Goal: Information Seeking & Learning: Learn about a topic

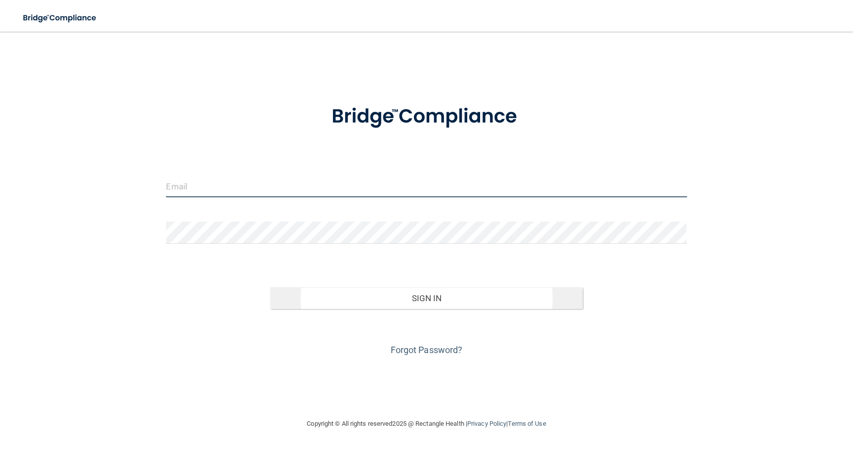
type input "[EMAIL_ADDRESS][DOMAIN_NAME]"
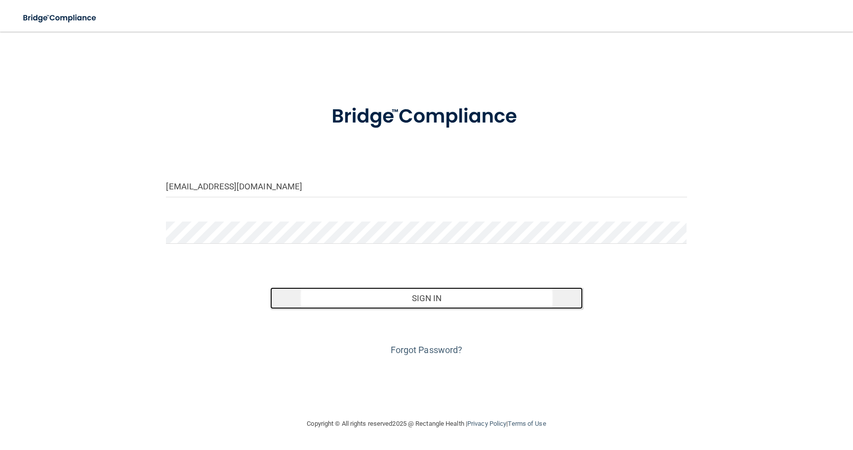
click at [445, 307] on button "Sign In" at bounding box center [426, 298] width 312 height 22
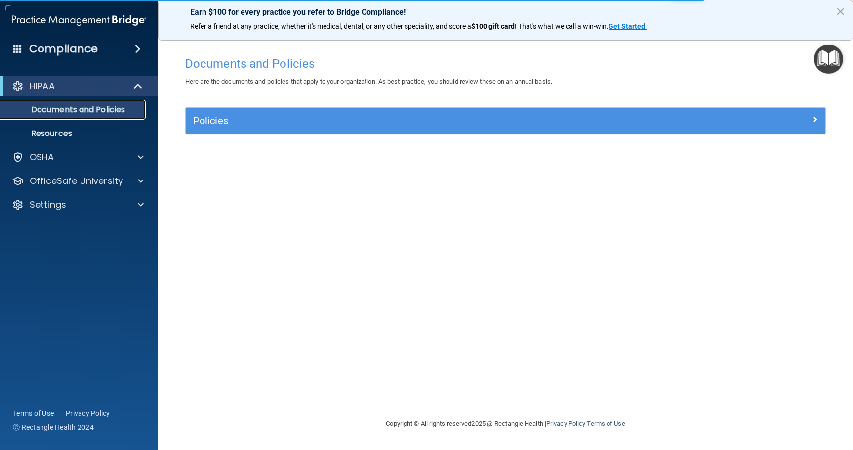
click at [83, 108] on p "Documents and Policies" at bounding box center [73, 110] width 135 height 10
click at [73, 91] on div "HIPAA" at bounding box center [65, 86] width 122 height 12
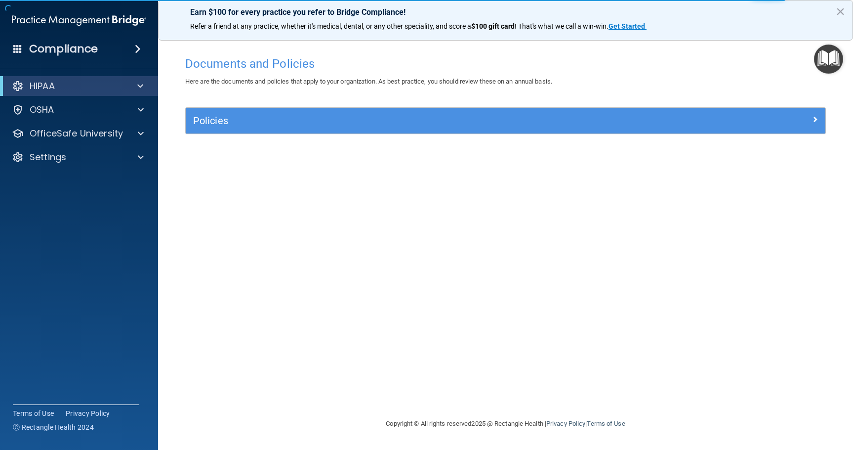
click at [71, 78] on div "HIPAA" at bounding box center [79, 86] width 158 height 20
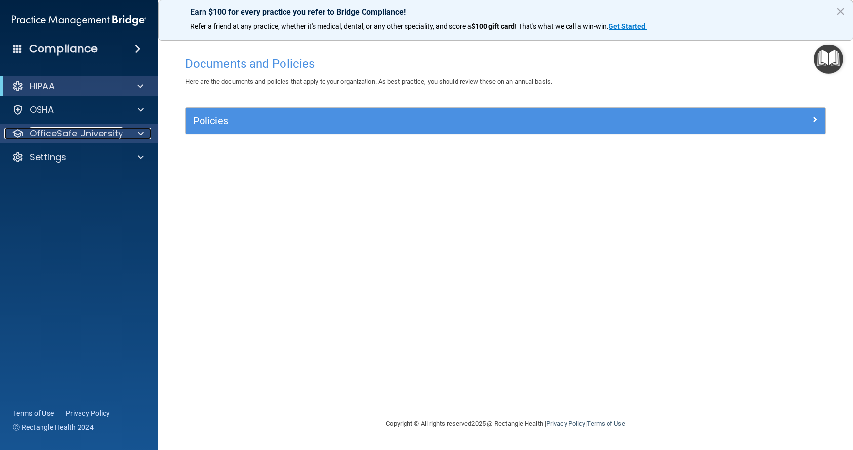
click at [96, 131] on p "OfficeSafe University" at bounding box center [76, 134] width 93 height 12
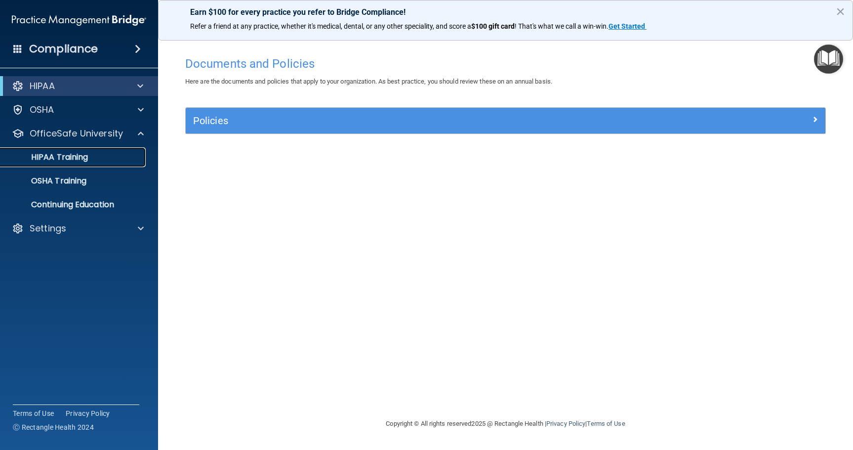
click at [100, 160] on div "HIPAA Training" at bounding box center [73, 157] width 135 height 10
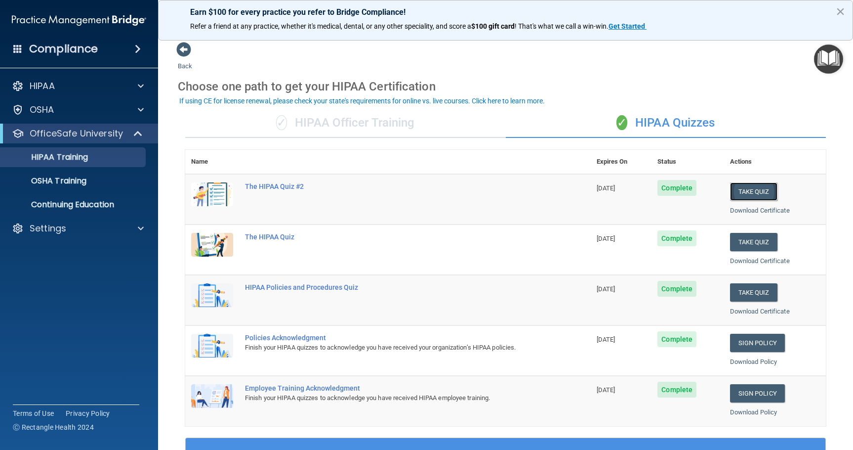
click at [741, 192] on button "Take Quiz" at bounding box center [753, 191] width 47 height 18
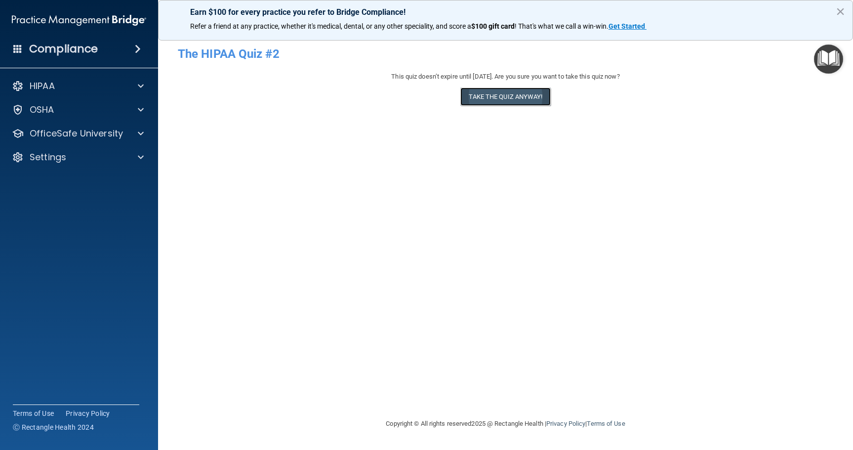
click at [536, 101] on button "Take the quiz anyway!" at bounding box center [506, 96] width 90 height 18
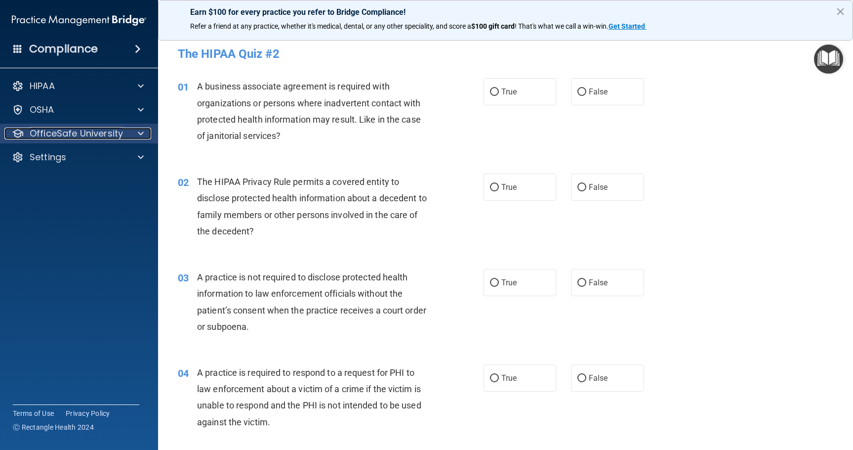
click at [100, 131] on p "OfficeSafe University" at bounding box center [76, 134] width 93 height 12
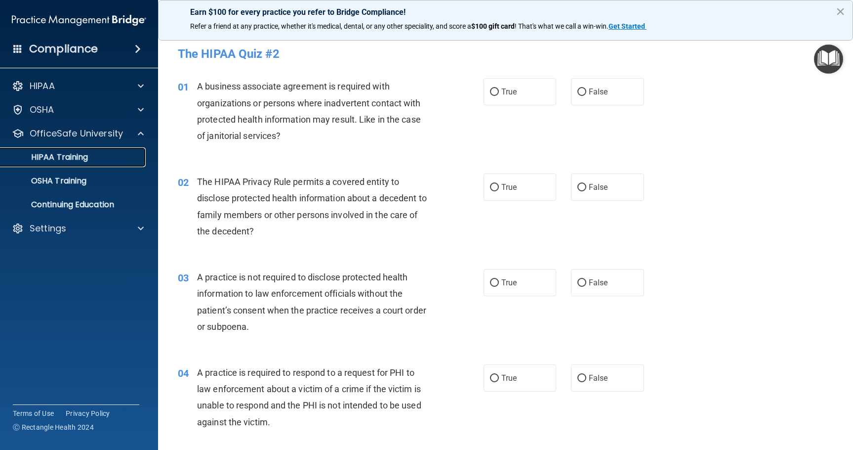
click at [81, 157] on p "HIPAA Training" at bounding box center [47, 157] width 82 height 10
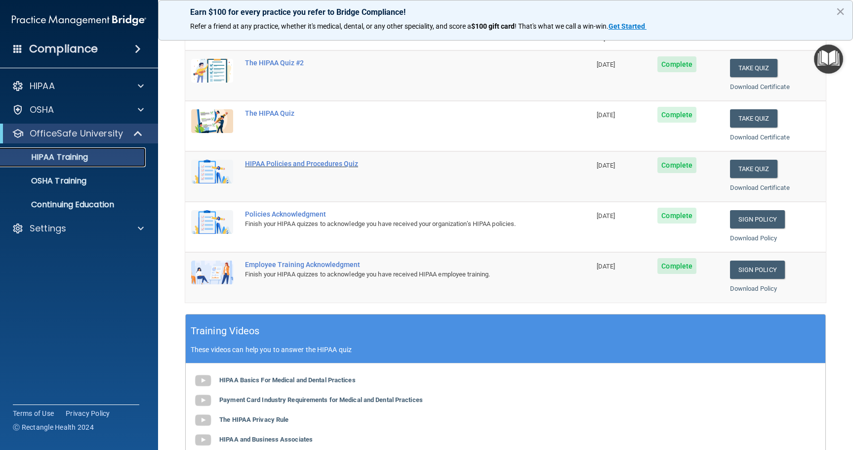
scroll to position [97, 0]
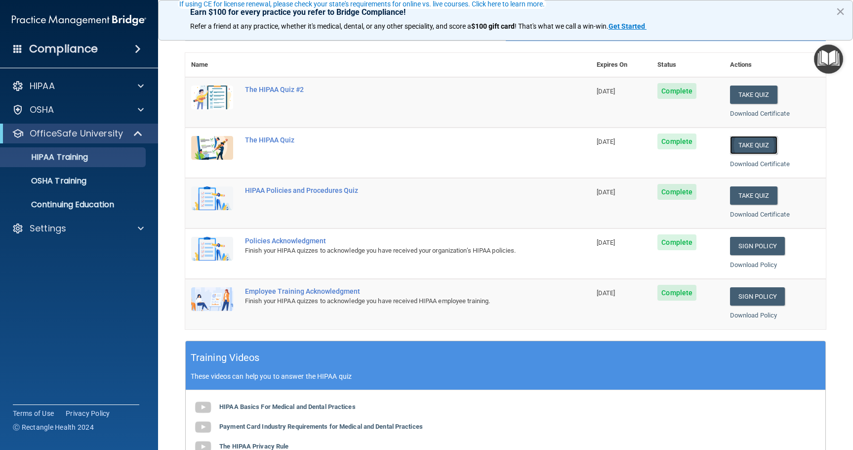
click at [766, 147] on button "Take Quiz" at bounding box center [753, 145] width 47 height 18
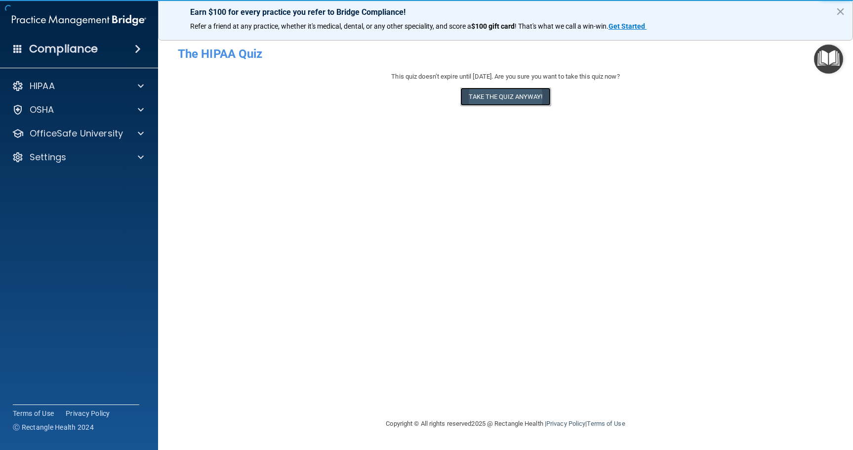
click at [511, 101] on button "Take the quiz anyway!" at bounding box center [506, 96] width 90 height 18
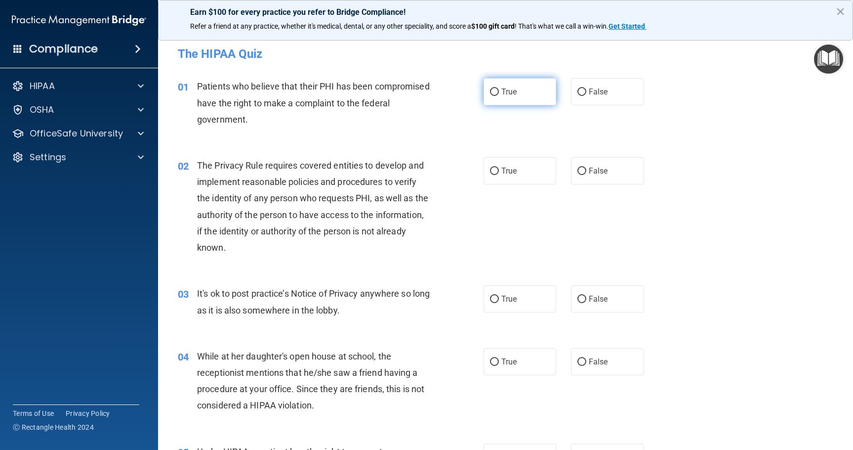
click at [504, 97] on label "True" at bounding box center [520, 91] width 73 height 27
click at [499, 96] on input "True" at bounding box center [494, 91] width 9 height 7
radio input "true"
click at [505, 163] on label "True" at bounding box center [520, 170] width 73 height 27
click at [499, 168] on input "True" at bounding box center [494, 171] width 9 height 7
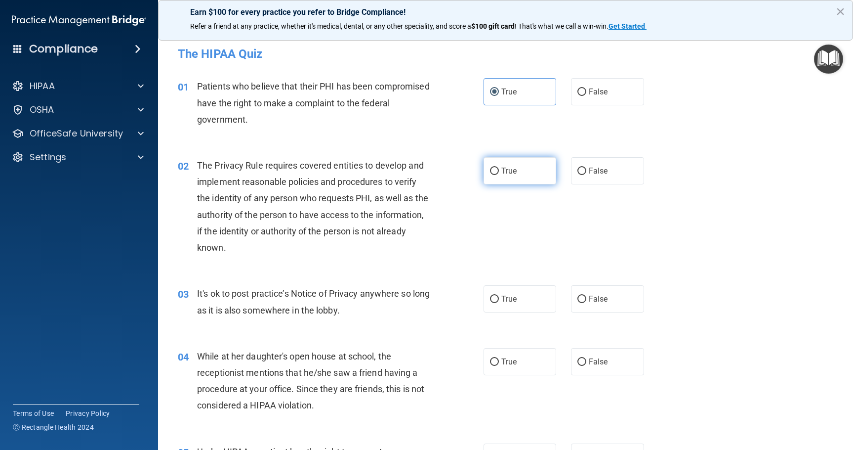
radio input "true"
click at [595, 298] on span "False" at bounding box center [598, 298] width 19 height 9
click at [587, 298] on input "False" at bounding box center [582, 299] width 9 height 7
radio input "true"
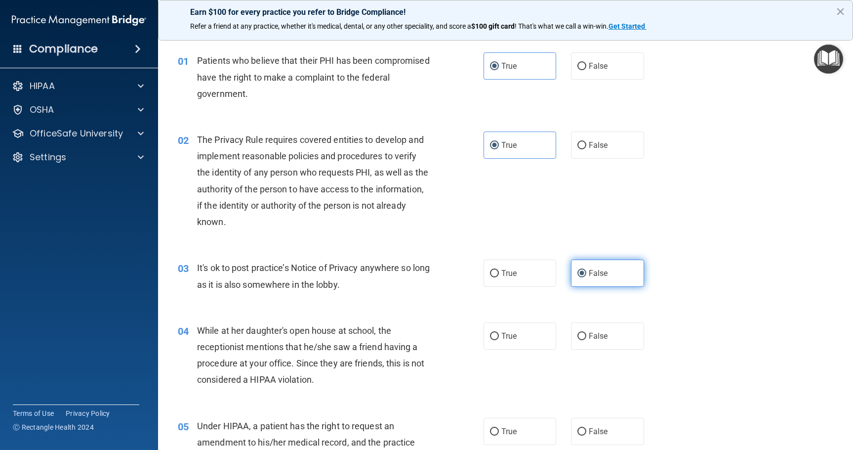
scroll to position [49, 0]
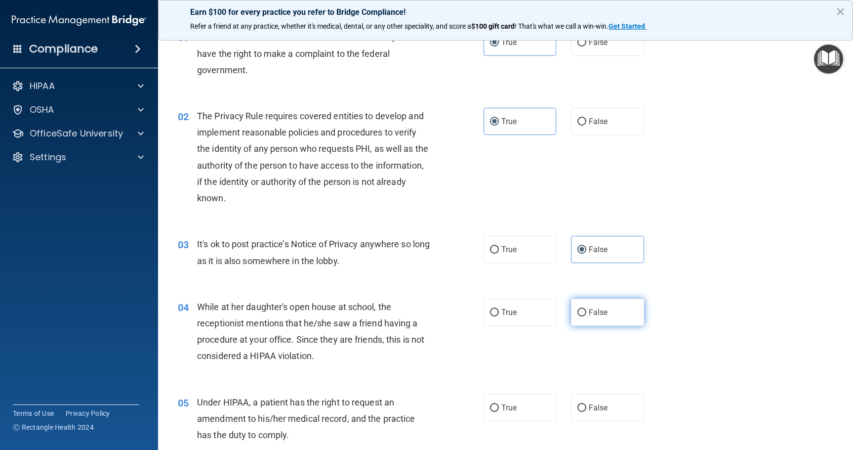
click at [594, 313] on span "False" at bounding box center [598, 311] width 19 height 9
click at [587, 313] on input "False" at bounding box center [582, 312] width 9 height 7
radio input "true"
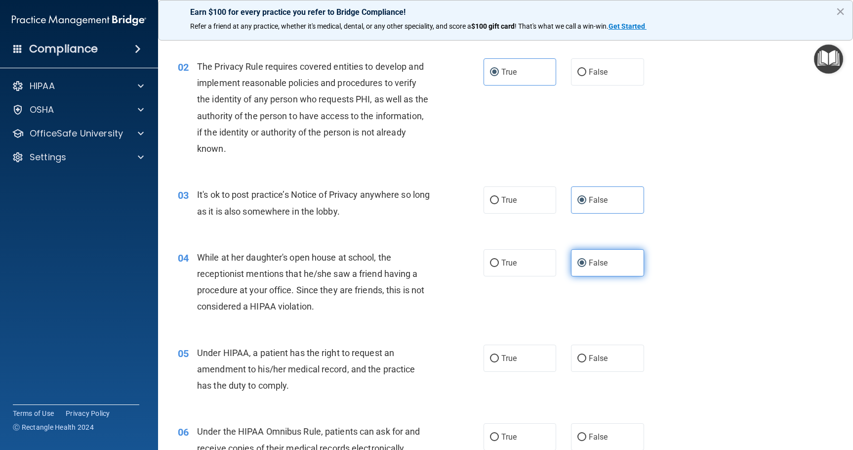
scroll to position [148, 0]
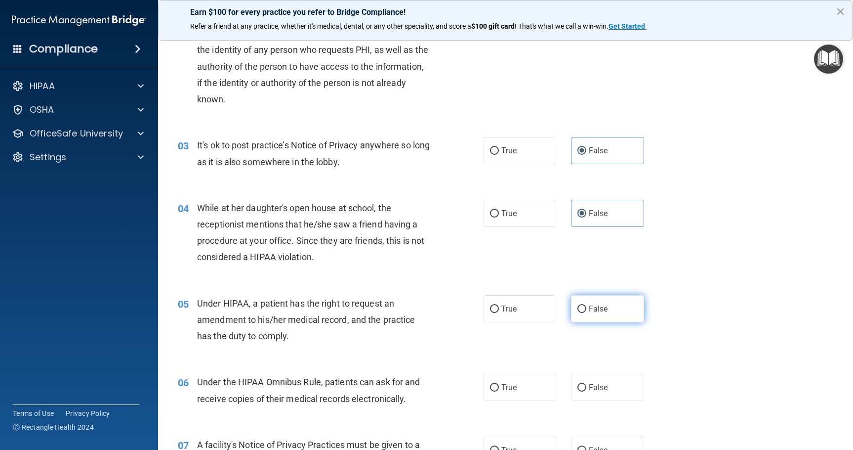
click at [598, 309] on span "False" at bounding box center [598, 308] width 19 height 9
click at [587, 309] on input "False" at bounding box center [582, 308] width 9 height 7
radio input "true"
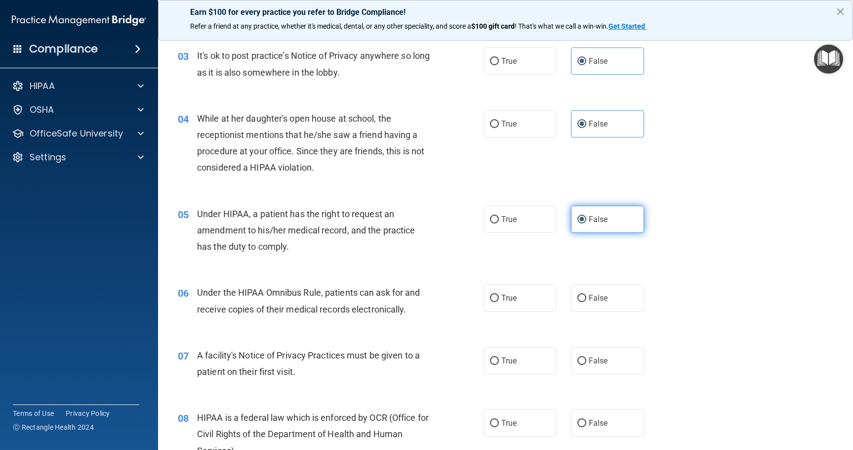
scroll to position [247, 0]
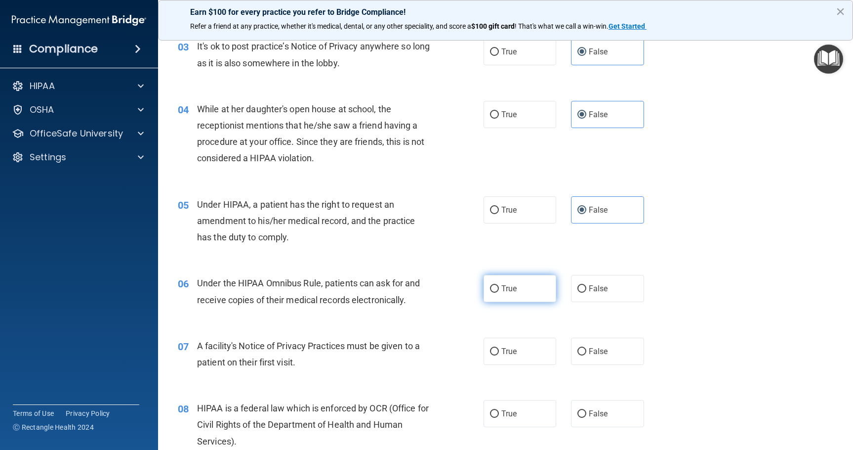
click at [493, 286] on input "True" at bounding box center [494, 288] width 9 height 7
radio input "true"
click at [518, 357] on label "True" at bounding box center [520, 351] width 73 height 27
click at [499, 355] on input "True" at bounding box center [494, 351] width 9 height 7
radio input "true"
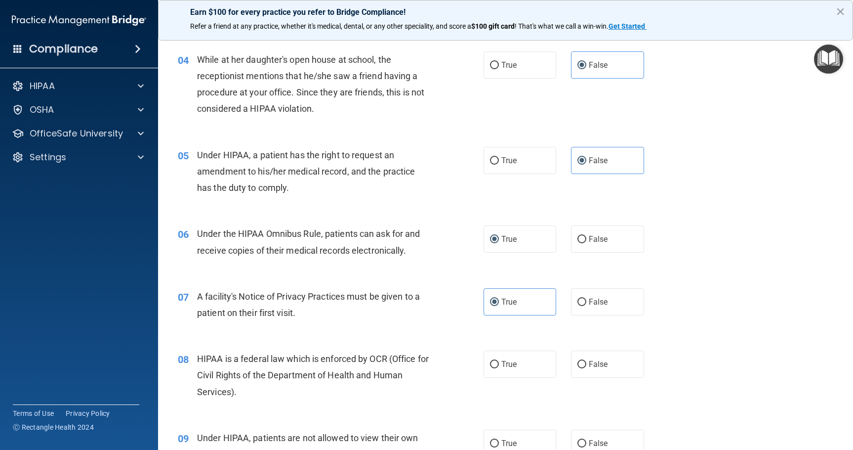
scroll to position [346, 0]
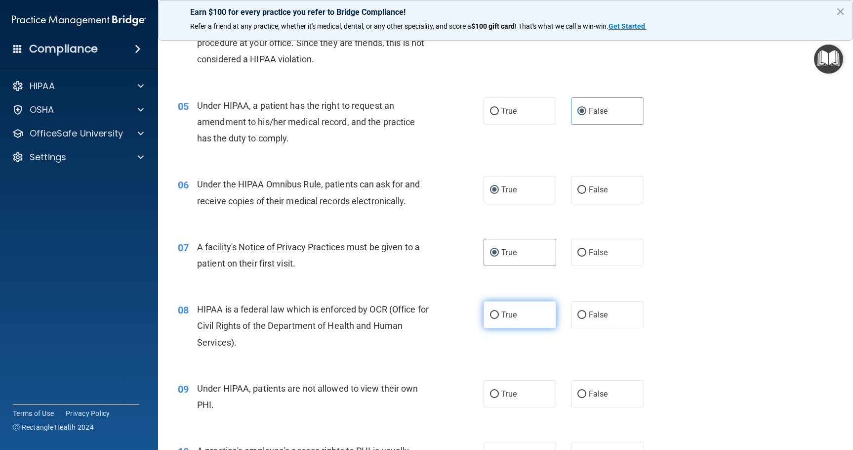
click at [520, 315] on label "True" at bounding box center [520, 314] width 73 height 27
click at [499, 315] on input "True" at bounding box center [494, 314] width 9 height 7
radio input "true"
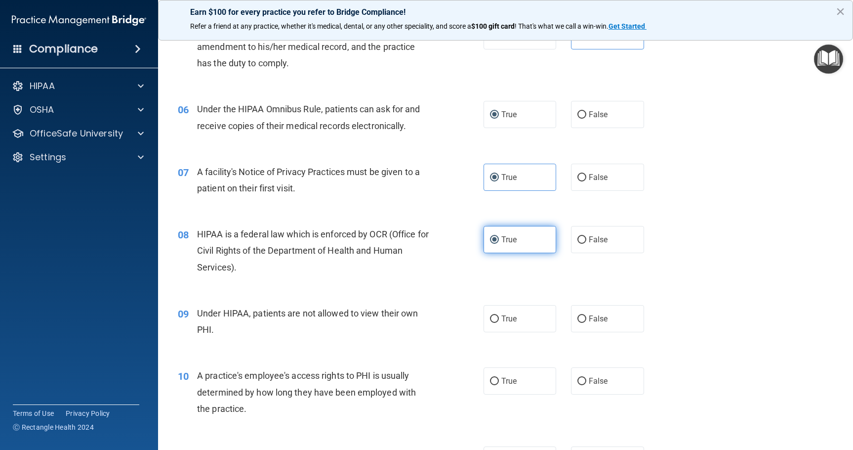
scroll to position [445, 0]
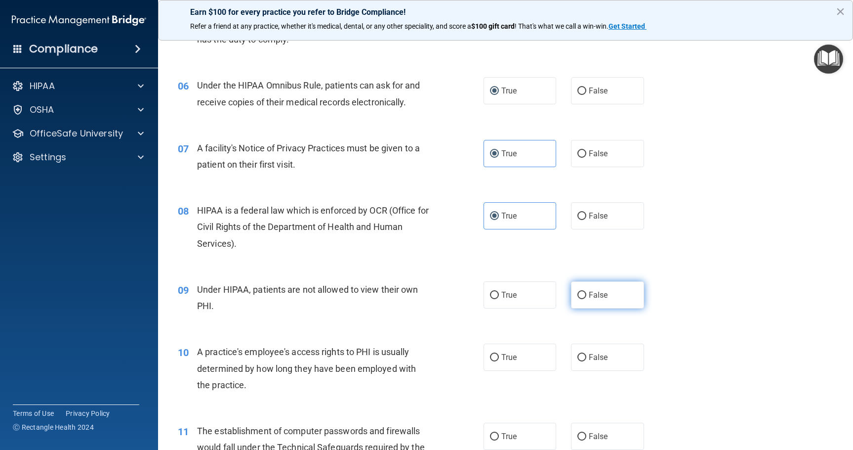
click at [583, 297] on label "False" at bounding box center [607, 294] width 73 height 27
click at [583, 297] on input "False" at bounding box center [582, 295] width 9 height 7
radio input "true"
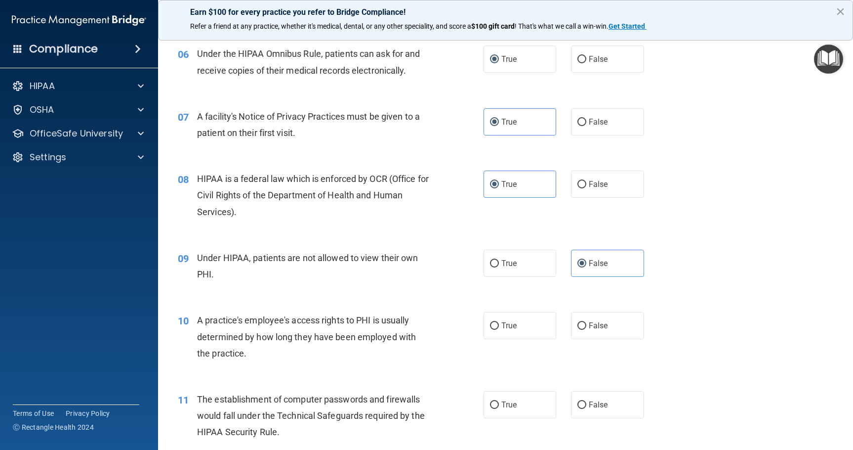
scroll to position [494, 0]
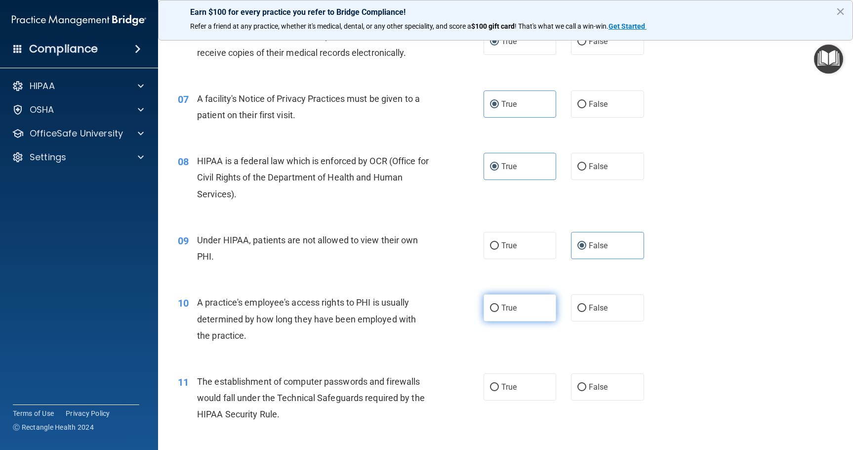
click at [515, 312] on label "True" at bounding box center [520, 307] width 73 height 27
click at [499, 312] on input "True" at bounding box center [494, 307] width 9 height 7
radio input "true"
click at [605, 310] on label "False" at bounding box center [607, 307] width 73 height 27
click at [587, 310] on input "False" at bounding box center [582, 307] width 9 height 7
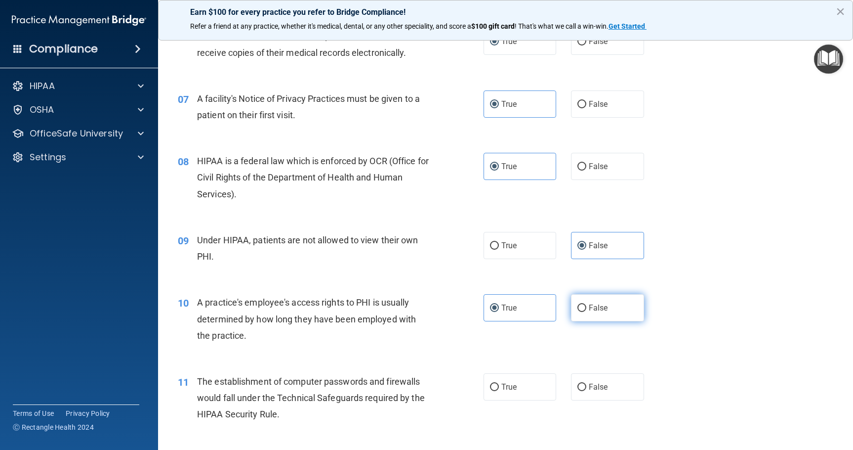
radio input "true"
radio input "false"
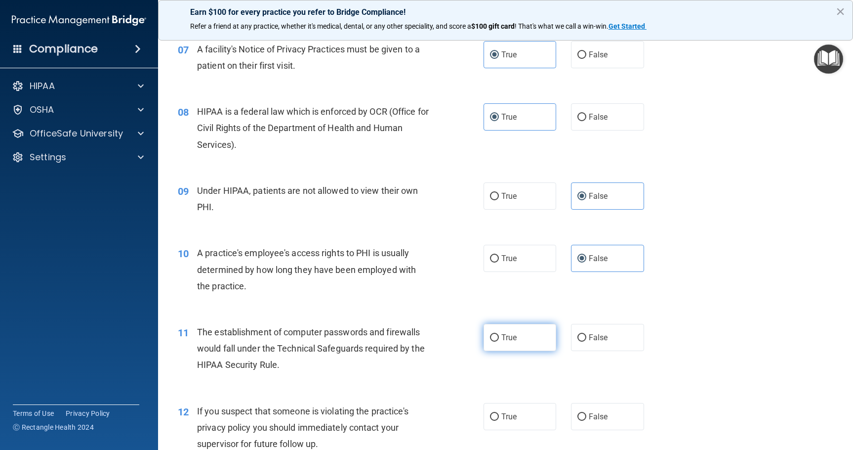
click at [514, 343] on label "True" at bounding box center [520, 337] width 73 height 27
click at [499, 341] on input "True" at bounding box center [494, 337] width 9 height 7
radio input "true"
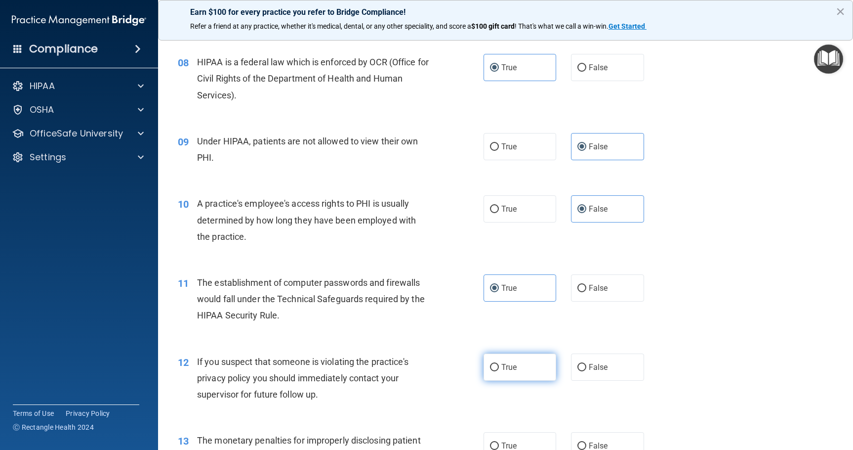
click at [536, 370] on label "True" at bounding box center [520, 366] width 73 height 27
click at [499, 370] on input "True" at bounding box center [494, 367] width 9 height 7
radio input "true"
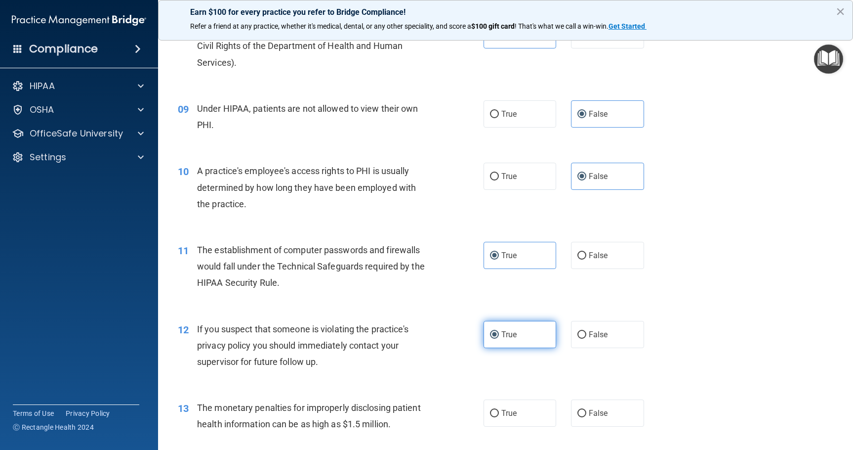
scroll to position [642, 0]
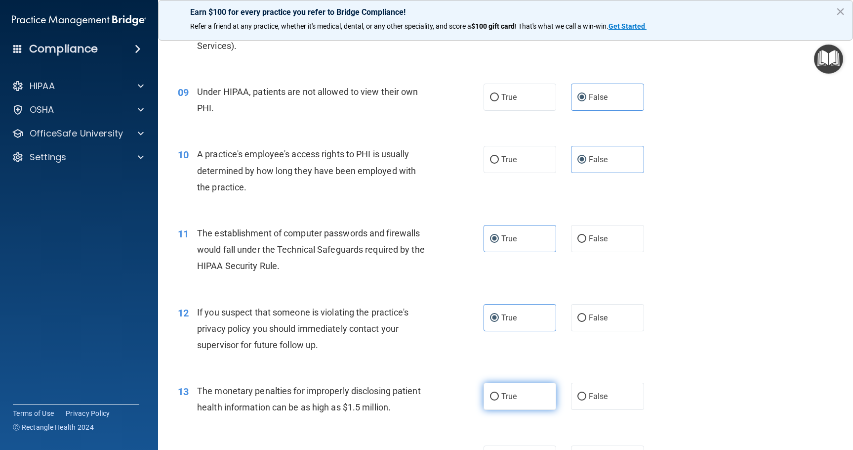
click at [516, 396] on label "True" at bounding box center [520, 396] width 73 height 27
click at [499, 396] on input "True" at bounding box center [494, 396] width 9 height 7
radio input "true"
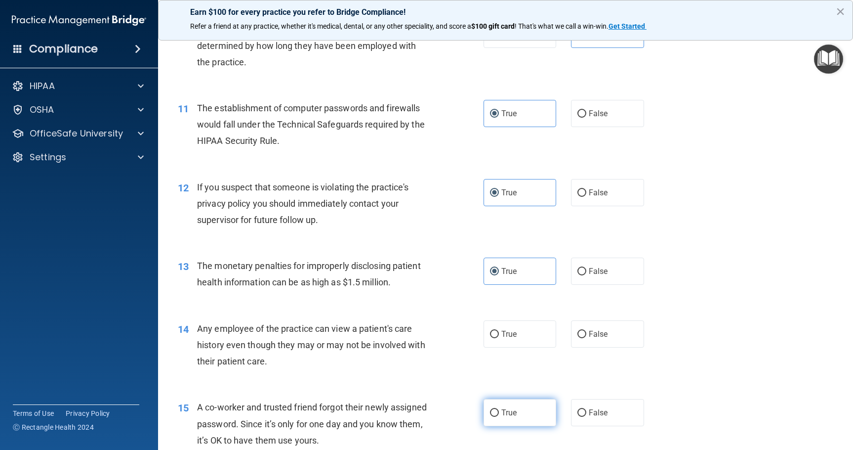
scroll to position [791, 0]
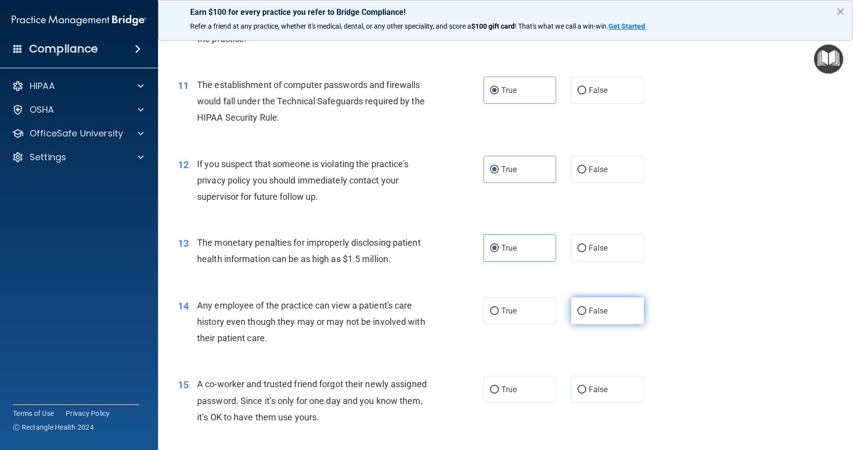
click at [593, 306] on span "False" at bounding box center [598, 310] width 19 height 9
click at [587, 307] on input "False" at bounding box center [582, 310] width 9 height 7
radio input "true"
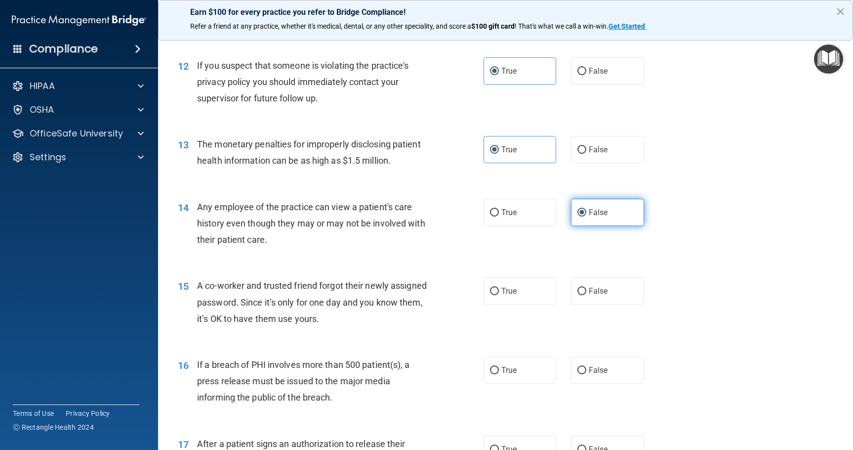
scroll to position [890, 0]
click at [580, 298] on label "False" at bounding box center [607, 290] width 73 height 27
click at [580, 295] on input "False" at bounding box center [582, 290] width 9 height 7
radio input "true"
click at [525, 367] on label "True" at bounding box center [520, 369] width 73 height 27
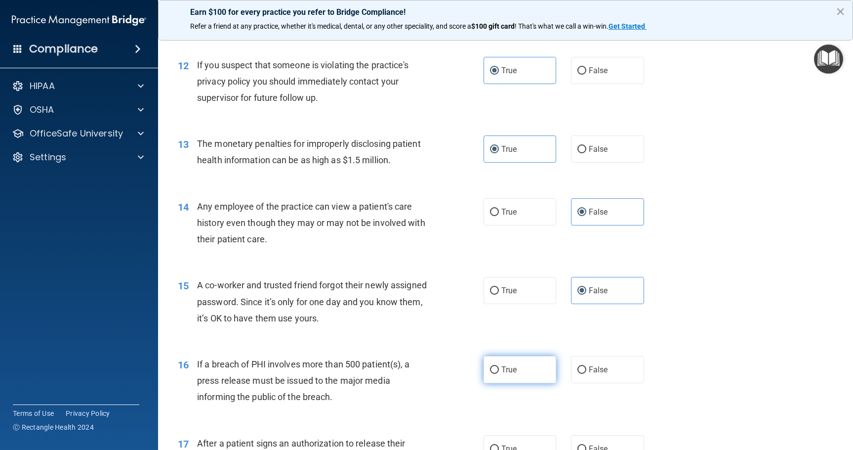
click at [499, 367] on input "True" at bounding box center [494, 369] width 9 height 7
radio input "true"
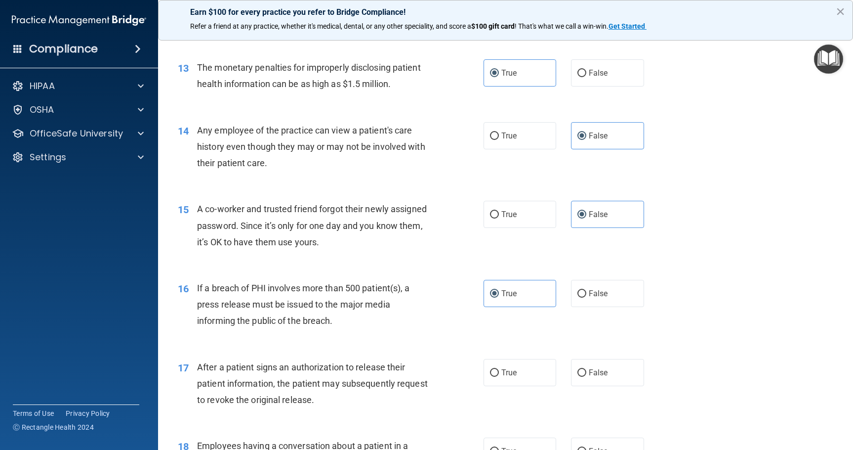
scroll to position [1038, 0]
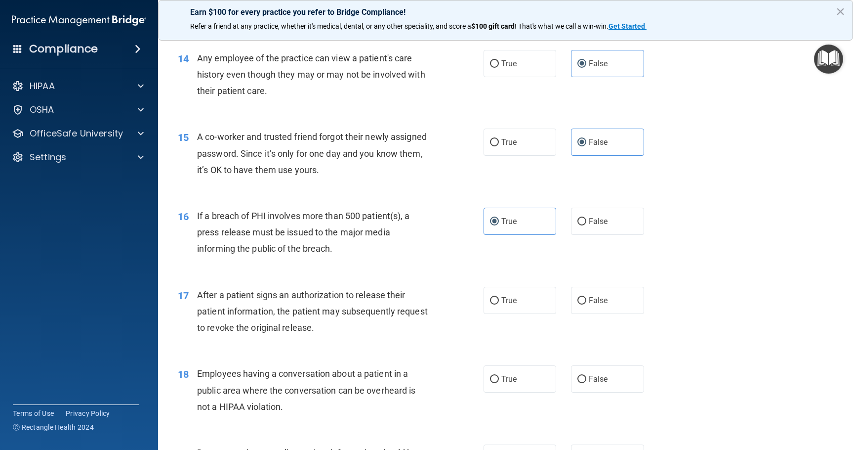
click at [525, 316] on div "17 After a patient signs an authorization to release their patient information,…" at bounding box center [505, 313] width 671 height 79
click at [522, 303] on label "True" at bounding box center [520, 300] width 73 height 27
click at [499, 303] on input "True" at bounding box center [494, 300] width 9 height 7
radio input "true"
click at [588, 369] on label "False" at bounding box center [607, 378] width 73 height 27
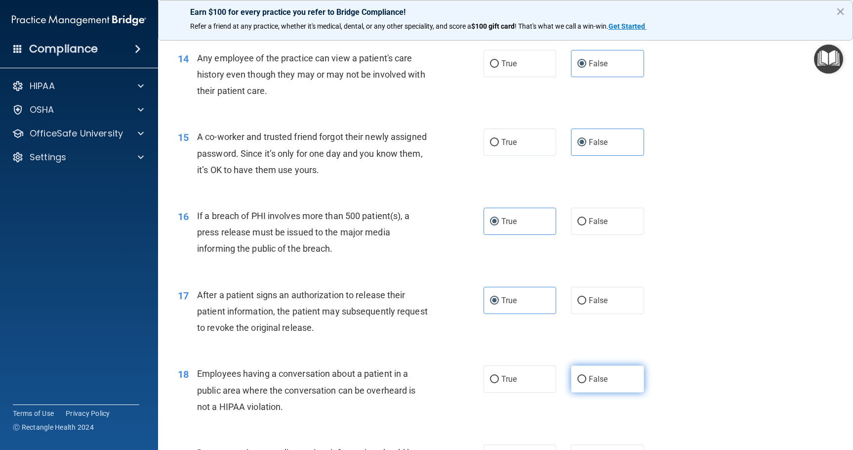
click at [587, 376] on input "False" at bounding box center [582, 379] width 9 height 7
radio input "true"
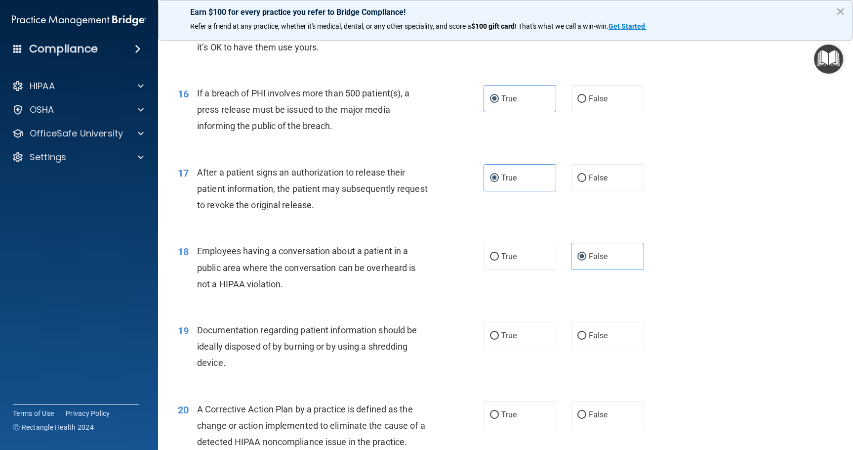
scroll to position [1186, 0]
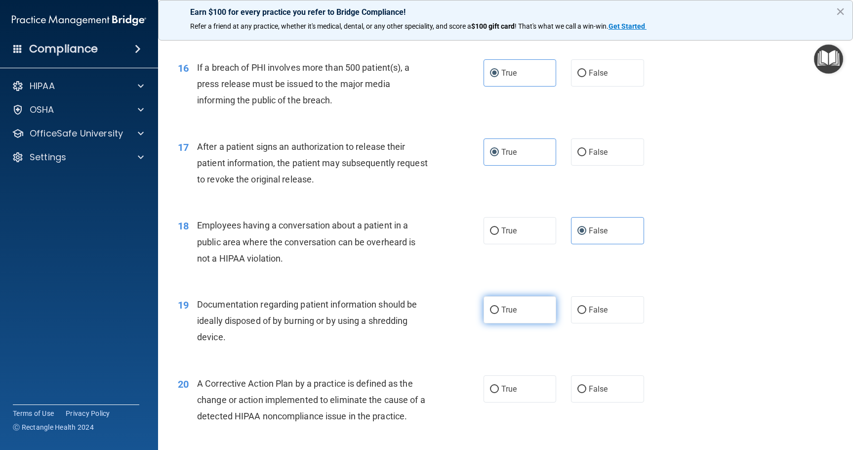
click at [544, 322] on label "True" at bounding box center [520, 309] width 73 height 27
click at [499, 314] on input "True" at bounding box center [494, 309] width 9 height 7
radio input "true"
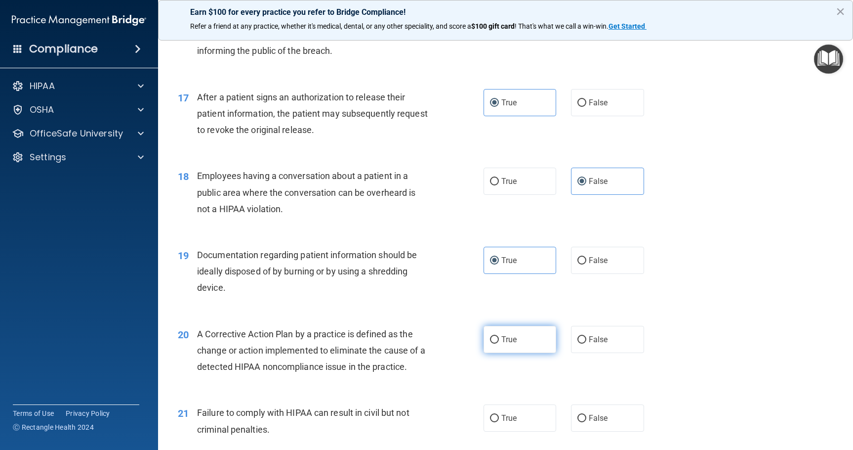
click at [542, 338] on label "True" at bounding box center [520, 339] width 73 height 27
click at [499, 338] on input "True" at bounding box center [494, 339] width 9 height 7
radio input "true"
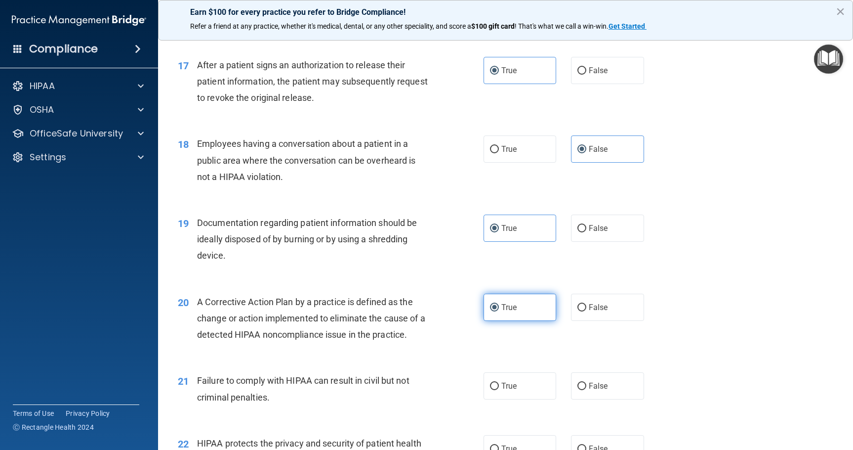
scroll to position [1285, 0]
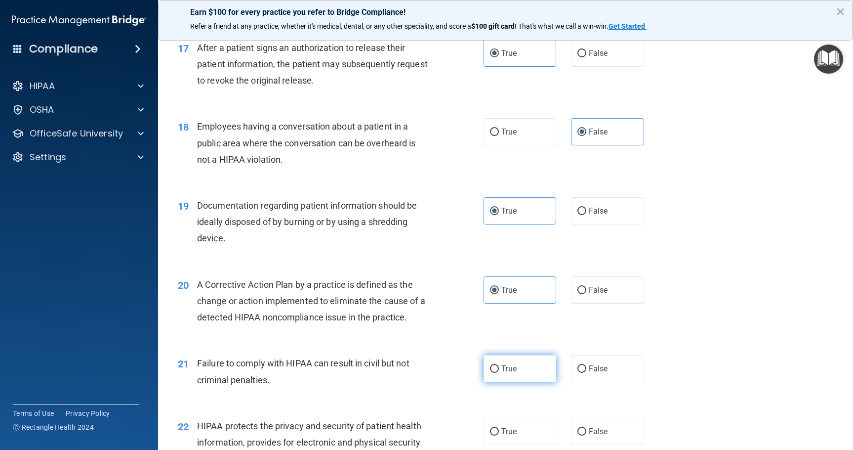
click at [531, 355] on label "True" at bounding box center [520, 368] width 73 height 27
click at [499, 365] on input "True" at bounding box center [494, 368] width 9 height 7
radio input "true"
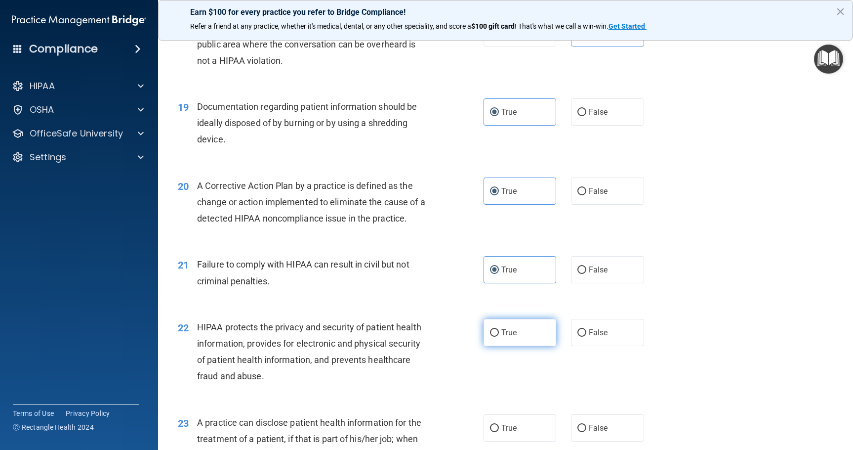
click at [529, 334] on label "True" at bounding box center [520, 332] width 73 height 27
click at [499, 334] on input "True" at bounding box center [494, 332] width 9 height 7
radio input "true"
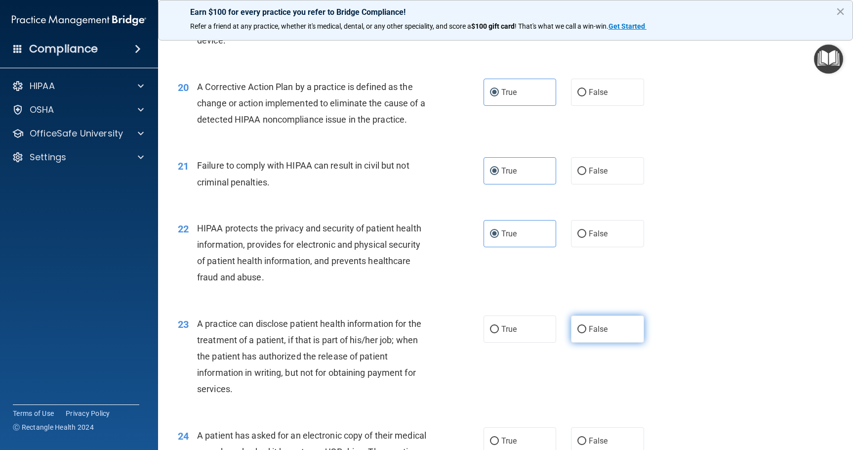
click at [572, 329] on label "False" at bounding box center [607, 328] width 73 height 27
click at [578, 329] on input "False" at bounding box center [582, 329] width 9 height 7
radio input "true"
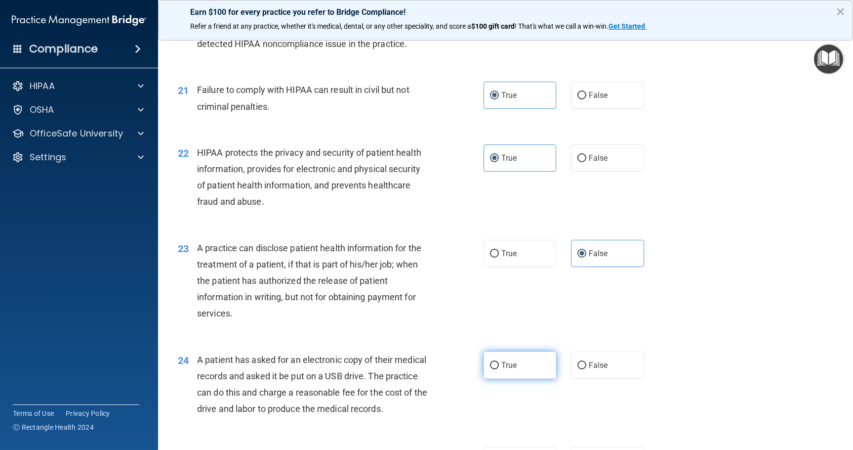
scroll to position [1581, 0]
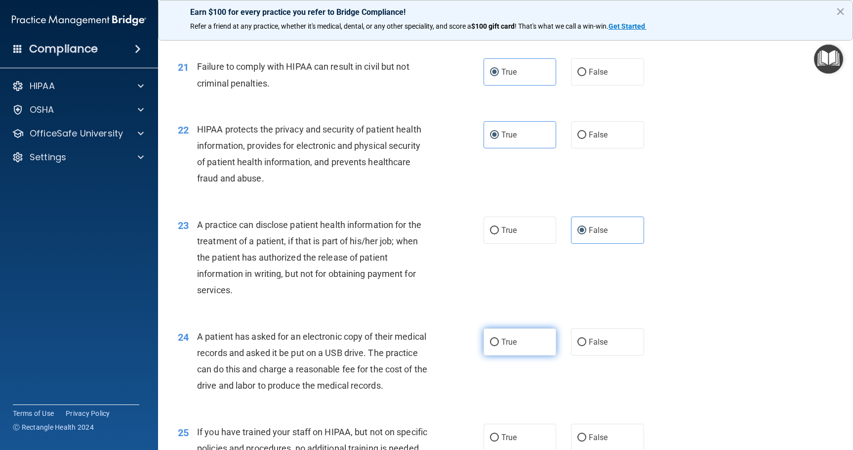
click at [520, 349] on label "True" at bounding box center [520, 341] width 73 height 27
click at [499, 346] on input "True" at bounding box center [494, 342] width 9 height 7
radio input "true"
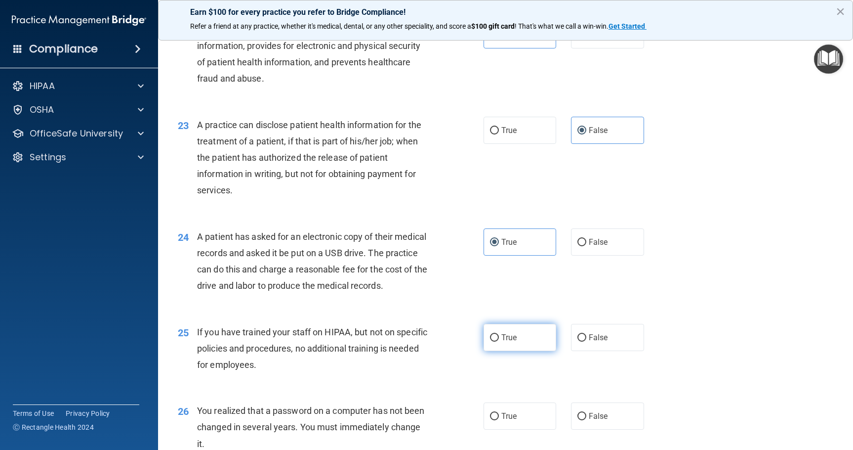
scroll to position [1730, 0]
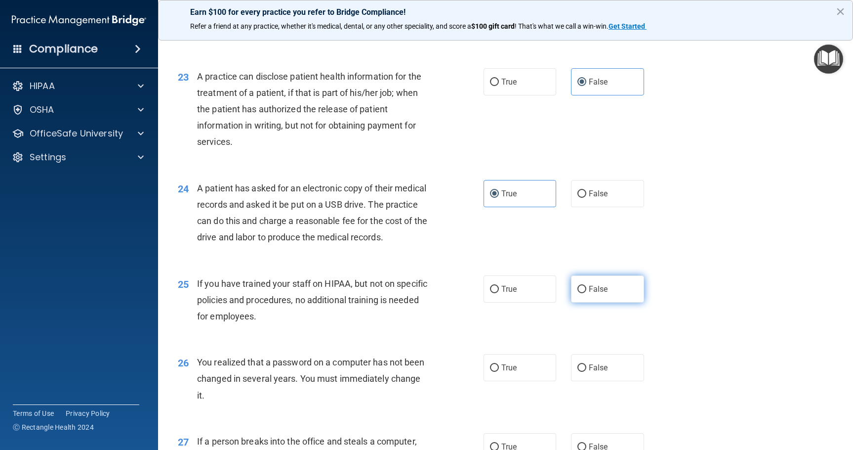
click at [597, 294] on span "False" at bounding box center [598, 288] width 19 height 9
click at [587, 293] on input "False" at bounding box center [582, 289] width 9 height 7
radio input "true"
click at [521, 381] on label "True" at bounding box center [520, 367] width 73 height 27
click at [499, 372] on input "True" at bounding box center [494, 367] width 9 height 7
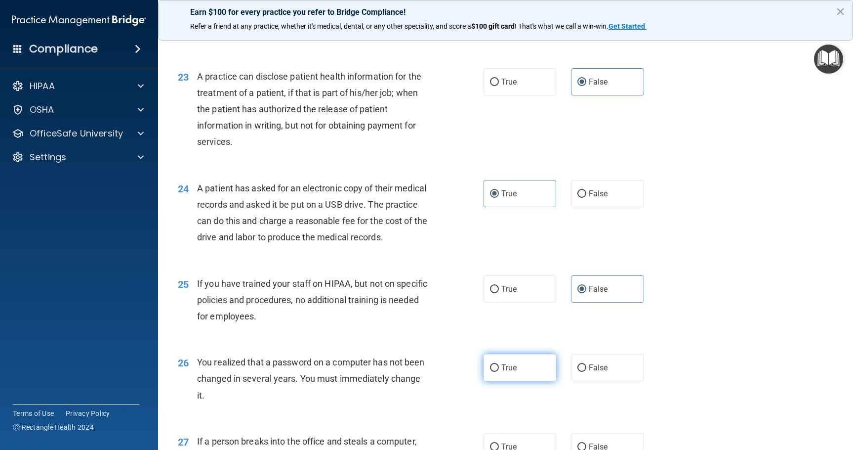
radio input "true"
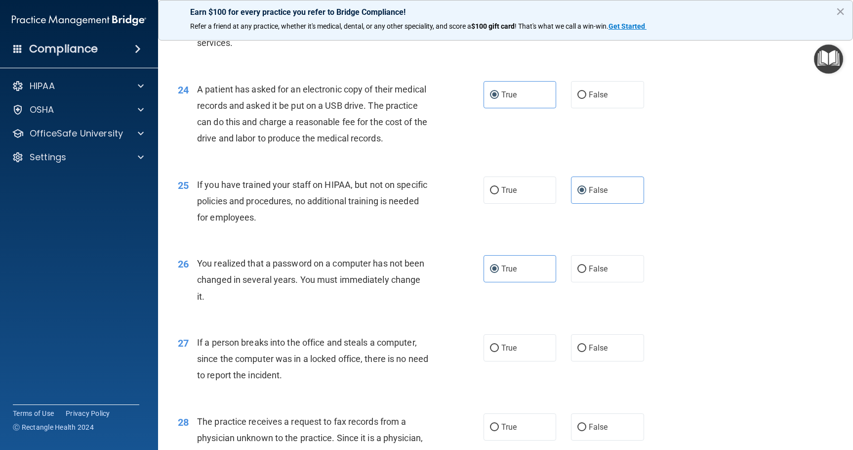
scroll to position [1878, 0]
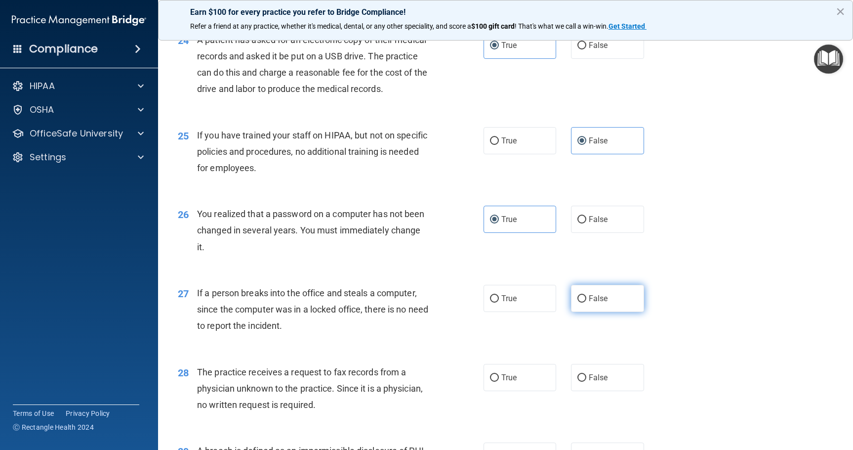
click at [594, 308] on label "False" at bounding box center [607, 298] width 73 height 27
click at [587, 302] on input "False" at bounding box center [582, 298] width 9 height 7
radio input "true"
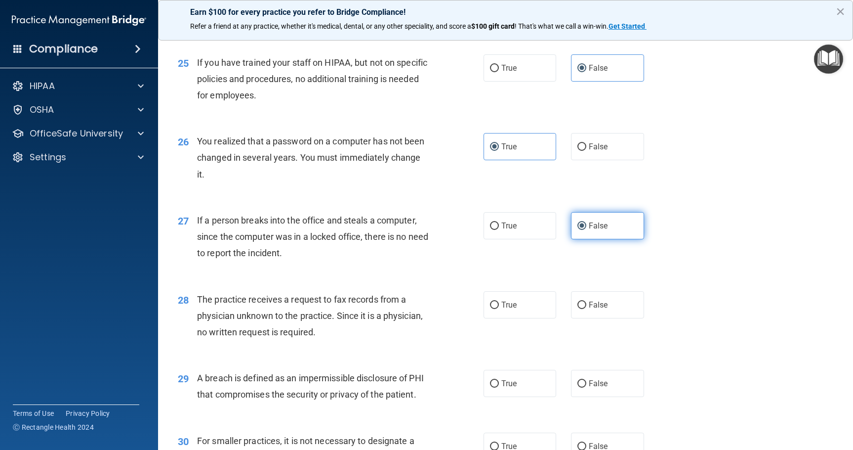
scroll to position [1977, 0]
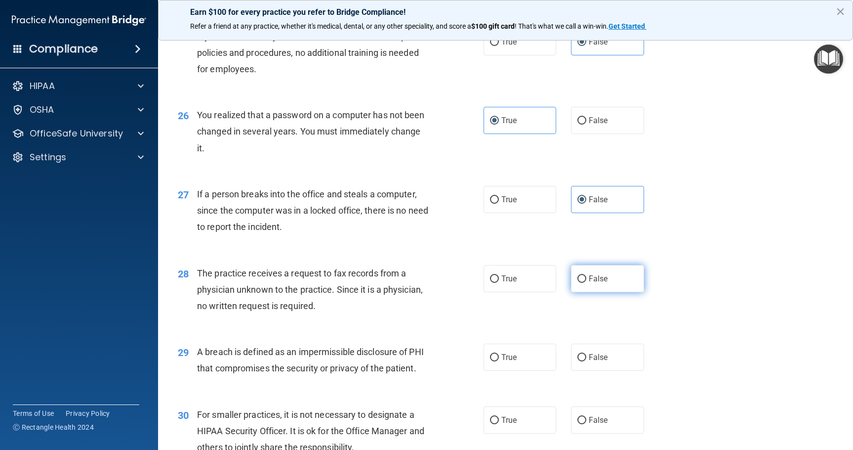
click at [595, 292] on label "False" at bounding box center [607, 278] width 73 height 27
click at [587, 283] on input "False" at bounding box center [582, 278] width 9 height 7
radio input "true"
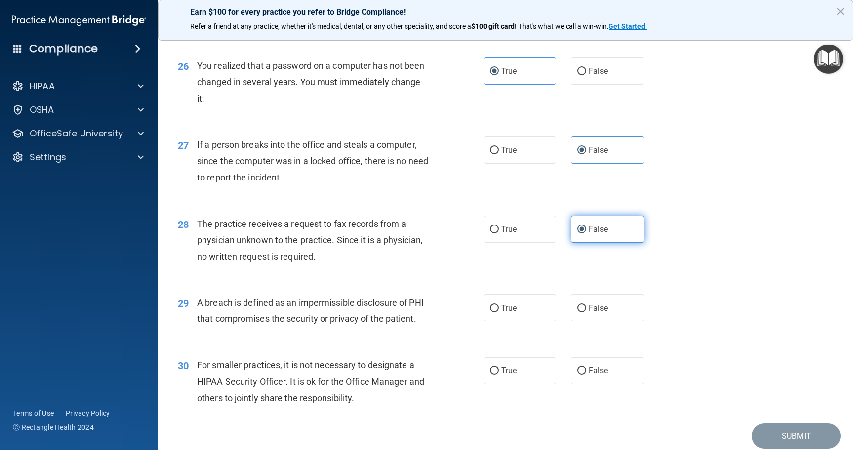
scroll to position [2076, 0]
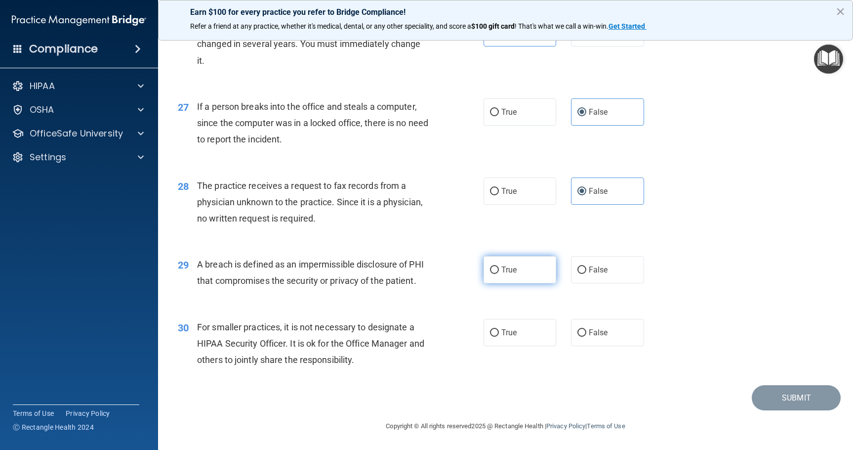
click at [514, 273] on label "True" at bounding box center [520, 269] width 73 height 27
click at [499, 273] on input "True" at bounding box center [494, 269] width 9 height 7
radio input "true"
click at [597, 346] on label "False" at bounding box center [607, 332] width 73 height 27
click at [587, 337] on input "False" at bounding box center [582, 332] width 9 height 7
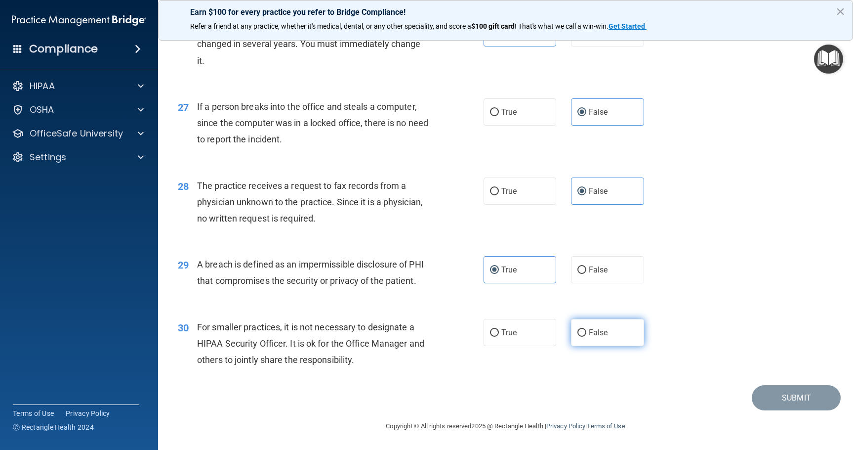
radio input "true"
click at [771, 405] on button "Submit" at bounding box center [796, 397] width 89 height 25
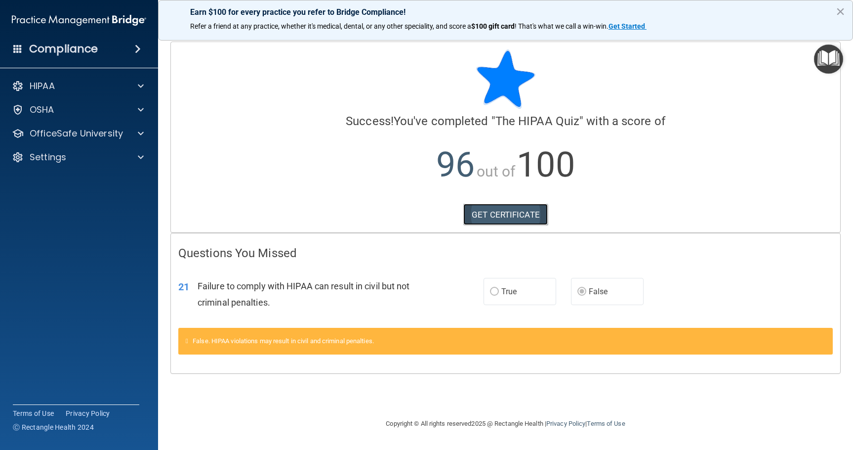
click at [532, 217] on link "GET CERTIFICATE" at bounding box center [506, 215] width 85 height 22
click at [108, 141] on div "OfficeSafe University" at bounding box center [79, 134] width 159 height 20
click at [101, 136] on p "OfficeSafe University" at bounding box center [76, 134] width 93 height 12
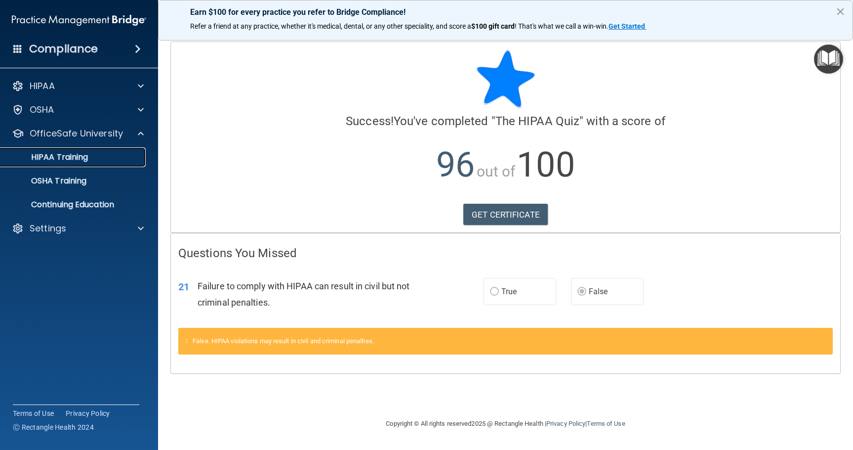
click at [95, 150] on link "HIPAA Training" at bounding box center [68, 157] width 156 height 20
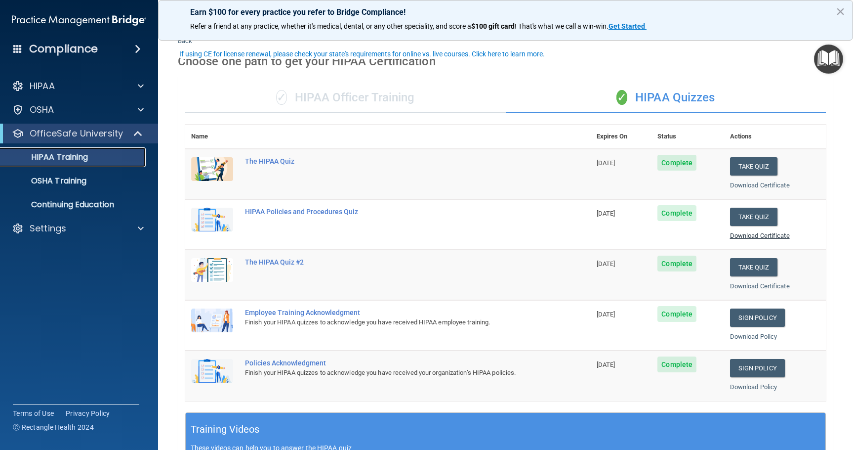
scroll to position [49, 0]
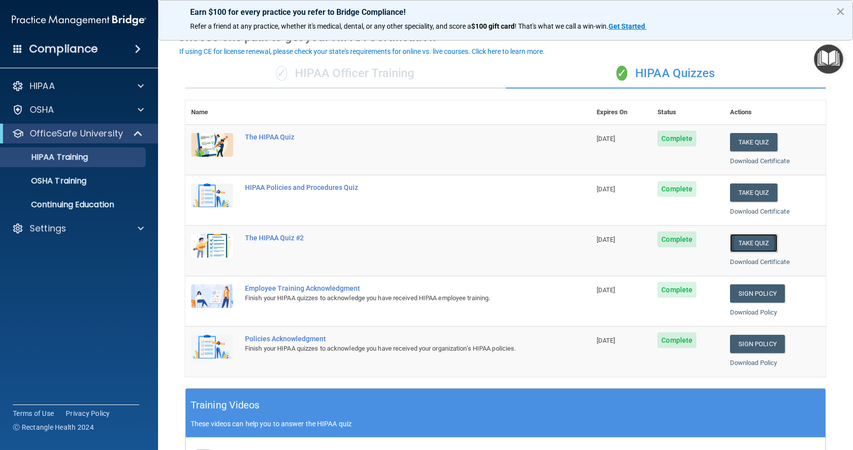
click at [752, 248] on button "Take Quiz" at bounding box center [753, 243] width 47 height 18
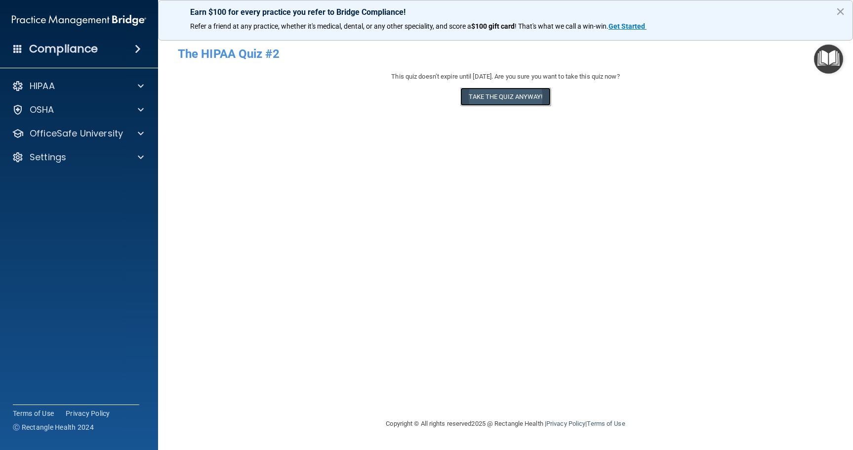
click at [502, 92] on button "Take the quiz anyway!" at bounding box center [506, 96] width 90 height 18
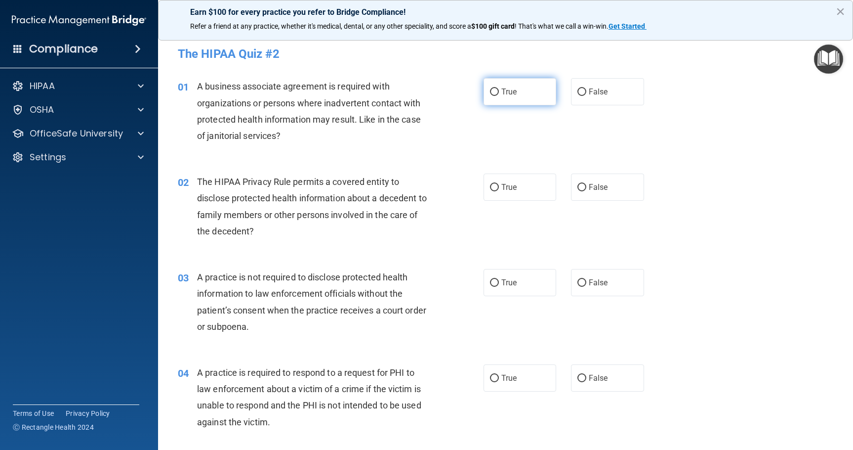
click at [496, 97] on label "True" at bounding box center [520, 91] width 73 height 27
click at [496, 96] on input "True" at bounding box center [494, 91] width 9 height 7
radio input "true"
click at [515, 190] on label "True" at bounding box center [520, 186] width 73 height 27
click at [499, 190] on input "True" at bounding box center [494, 187] width 9 height 7
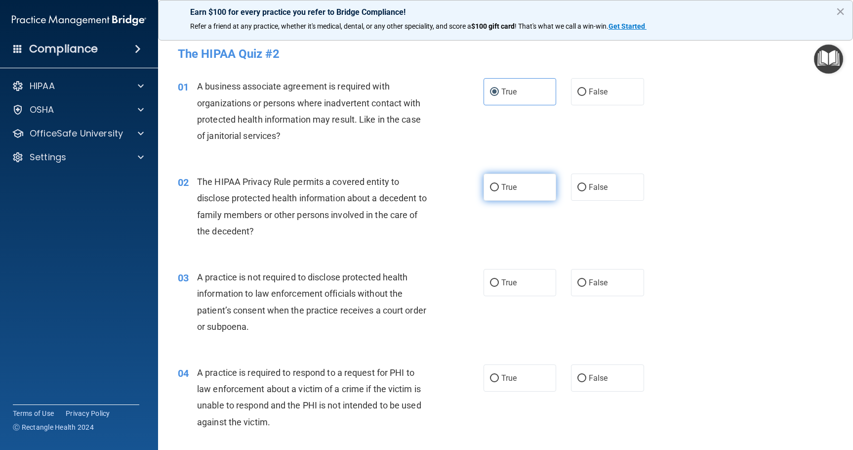
radio input "true"
click at [601, 288] on label "False" at bounding box center [607, 282] width 73 height 27
click at [587, 287] on input "False" at bounding box center [582, 282] width 9 height 7
radio input "true"
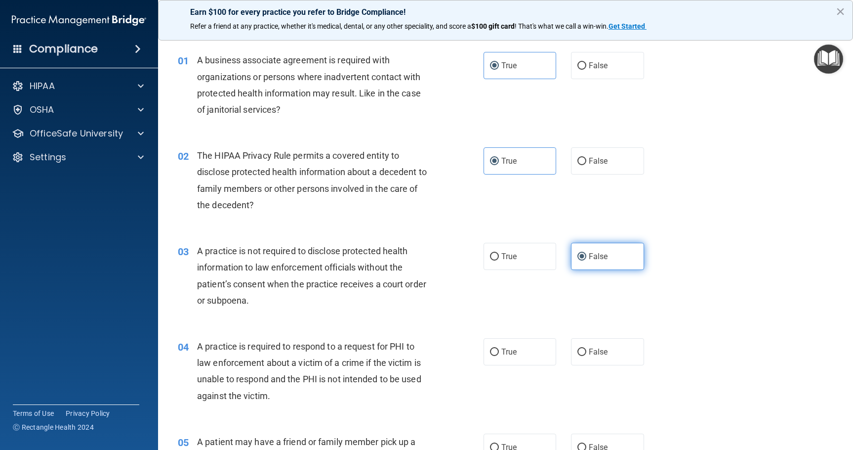
scroll to position [49, 0]
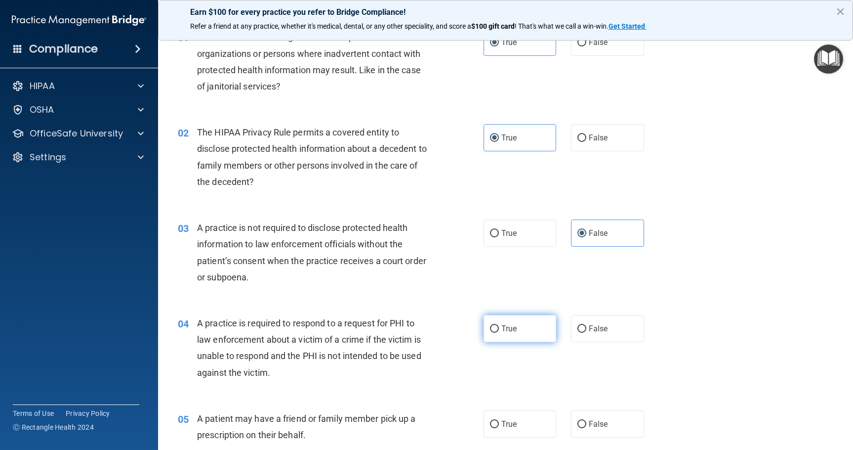
click at [502, 326] on span "True" at bounding box center [509, 328] width 15 height 9
click at [498, 326] on input "True" at bounding box center [494, 328] width 9 height 7
radio input "true"
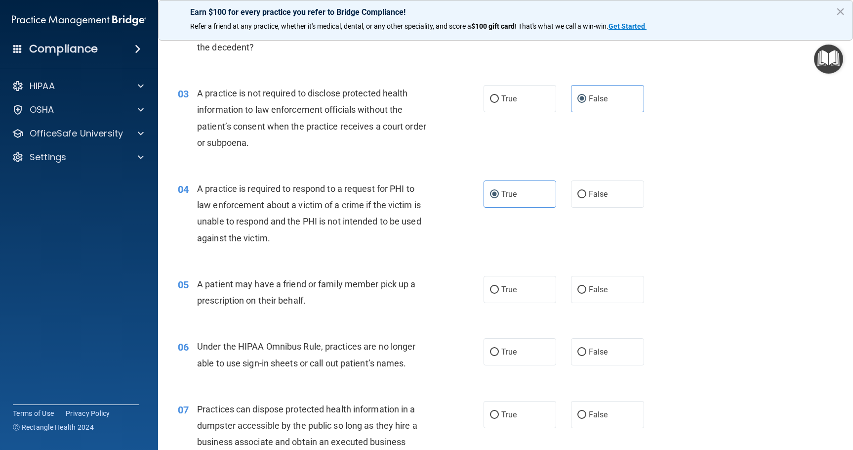
scroll to position [198, 0]
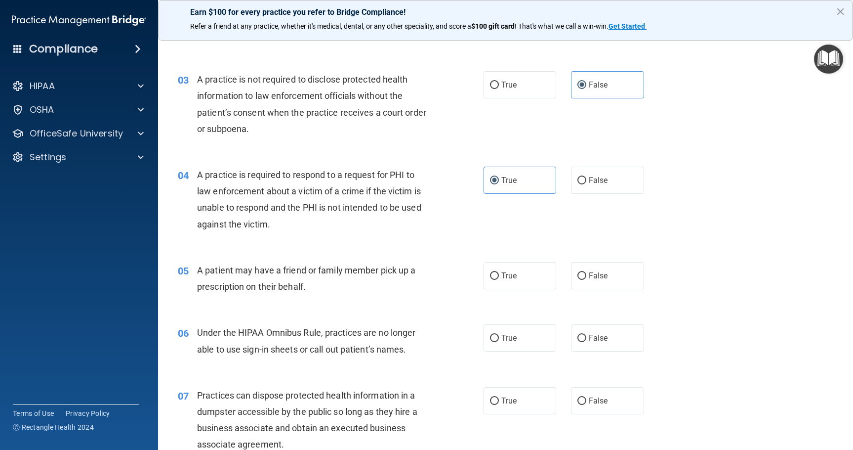
click at [522, 324] on label "True" at bounding box center [520, 337] width 73 height 27
click at [499, 335] on input "True" at bounding box center [494, 338] width 9 height 7
radio input "true"
click at [525, 274] on label "True" at bounding box center [520, 275] width 73 height 27
click at [499, 274] on input "True" at bounding box center [494, 275] width 9 height 7
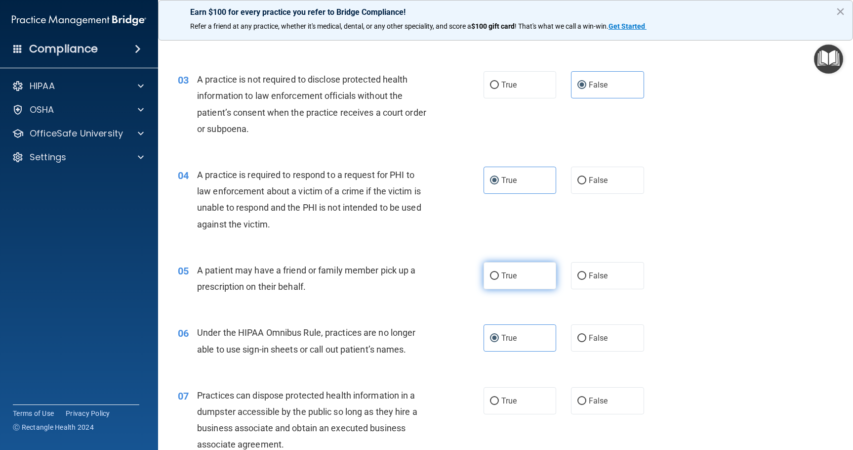
radio input "true"
click at [596, 333] on label "False" at bounding box center [607, 337] width 73 height 27
click at [587, 335] on input "False" at bounding box center [582, 338] width 9 height 7
radio input "true"
radio input "false"
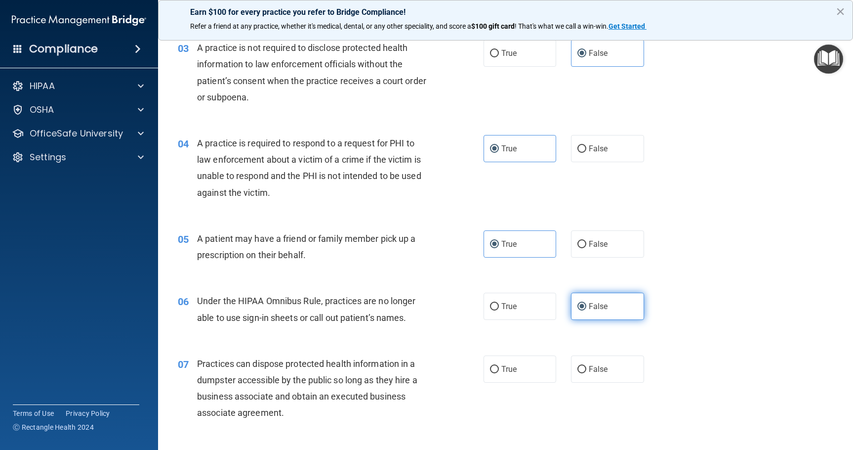
scroll to position [247, 0]
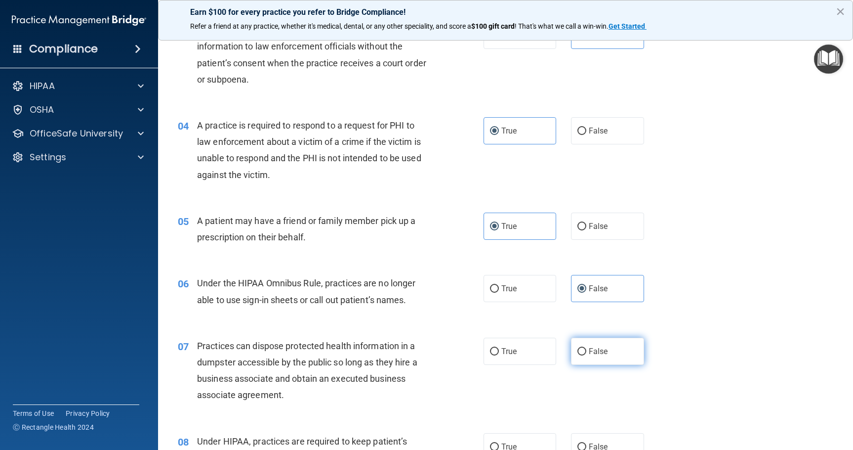
click at [598, 341] on label "False" at bounding box center [607, 351] width 73 height 27
click at [587, 348] on input "False" at bounding box center [582, 351] width 9 height 7
radio input "true"
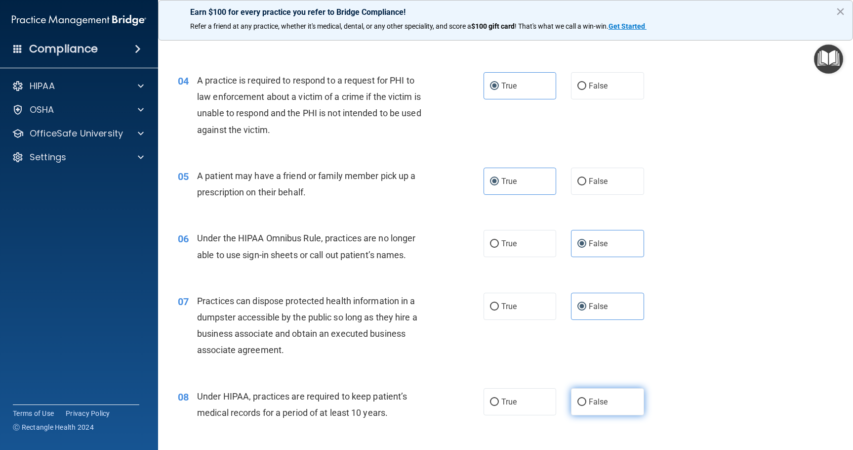
scroll to position [346, 0]
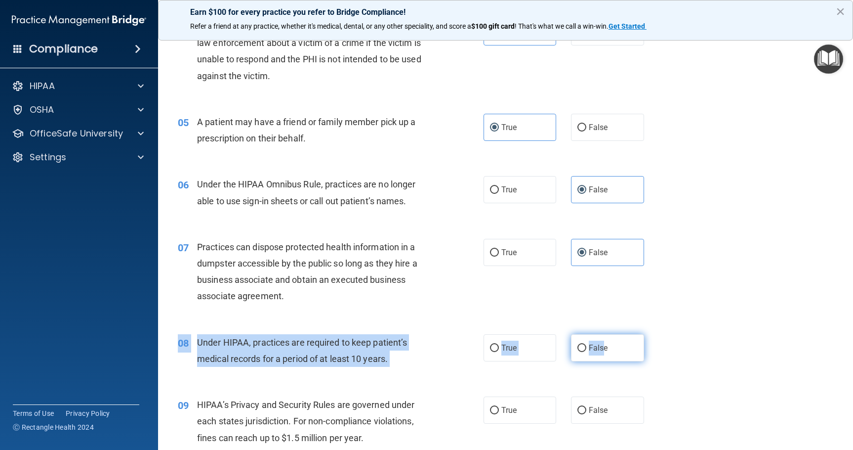
click at [601, 334] on div "08 Under HIPAA, practices are required to keep patient’s medical records for a …" at bounding box center [505, 353] width 671 height 62
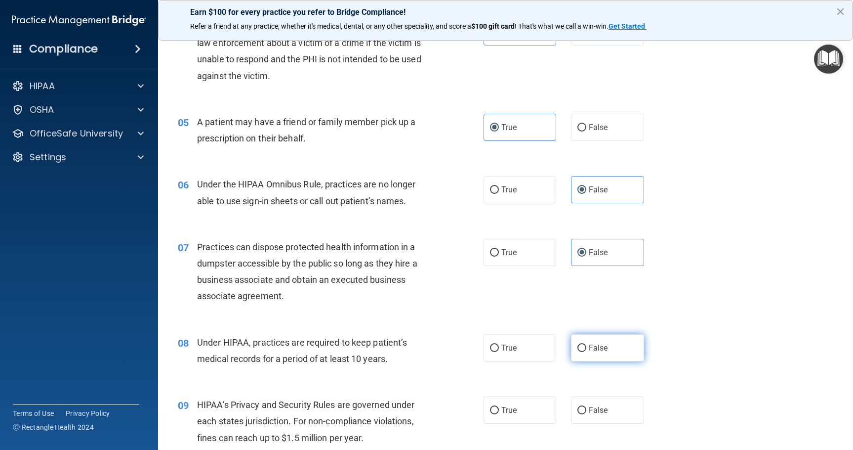
click at [602, 347] on span "False" at bounding box center [598, 347] width 19 height 9
click at [587, 347] on input "False" at bounding box center [582, 347] width 9 height 7
radio input "true"
click at [598, 316] on div "07 Practices can dispose protected health information in a dumpster accessible …" at bounding box center [505, 273] width 671 height 95
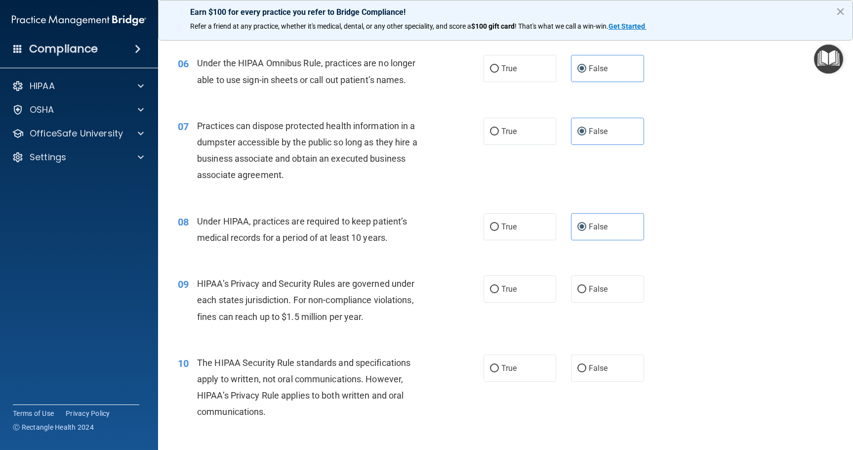
scroll to position [494, 0]
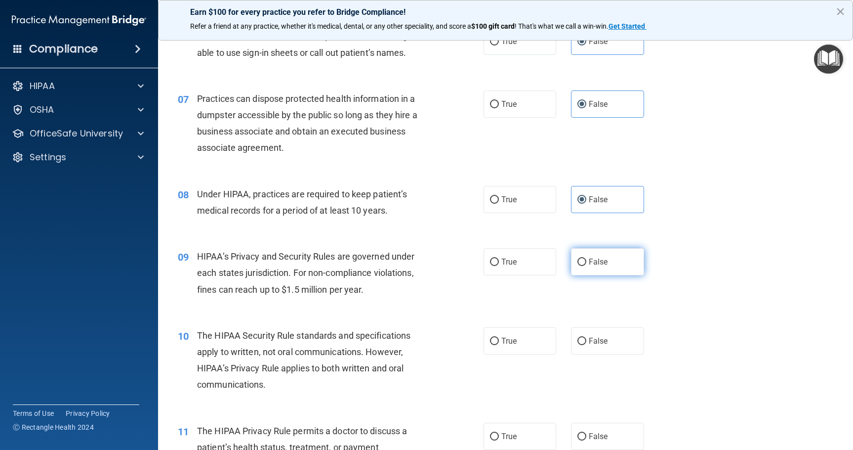
click at [592, 263] on span "False" at bounding box center [598, 261] width 19 height 9
click at [587, 263] on input "False" at bounding box center [582, 261] width 9 height 7
radio input "true"
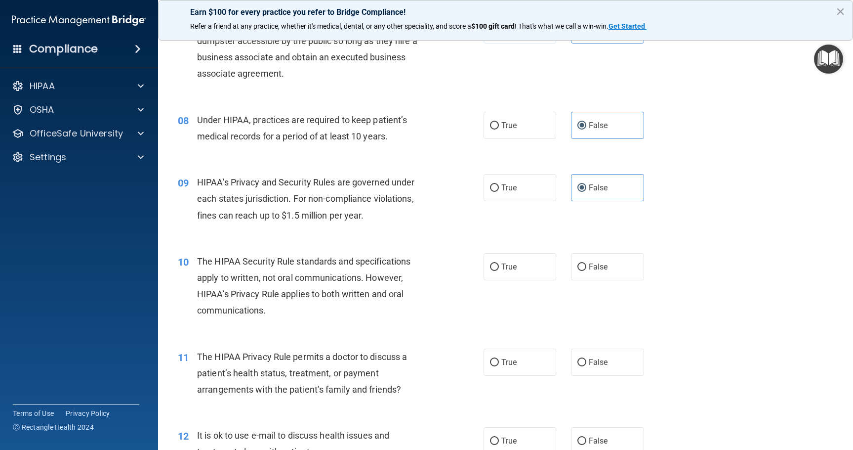
scroll to position [593, 0]
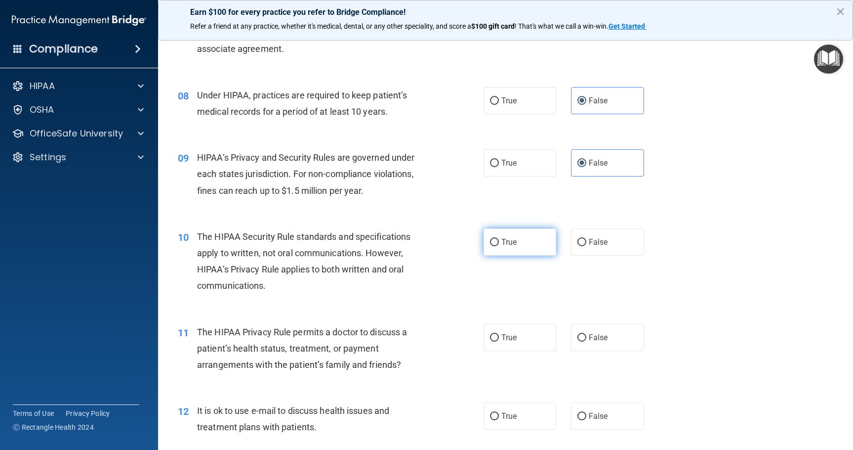
click at [528, 240] on label "True" at bounding box center [520, 241] width 73 height 27
click at [499, 240] on input "True" at bounding box center [494, 242] width 9 height 7
radio input "true"
click at [518, 354] on div "11 The HIPAA Privacy Rule permits a doctor to discuss a patient’s health status…" at bounding box center [505, 350] width 671 height 79
click at [518, 335] on label "True" at bounding box center [520, 337] width 73 height 27
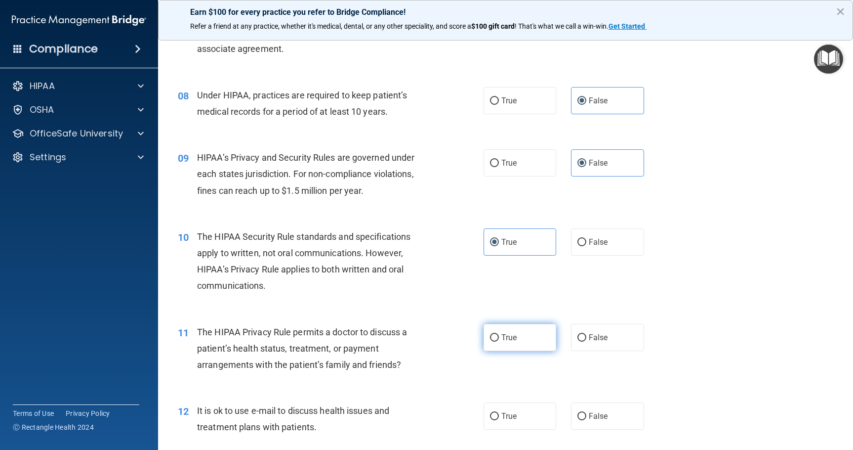
click at [499, 335] on input "True" at bounding box center [494, 337] width 9 height 7
radio input "true"
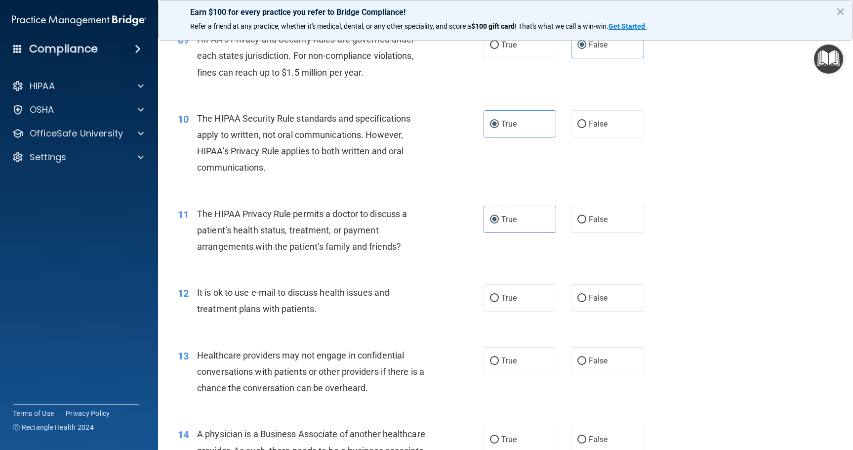
scroll to position [741, 0]
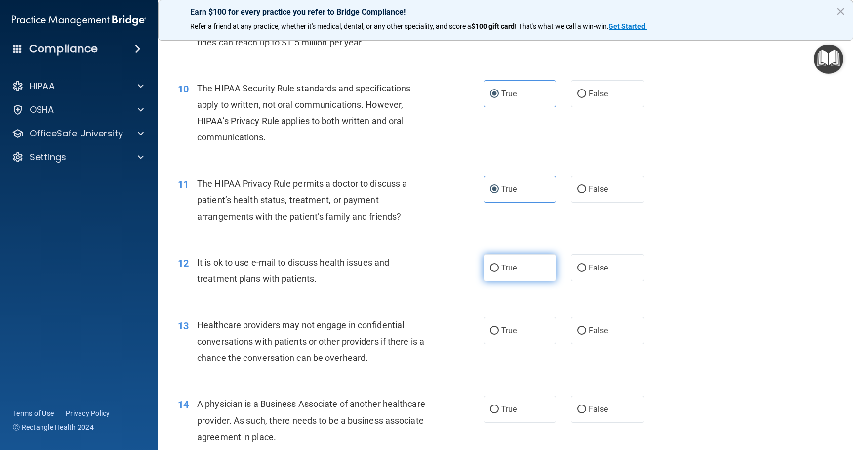
click at [514, 269] on label "True" at bounding box center [520, 267] width 73 height 27
click at [499, 269] on input "True" at bounding box center [494, 267] width 9 height 7
radio input "true"
click at [574, 325] on label "False" at bounding box center [607, 330] width 73 height 27
click at [578, 327] on input "False" at bounding box center [582, 330] width 9 height 7
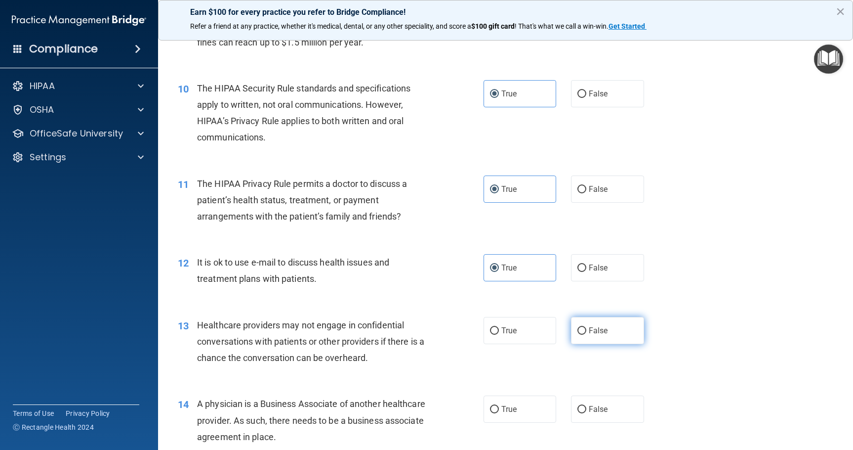
radio input "true"
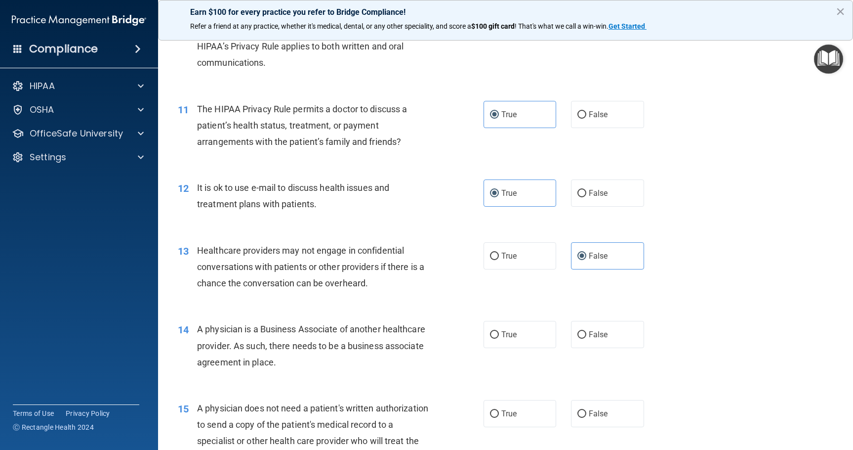
scroll to position [840, 0]
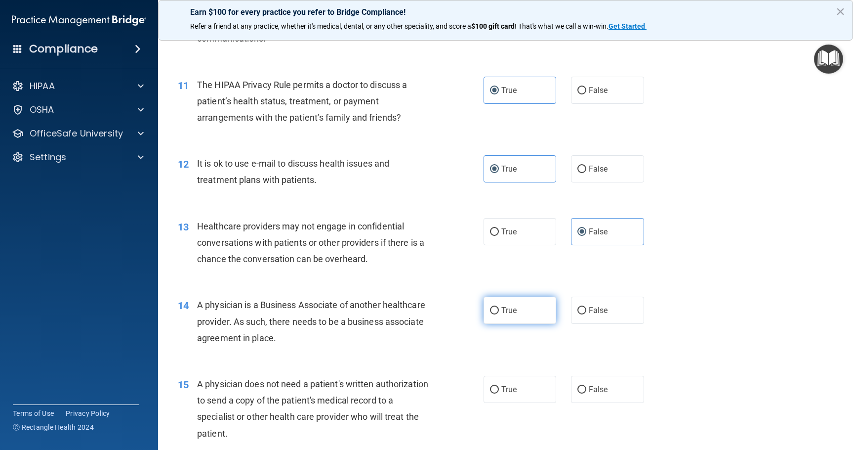
click at [522, 309] on label "True" at bounding box center [520, 310] width 73 height 27
click at [499, 309] on input "True" at bounding box center [494, 310] width 9 height 7
radio input "true"
click at [528, 389] on label "True" at bounding box center [520, 389] width 73 height 27
click at [499, 389] on input "True" at bounding box center [494, 389] width 9 height 7
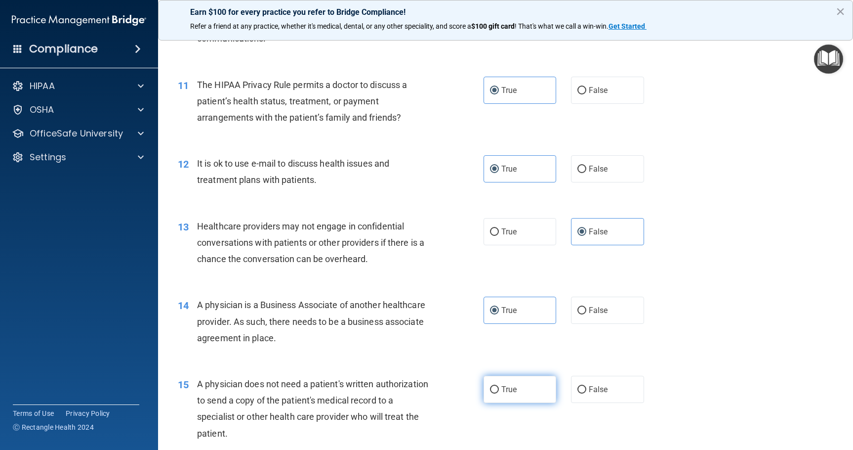
radio input "true"
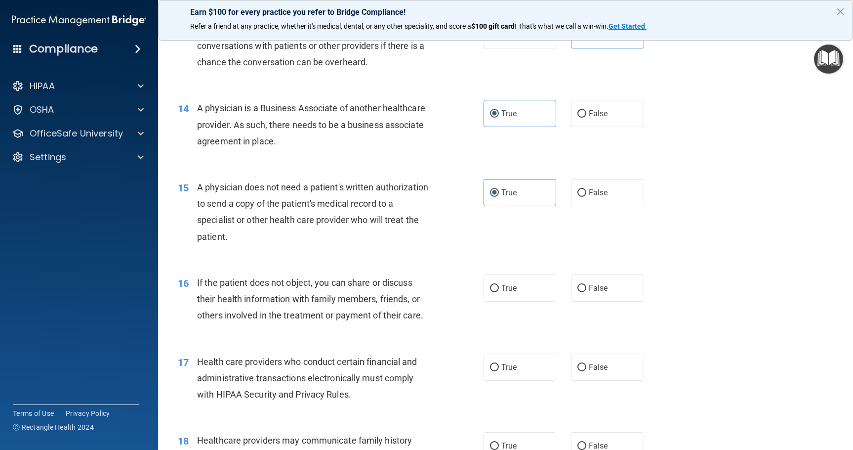
scroll to position [1038, 0]
click at [532, 292] on label "True" at bounding box center [520, 286] width 73 height 27
click at [499, 291] on input "True" at bounding box center [494, 287] width 9 height 7
radio input "true"
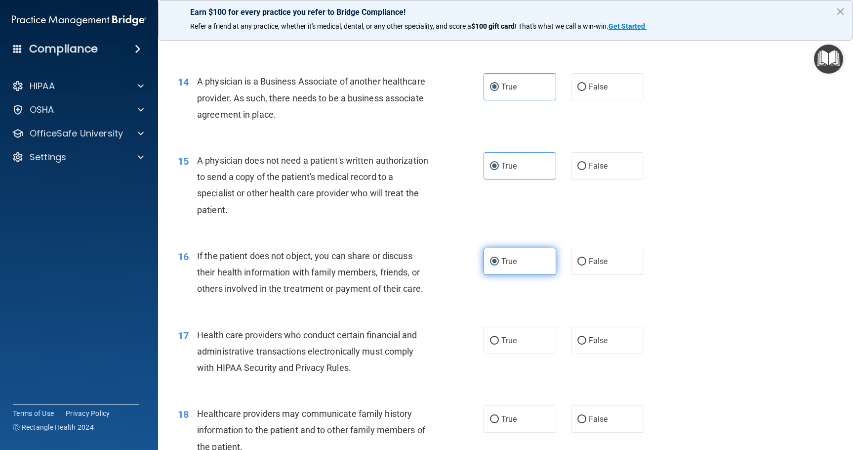
scroll to position [1087, 0]
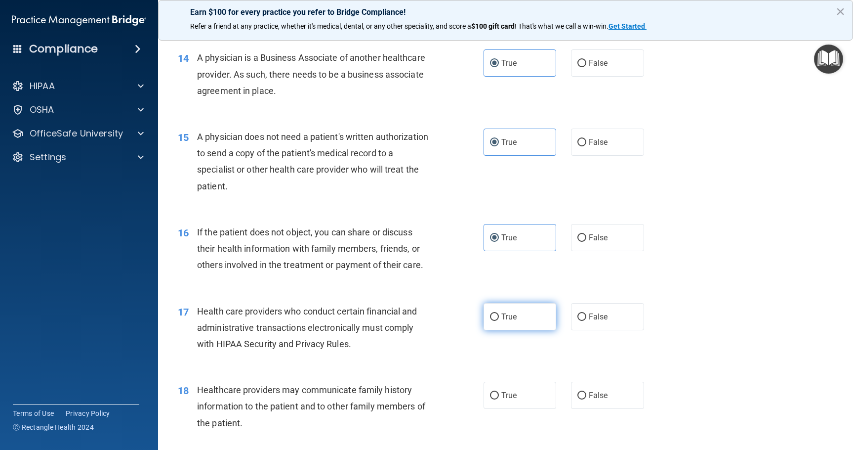
click at [514, 311] on label "True" at bounding box center [520, 316] width 73 height 27
click at [499, 313] on input "True" at bounding box center [494, 316] width 9 height 7
radio input "true"
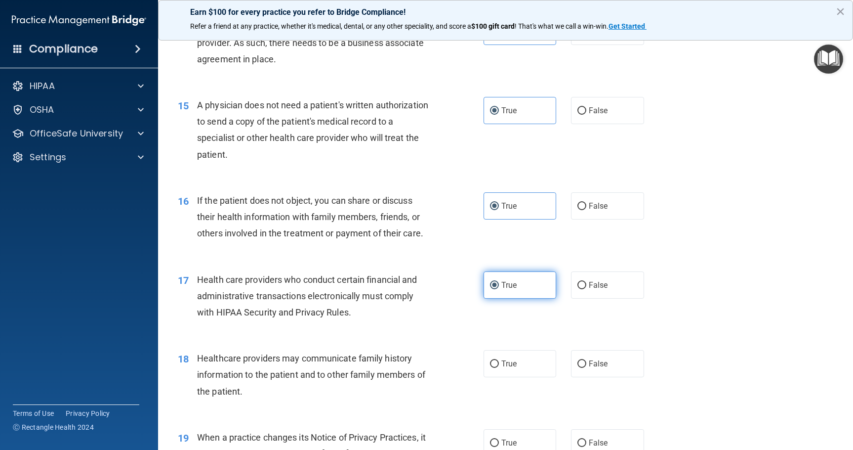
scroll to position [1137, 0]
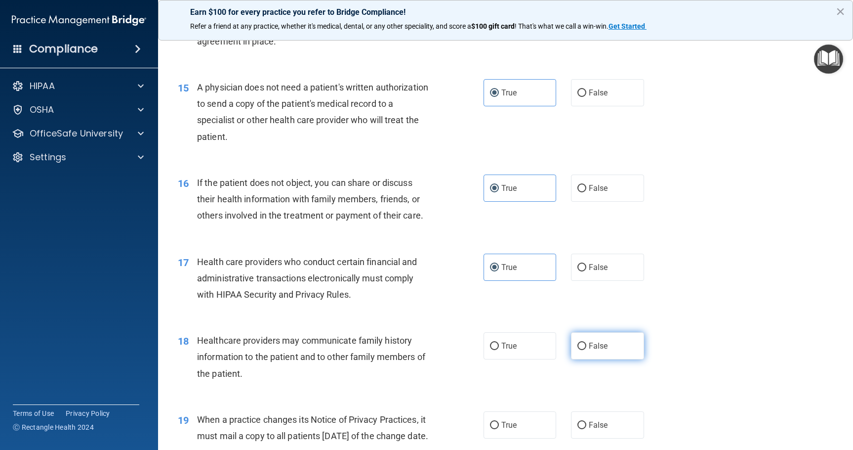
click at [571, 337] on label "False" at bounding box center [607, 345] width 73 height 27
click at [578, 342] on input "False" at bounding box center [582, 345] width 9 height 7
radio input "true"
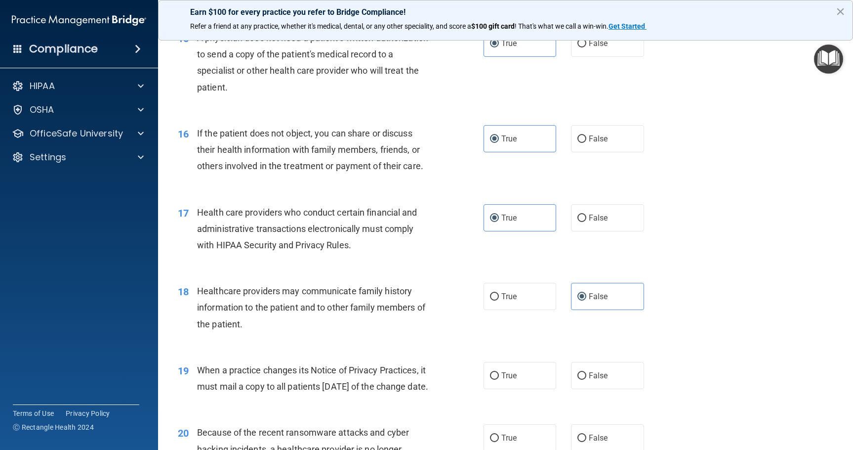
scroll to position [1235, 0]
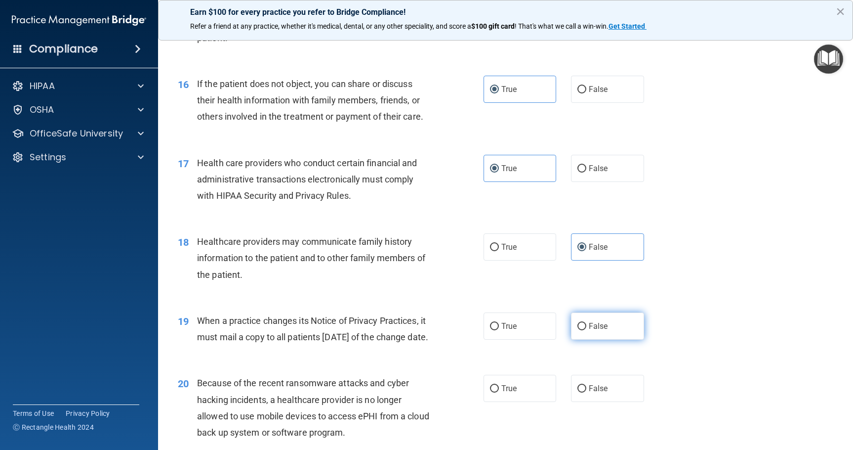
click at [589, 328] on span "False" at bounding box center [598, 325] width 19 height 9
click at [586, 328] on input "False" at bounding box center [582, 326] width 9 height 7
radio input "true"
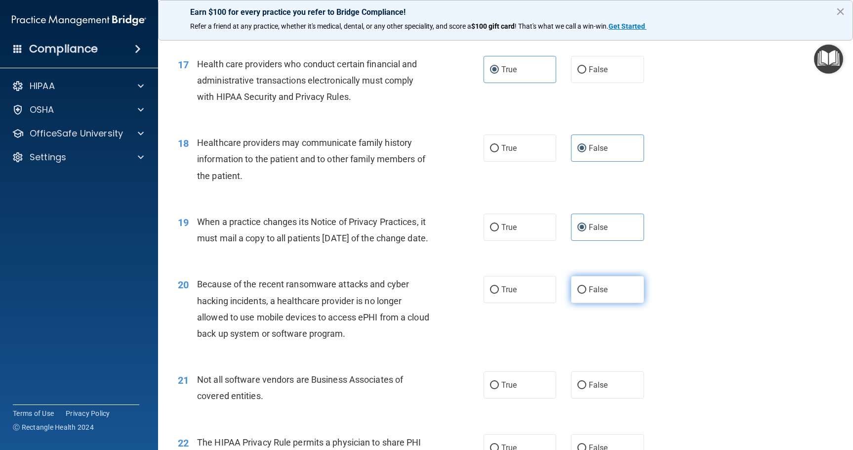
click at [577, 303] on label "False" at bounding box center [607, 289] width 73 height 27
click at [578, 294] on input "False" at bounding box center [582, 289] width 9 height 7
radio input "true"
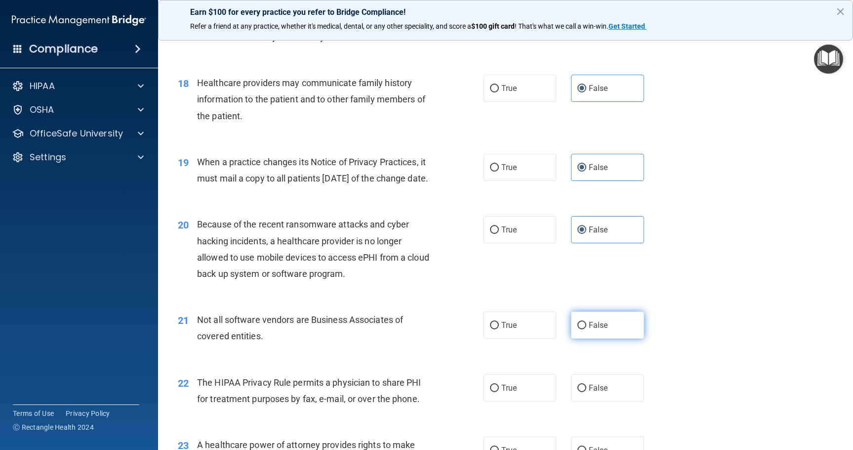
scroll to position [1433, 0]
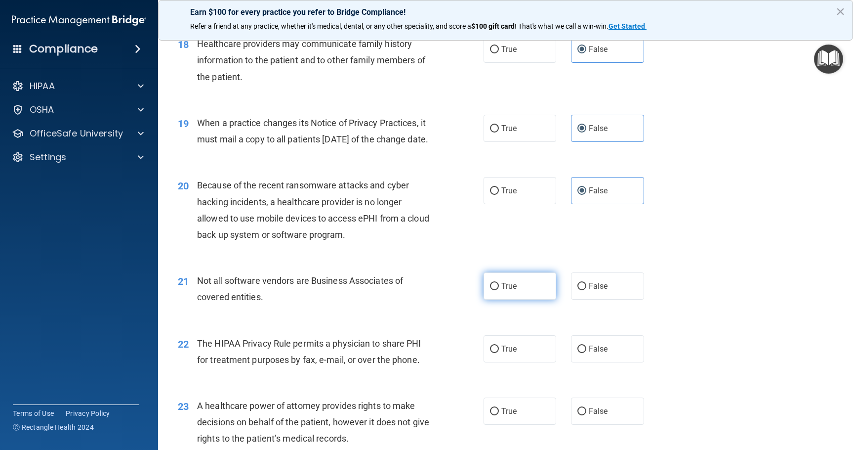
click at [524, 299] on label "True" at bounding box center [520, 285] width 73 height 27
click at [499, 290] on input "True" at bounding box center [494, 286] width 9 height 7
radio input "true"
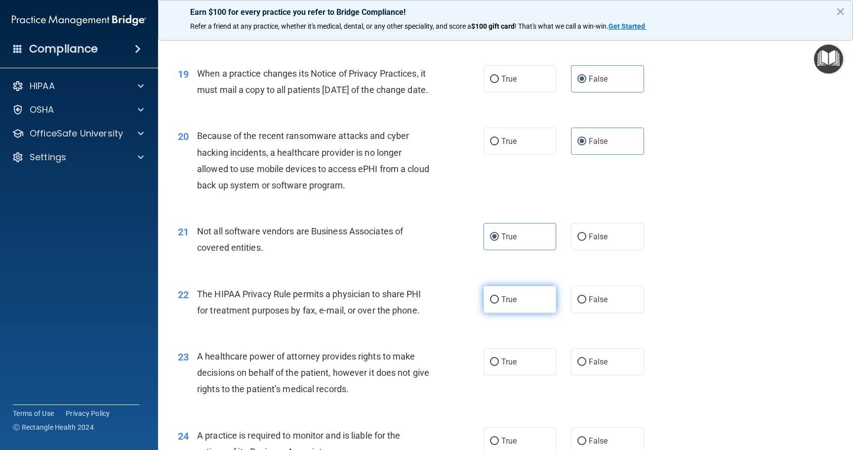
click at [514, 313] on label "True" at bounding box center [520, 299] width 73 height 27
click at [499, 303] on input "True" at bounding box center [494, 299] width 9 height 7
radio input "true"
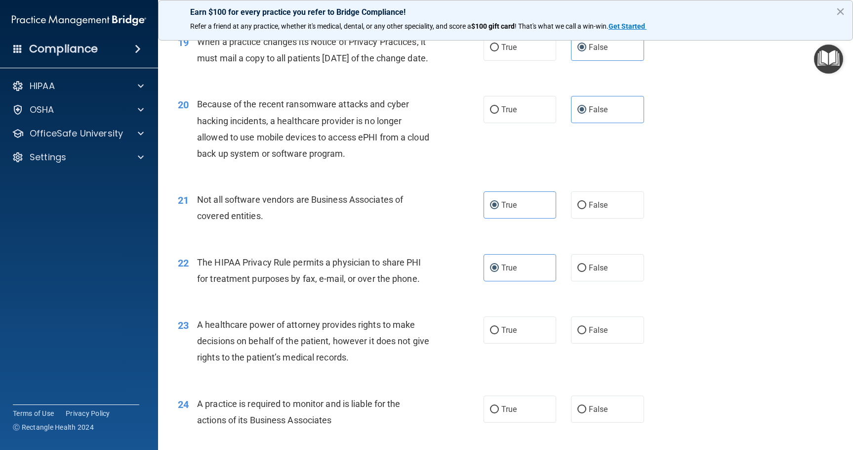
scroll to position [1532, 0]
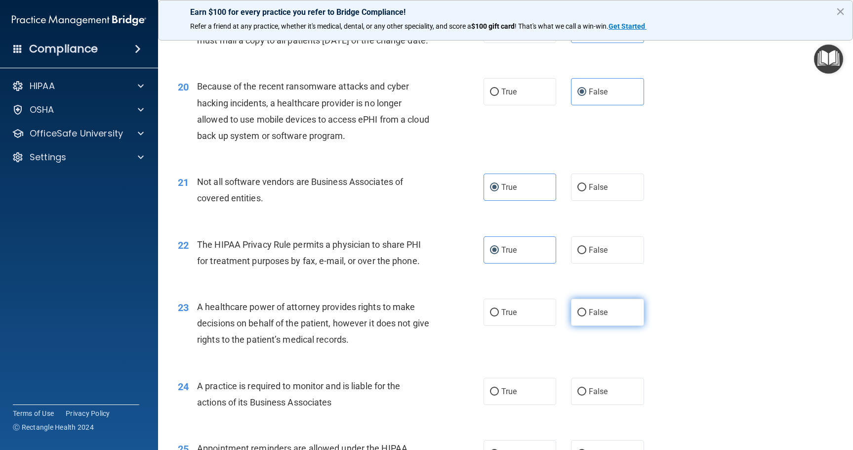
click at [580, 316] on input "False" at bounding box center [582, 312] width 9 height 7
radio input "true"
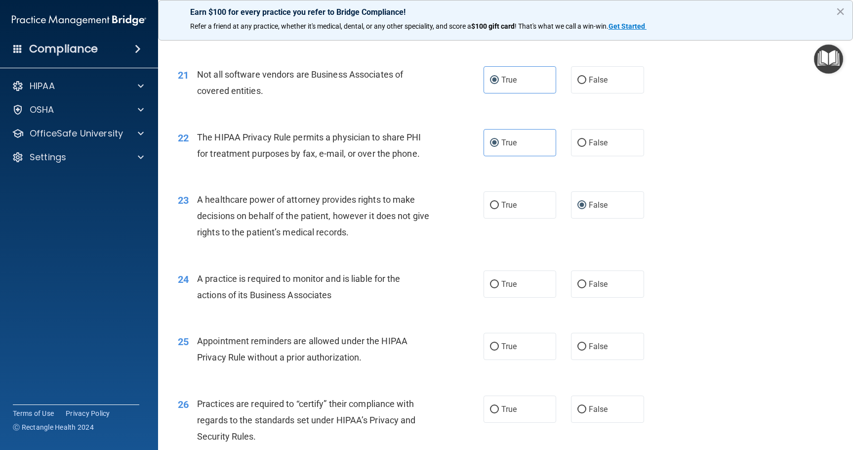
scroll to position [1680, 0]
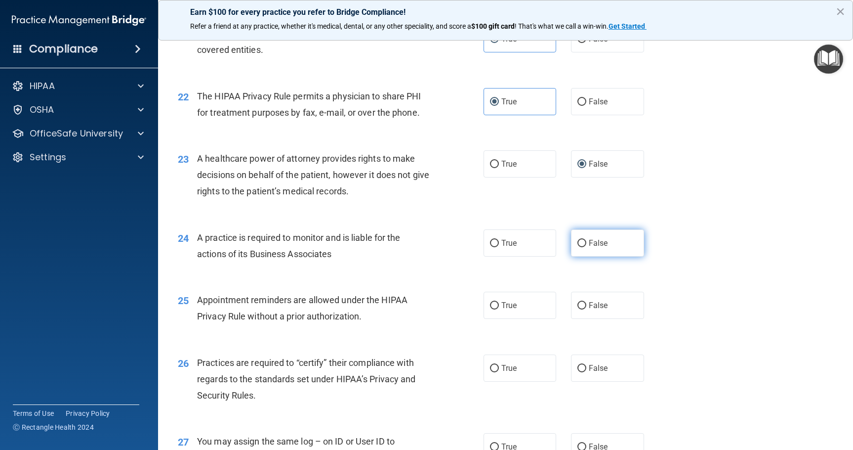
click at [575, 256] on label "False" at bounding box center [607, 242] width 73 height 27
click at [578, 247] on input "False" at bounding box center [582, 243] width 9 height 7
radio input "true"
click at [521, 316] on label "True" at bounding box center [520, 305] width 73 height 27
click at [499, 309] on input "True" at bounding box center [494, 305] width 9 height 7
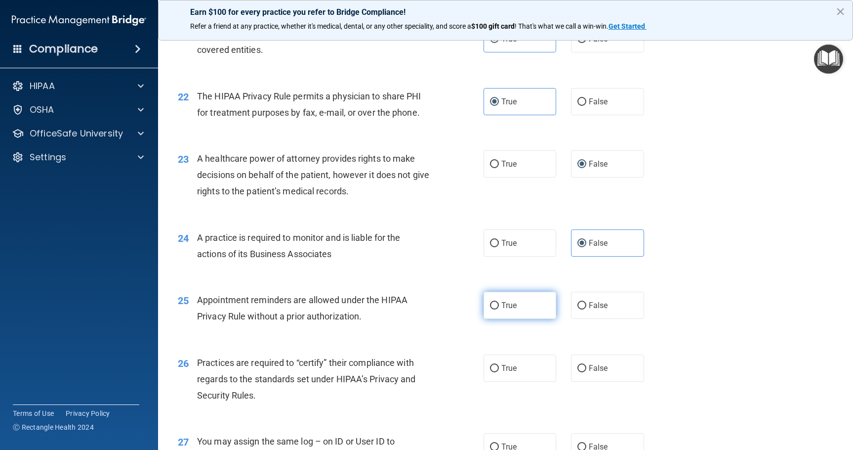
radio input "true"
click at [528, 382] on label "True" at bounding box center [520, 367] width 73 height 27
click at [499, 372] on input "True" at bounding box center [494, 368] width 9 height 7
radio input "true"
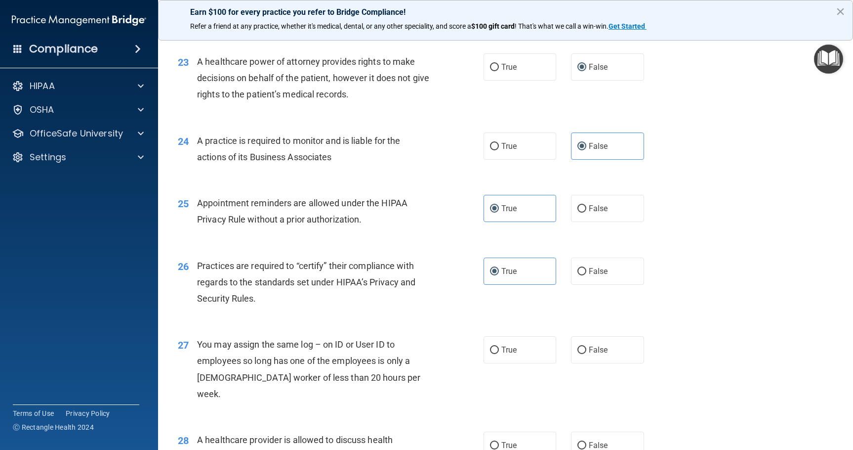
scroll to position [1829, 0]
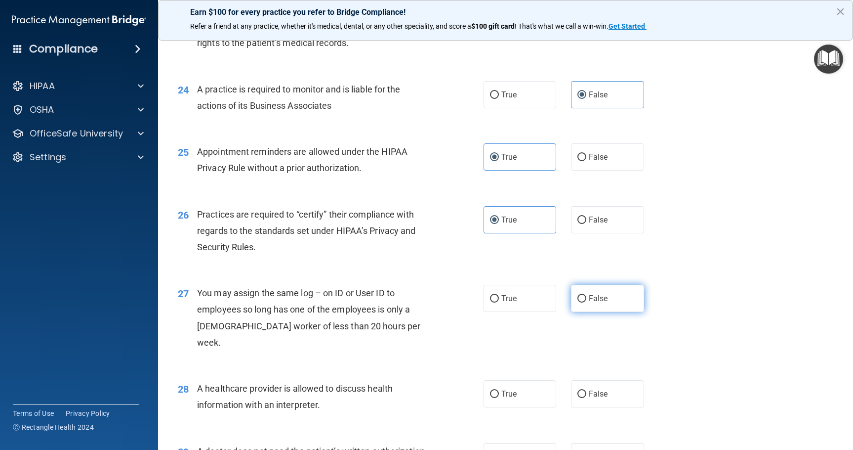
click at [579, 302] on input "False" at bounding box center [582, 298] width 9 height 7
radio input "true"
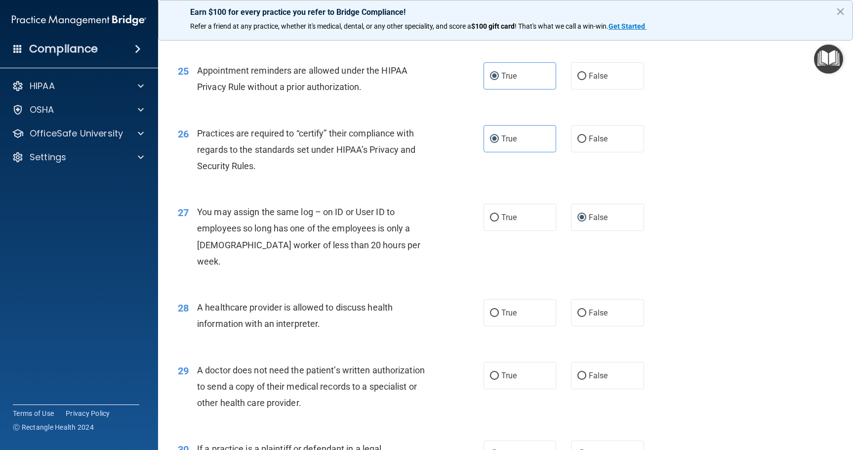
scroll to position [1927, 0]
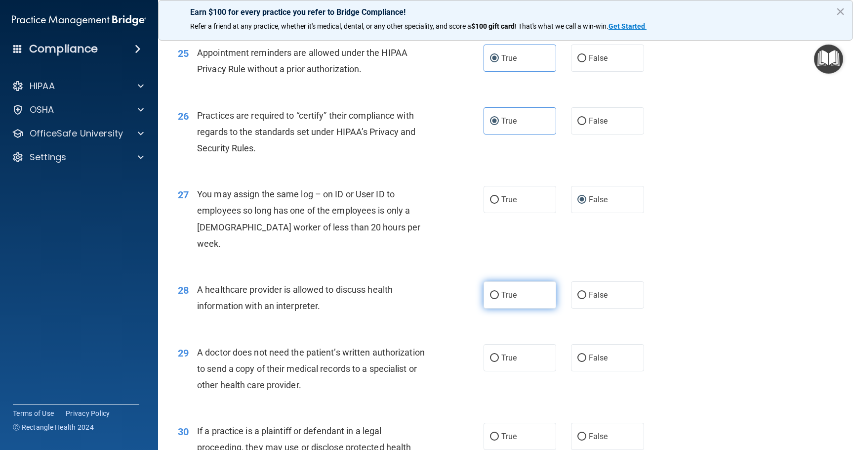
click at [504, 295] on span "True" at bounding box center [509, 294] width 15 height 9
click at [499, 295] on input "True" at bounding box center [494, 295] width 9 height 7
radio input "true"
click at [516, 356] on label "True" at bounding box center [520, 357] width 73 height 27
click at [499, 356] on input "True" at bounding box center [494, 357] width 9 height 7
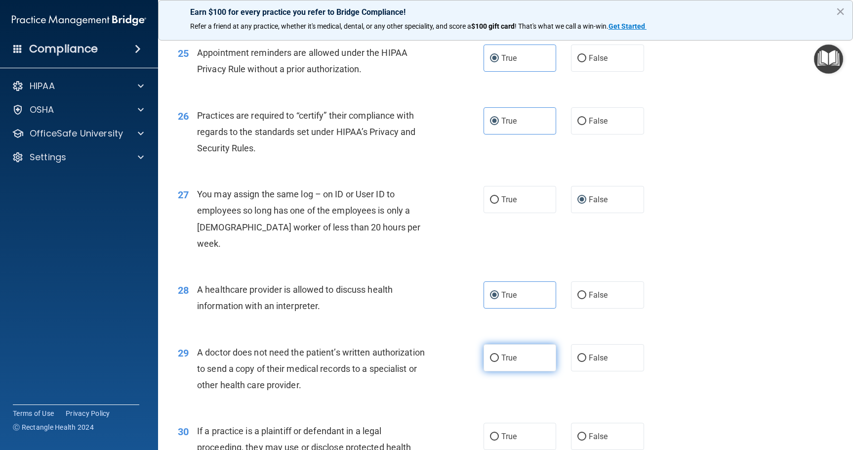
radio input "true"
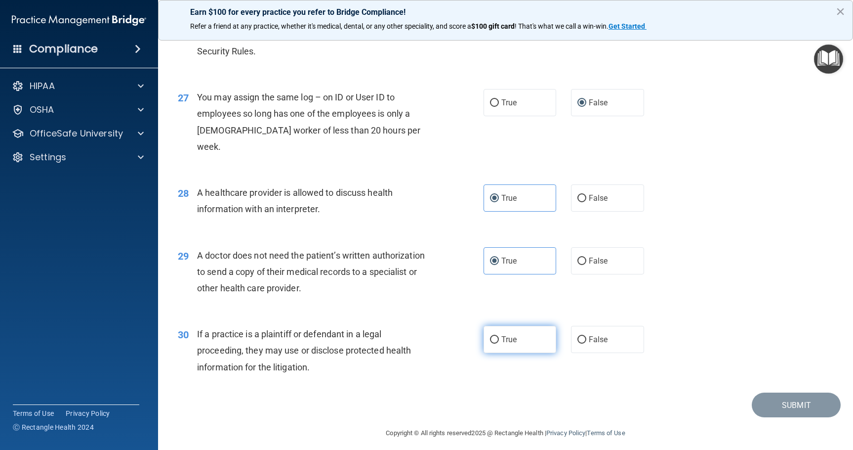
scroll to position [2031, 0]
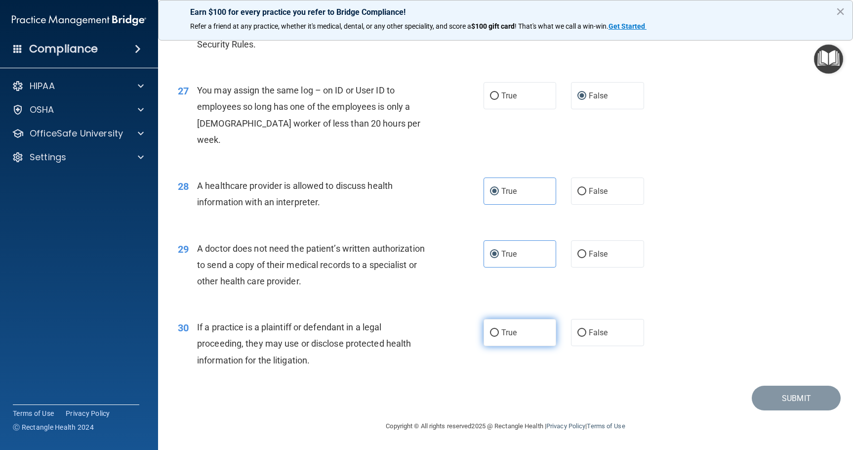
click at [514, 328] on label "True" at bounding box center [520, 332] width 73 height 27
click at [499, 329] on input "True" at bounding box center [494, 332] width 9 height 7
radio input "true"
click at [770, 393] on button "Submit" at bounding box center [796, 397] width 89 height 25
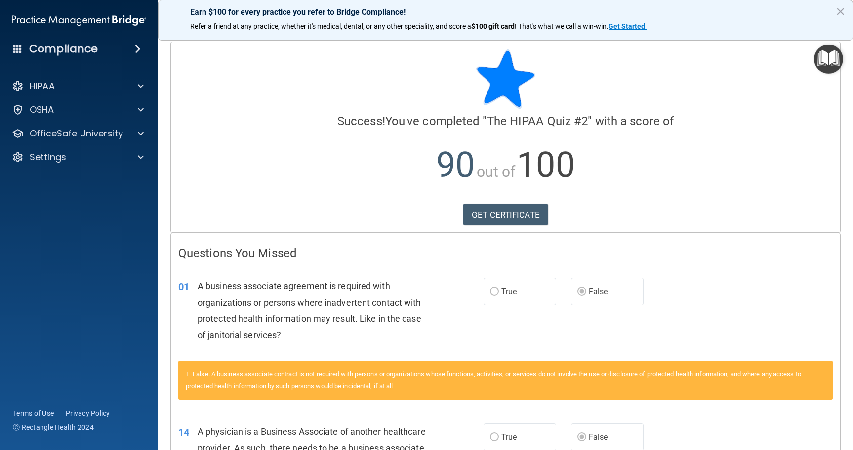
scroll to position [49, 0]
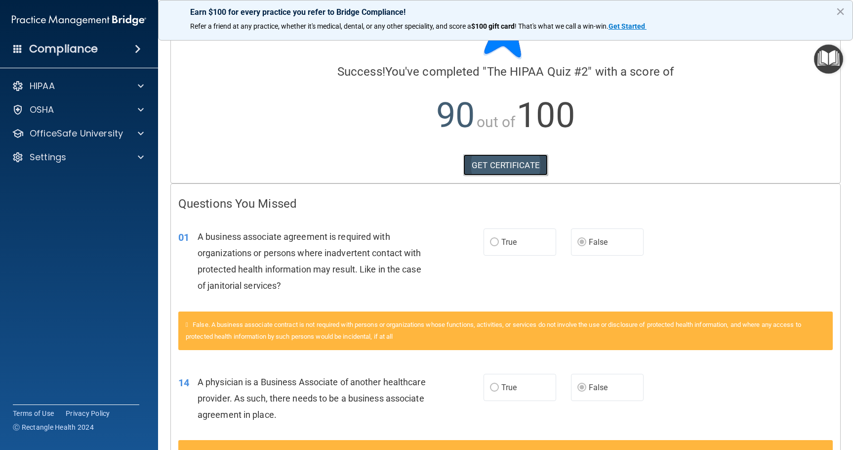
click at [501, 167] on link "GET CERTIFICATE" at bounding box center [506, 165] width 85 height 22
click at [73, 135] on p "OfficeSafe University" at bounding box center [76, 134] width 93 height 12
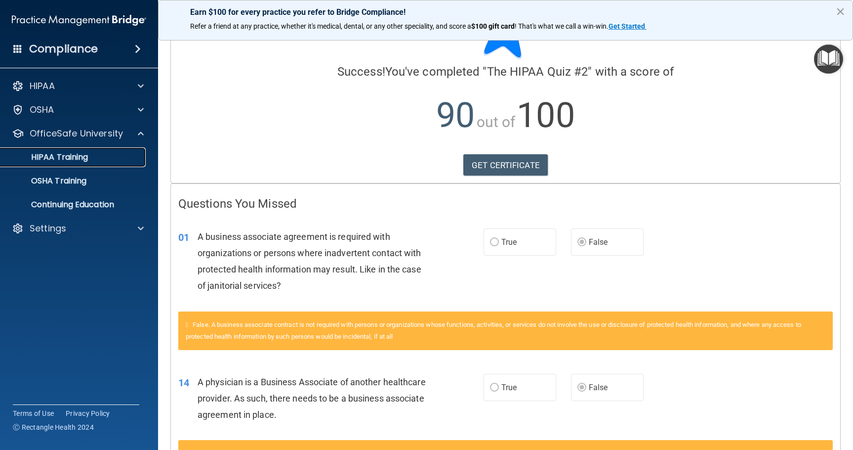
click at [76, 162] on p "HIPAA Training" at bounding box center [47, 157] width 82 height 10
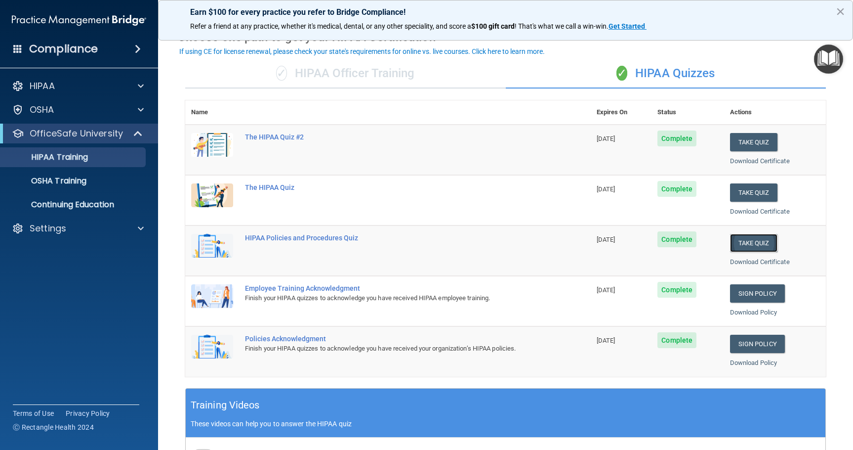
click at [748, 241] on button "Take Quiz" at bounding box center [753, 243] width 47 height 18
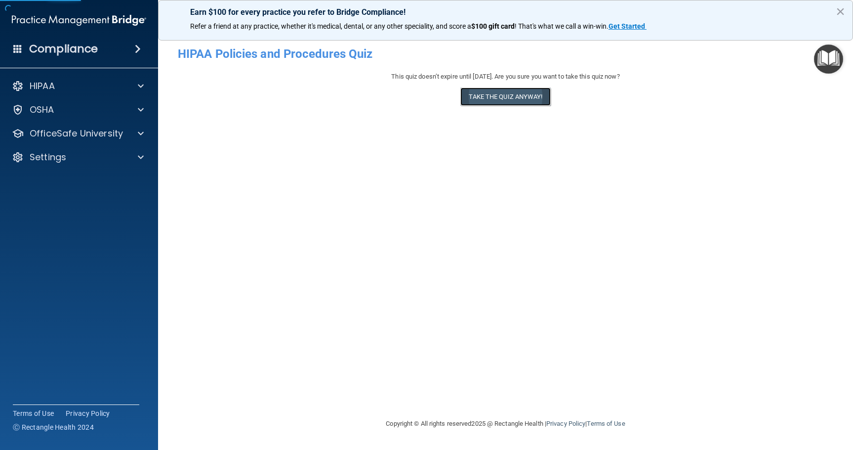
click at [503, 96] on button "Take the quiz anyway!" at bounding box center [506, 96] width 90 height 18
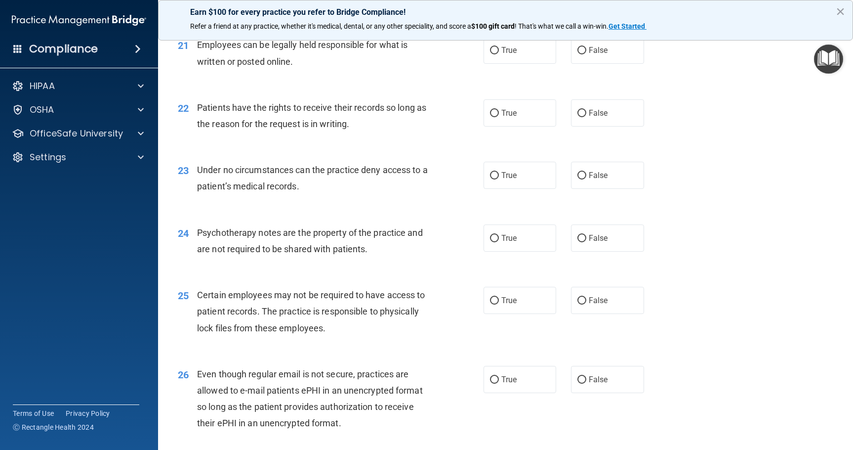
scroll to position [2228, 0]
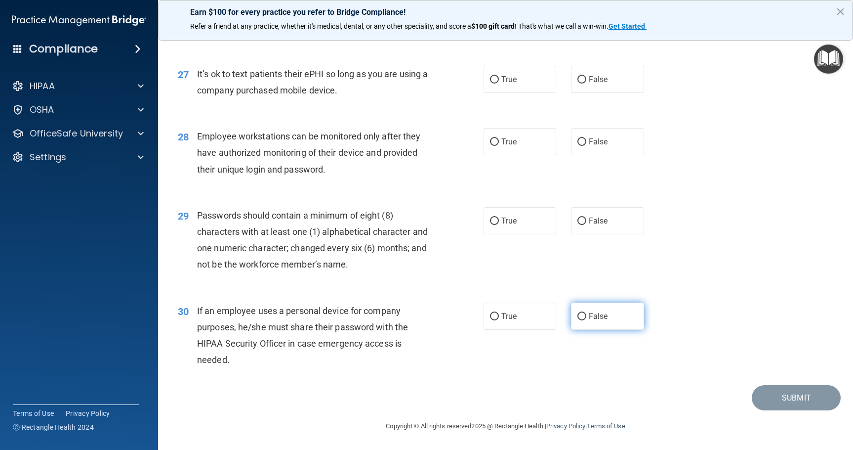
click at [600, 323] on label "False" at bounding box center [607, 315] width 73 height 27
click at [587, 320] on input "False" at bounding box center [582, 316] width 9 height 7
radio input "true"
click at [519, 225] on label "True" at bounding box center [520, 220] width 73 height 27
click at [499, 225] on input "True" at bounding box center [494, 220] width 9 height 7
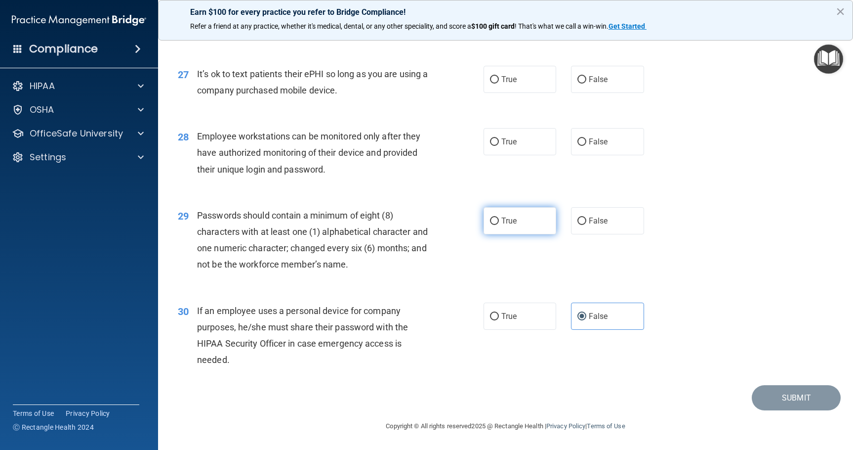
radio input "true"
click at [615, 142] on label "False" at bounding box center [607, 141] width 73 height 27
click at [587, 142] on input "False" at bounding box center [582, 141] width 9 height 7
radio input "true"
click at [609, 79] on label "False" at bounding box center [607, 79] width 73 height 27
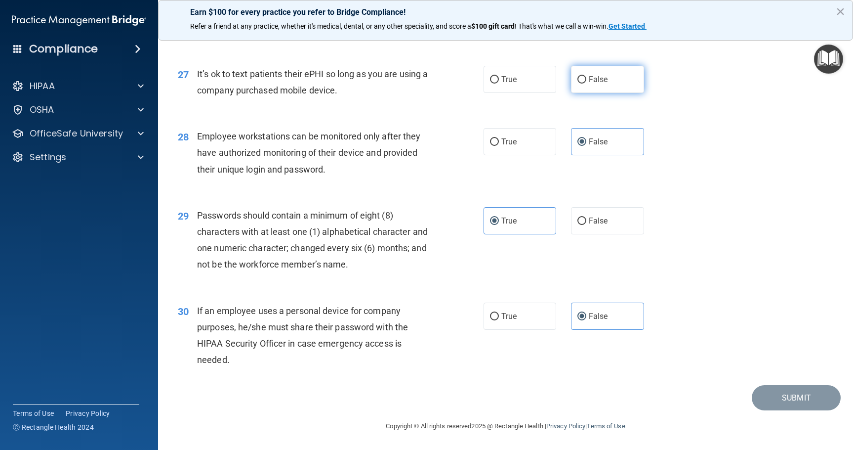
click at [587, 79] on input "False" at bounding box center [582, 79] width 9 height 7
radio input "true"
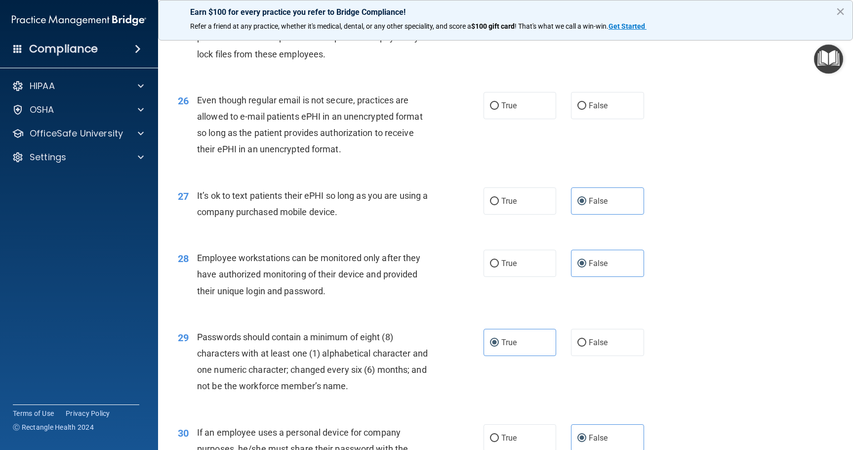
scroll to position [2080, 0]
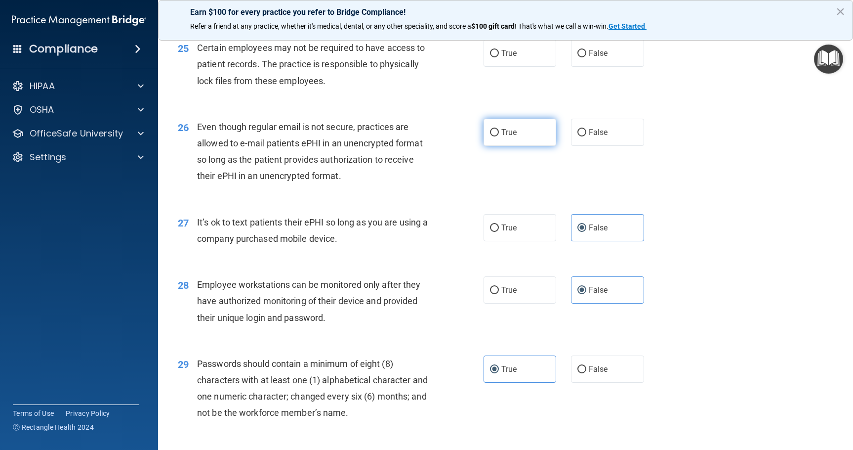
click at [537, 142] on label "True" at bounding box center [520, 132] width 73 height 27
click at [499, 136] on input "True" at bounding box center [494, 132] width 9 height 7
radio input "true"
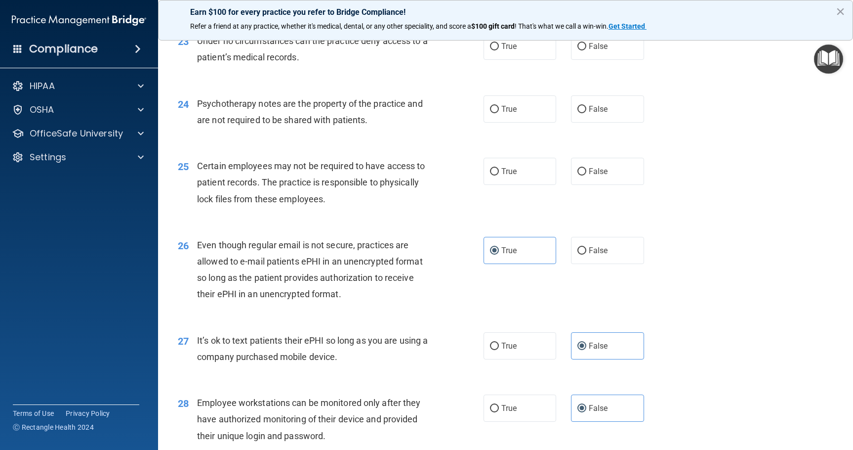
scroll to position [1932, 0]
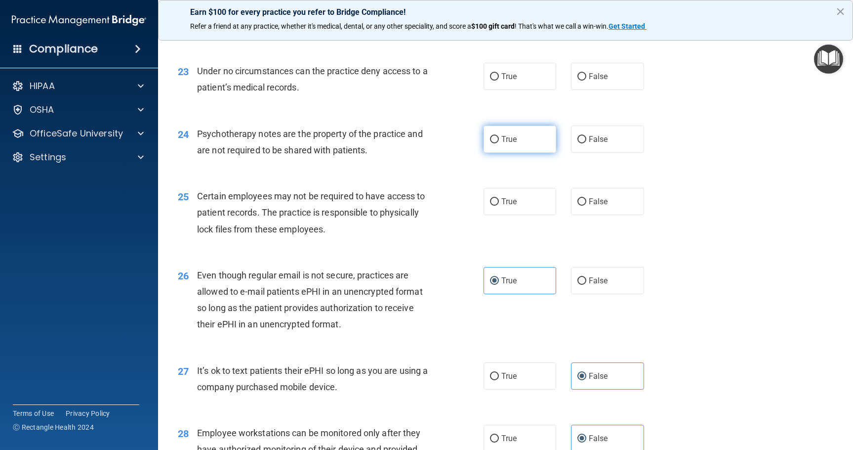
click at [526, 144] on label "True" at bounding box center [520, 139] width 73 height 27
click at [499, 143] on input "True" at bounding box center [494, 139] width 9 height 7
radio input "true"
click at [528, 215] on div "25 Certain employees may not be required to have access to patient records. The…" at bounding box center [505, 214] width 671 height 79
click at [527, 207] on label "True" at bounding box center [520, 201] width 73 height 27
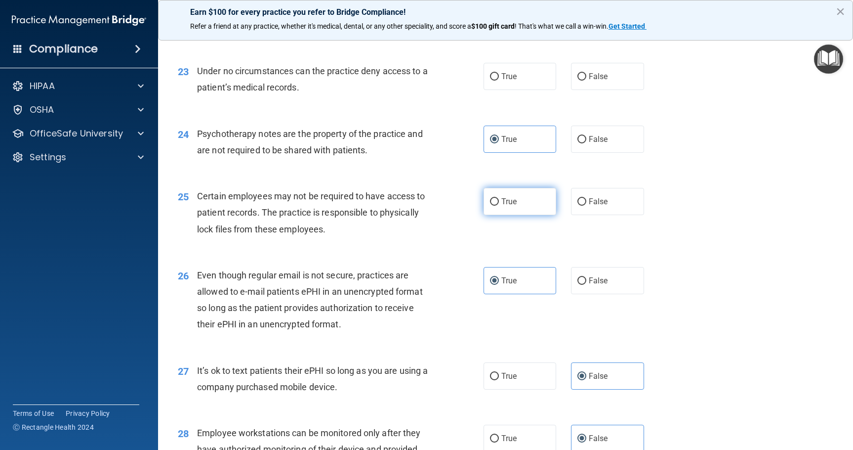
click at [499, 206] on input "True" at bounding box center [494, 201] width 9 height 7
radio input "true"
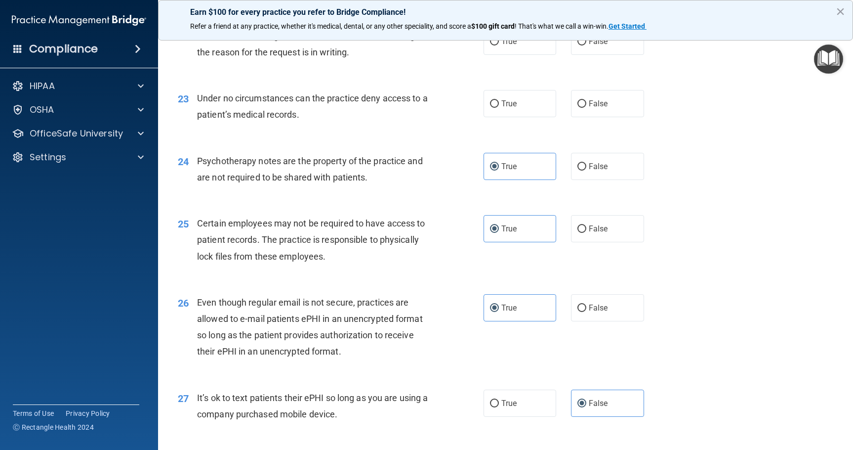
scroll to position [1882, 0]
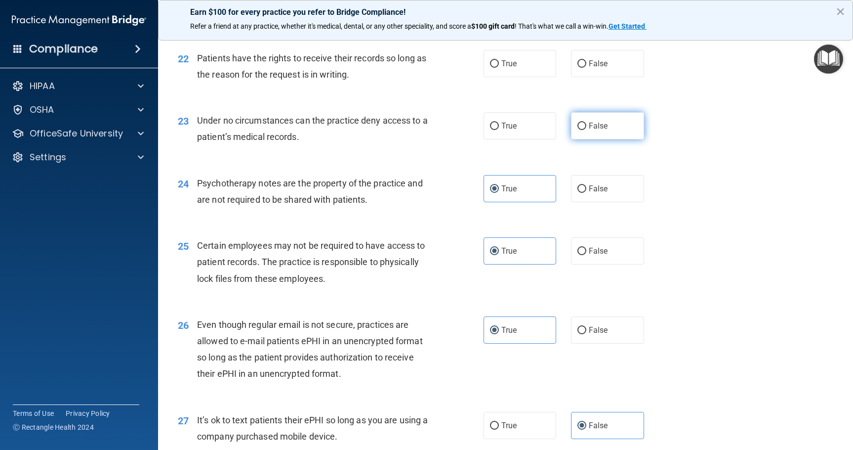
click at [587, 133] on label "False" at bounding box center [607, 125] width 73 height 27
click at [587, 130] on input "False" at bounding box center [582, 126] width 9 height 7
radio input "true"
click at [594, 62] on span "False" at bounding box center [598, 63] width 19 height 9
click at [587, 62] on input "False" at bounding box center [582, 63] width 9 height 7
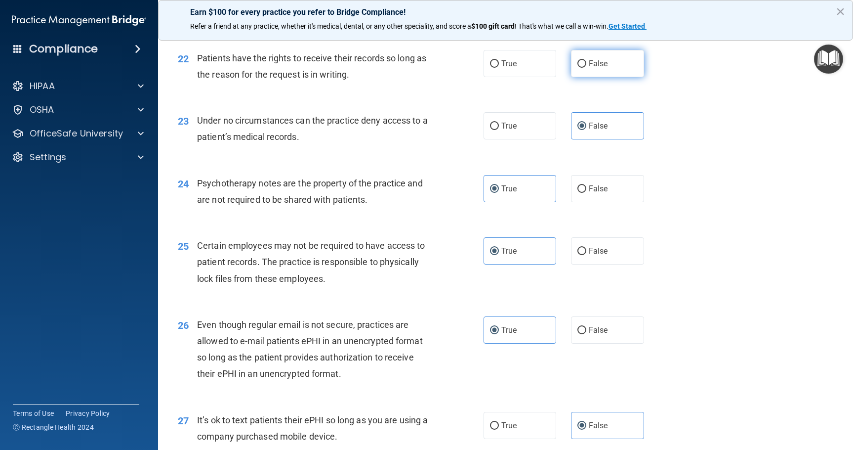
radio input "true"
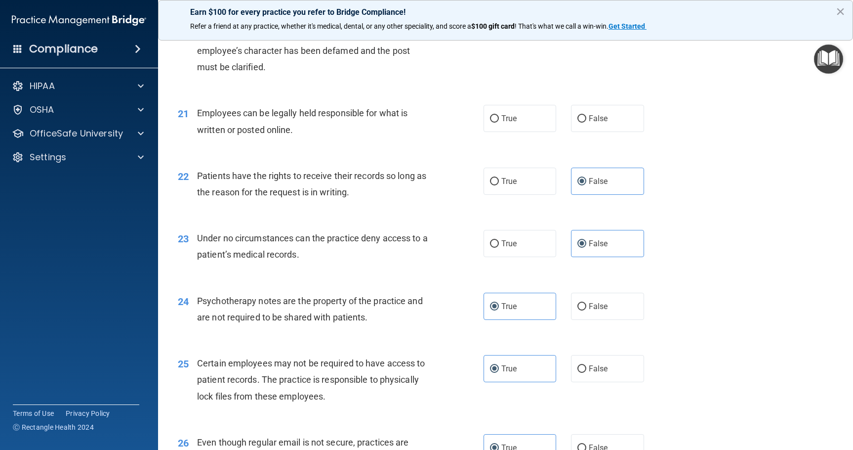
scroll to position [1734, 0]
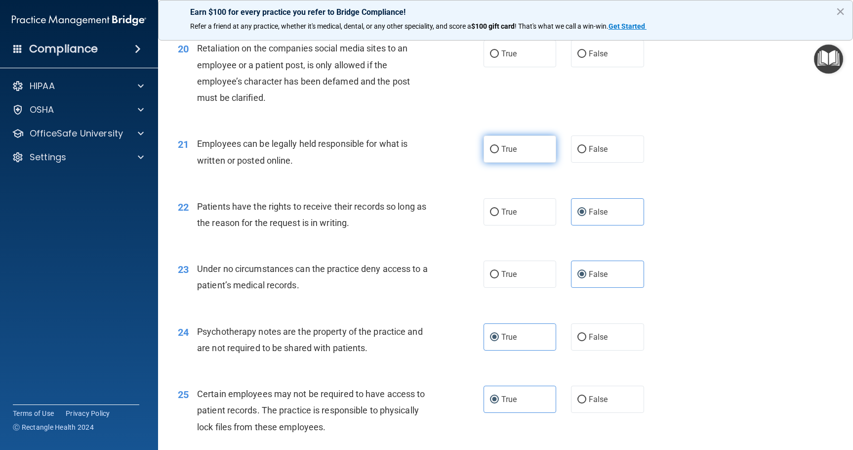
click at [543, 156] on label "True" at bounding box center [520, 148] width 73 height 27
click at [499, 153] on input "True" at bounding box center [494, 149] width 9 height 7
radio input "true"
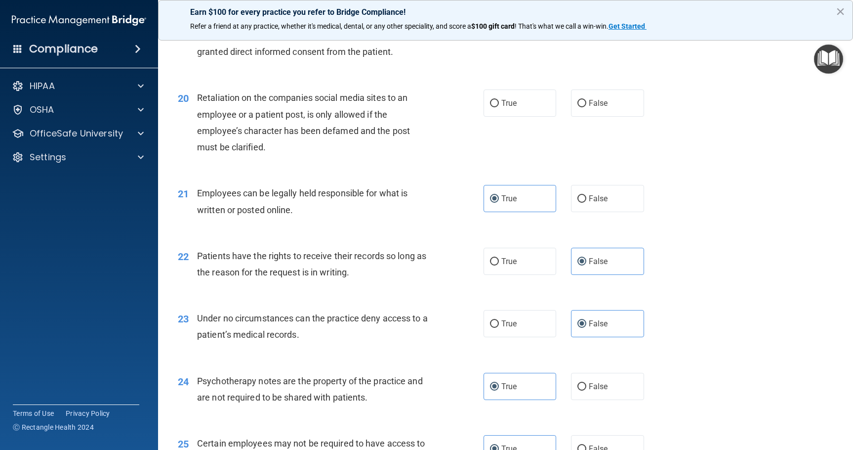
scroll to position [1635, 0]
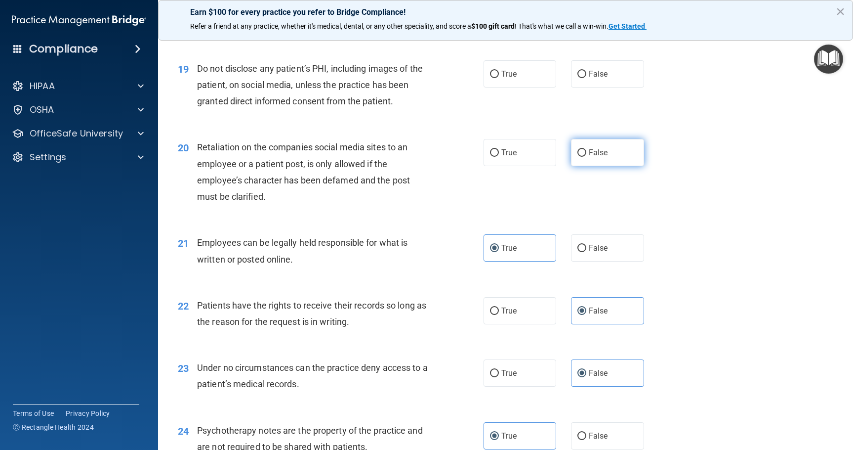
click at [581, 159] on label "False" at bounding box center [607, 152] width 73 height 27
click at [581, 157] on input "False" at bounding box center [582, 152] width 9 height 7
radio input "true"
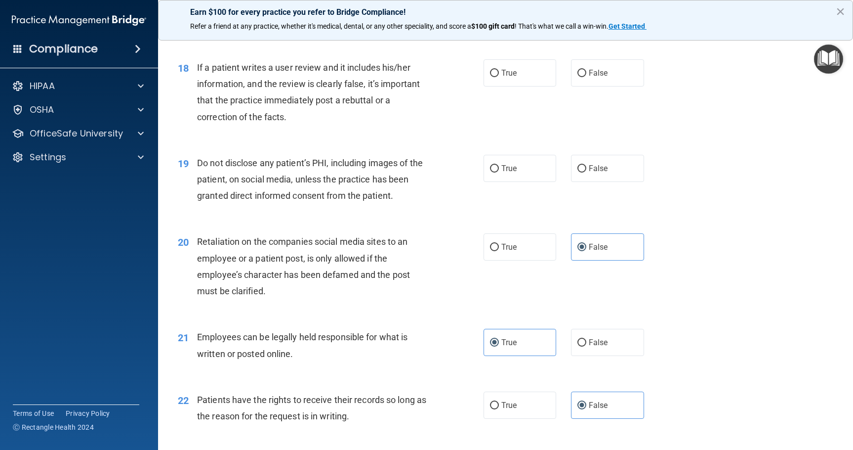
scroll to position [1536, 0]
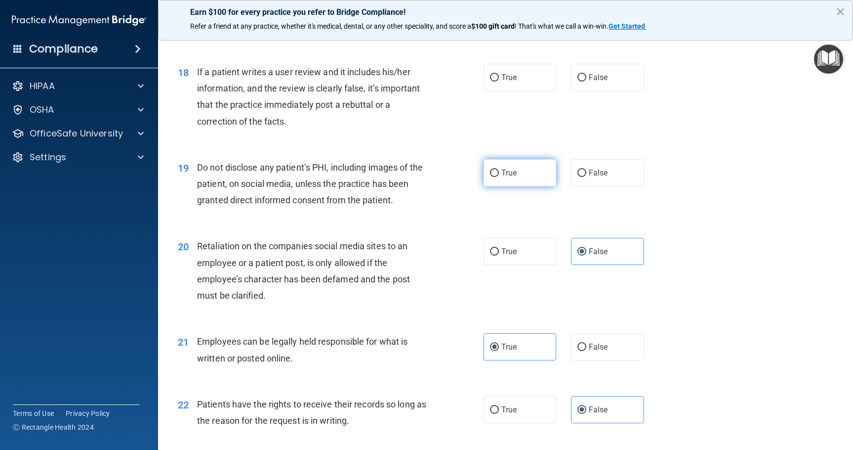
click at [528, 167] on label "True" at bounding box center [520, 172] width 73 height 27
click at [499, 170] on input "True" at bounding box center [494, 173] width 9 height 7
radio input "true"
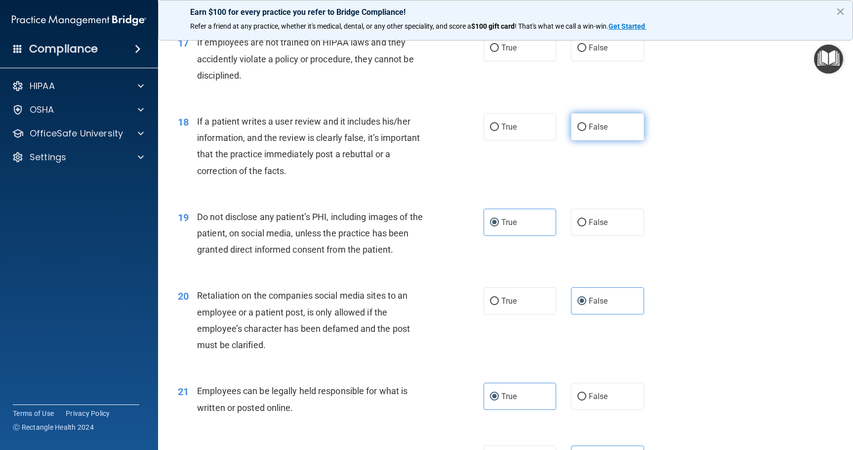
click at [587, 133] on label "False" at bounding box center [607, 126] width 73 height 27
click at [587, 131] on input "False" at bounding box center [582, 127] width 9 height 7
radio input "true"
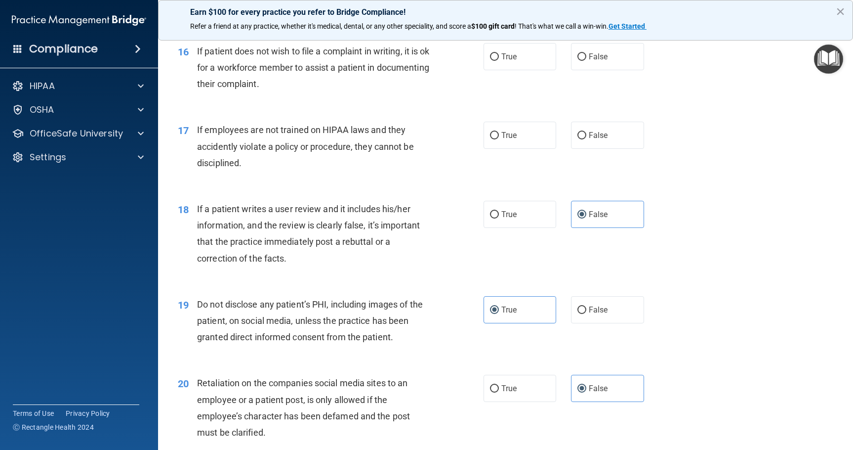
scroll to position [1388, 0]
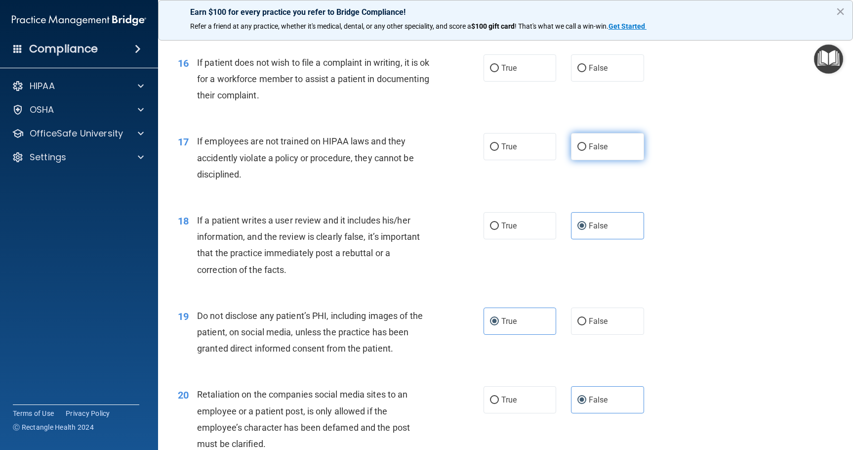
click at [571, 146] on label "False" at bounding box center [607, 146] width 73 height 27
click at [578, 146] on input "False" at bounding box center [582, 146] width 9 height 7
radio input "true"
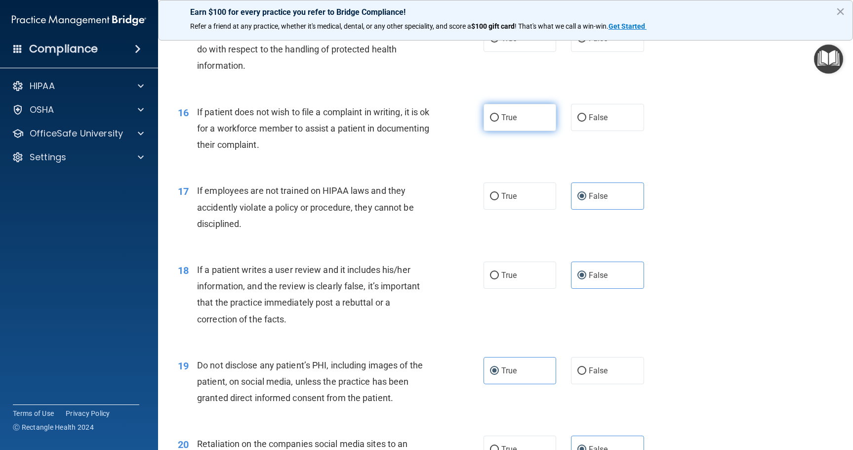
click at [525, 120] on label "True" at bounding box center [520, 117] width 73 height 27
click at [499, 120] on input "True" at bounding box center [494, 117] width 9 height 7
radio input "true"
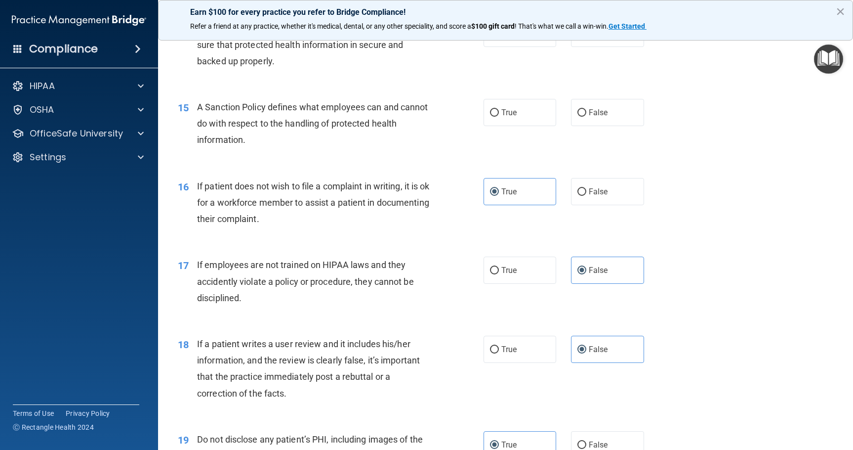
scroll to position [1240, 0]
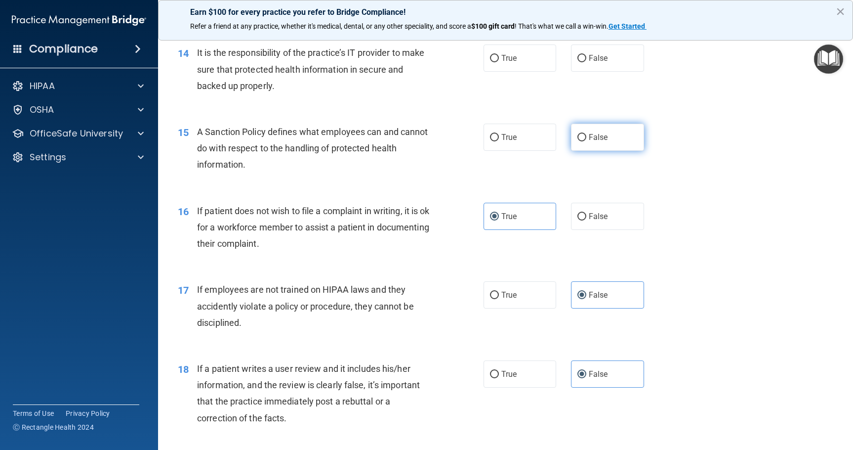
click at [593, 135] on span "False" at bounding box center [598, 136] width 19 height 9
click at [587, 135] on input "False" at bounding box center [582, 137] width 9 height 7
radio input "true"
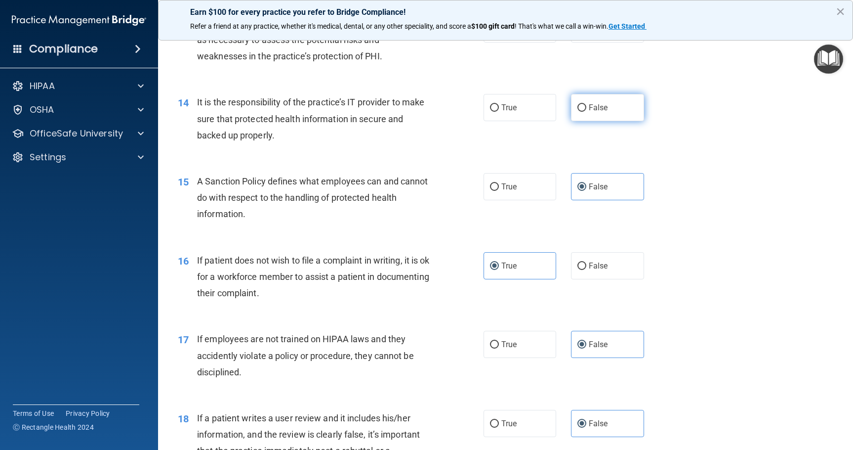
click at [592, 108] on span "False" at bounding box center [598, 107] width 19 height 9
click at [587, 108] on input "False" at bounding box center [582, 107] width 9 height 7
radio input "true"
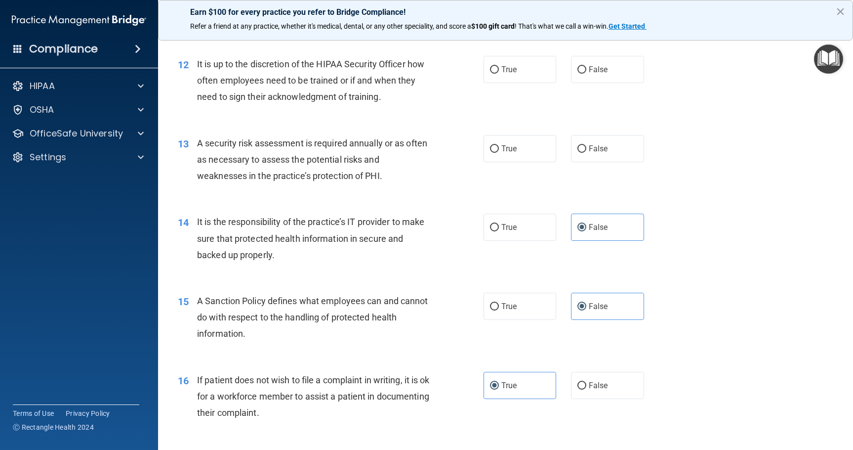
scroll to position [1042, 0]
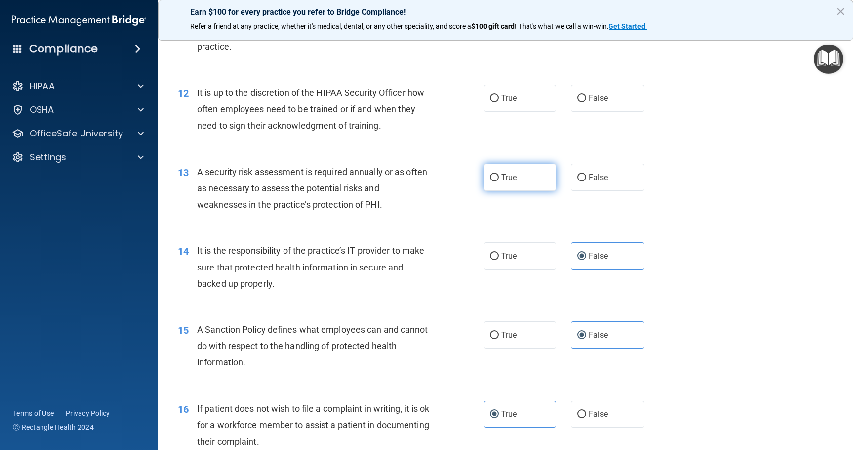
click at [519, 180] on label "True" at bounding box center [520, 177] width 73 height 27
click at [499, 180] on input "True" at bounding box center [494, 177] width 9 height 7
radio input "true"
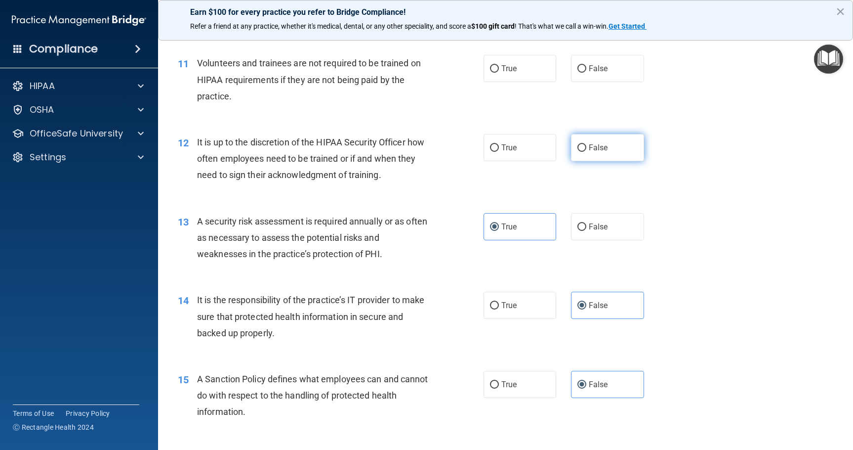
click at [593, 156] on label "False" at bounding box center [607, 147] width 73 height 27
click at [587, 152] on input "False" at bounding box center [582, 147] width 9 height 7
radio input "true"
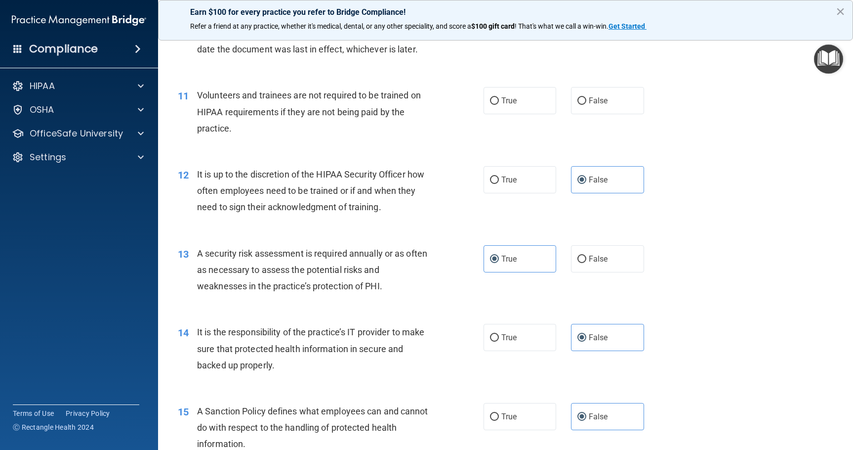
scroll to position [943, 0]
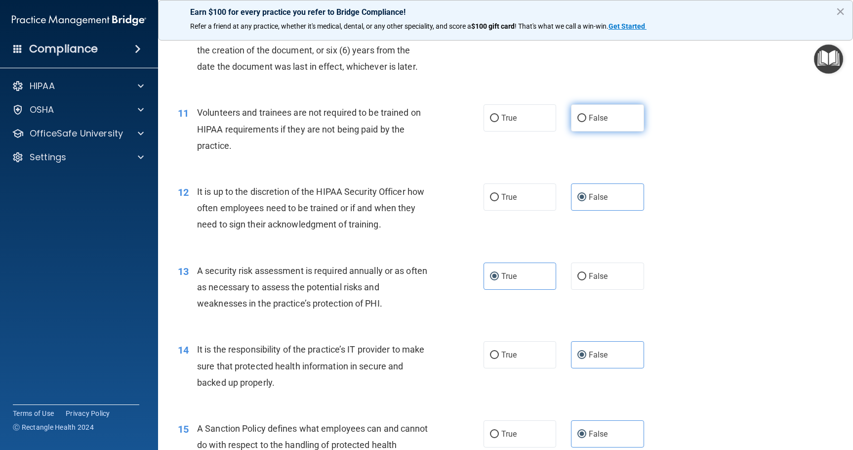
click at [607, 121] on label "False" at bounding box center [607, 117] width 73 height 27
click at [587, 121] on input "False" at bounding box center [582, 118] width 9 height 7
radio input "true"
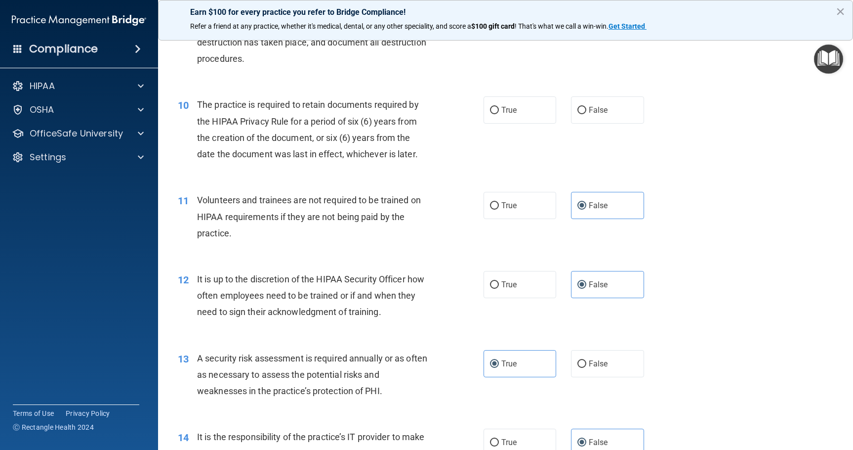
scroll to position [845, 0]
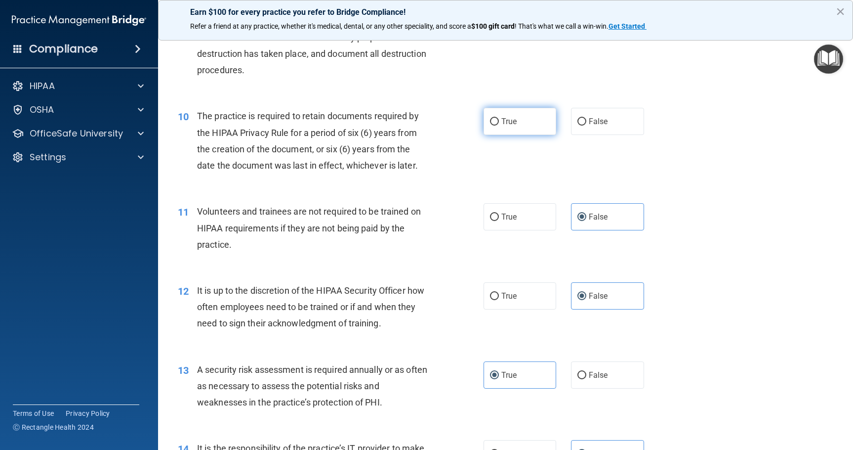
click at [508, 121] on span "True" at bounding box center [509, 121] width 15 height 9
click at [499, 121] on input "True" at bounding box center [494, 121] width 9 height 7
radio input "true"
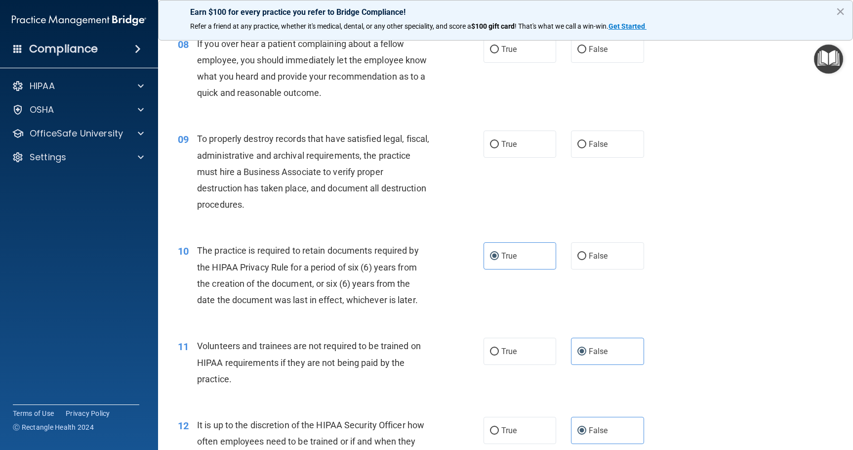
scroll to position [696, 0]
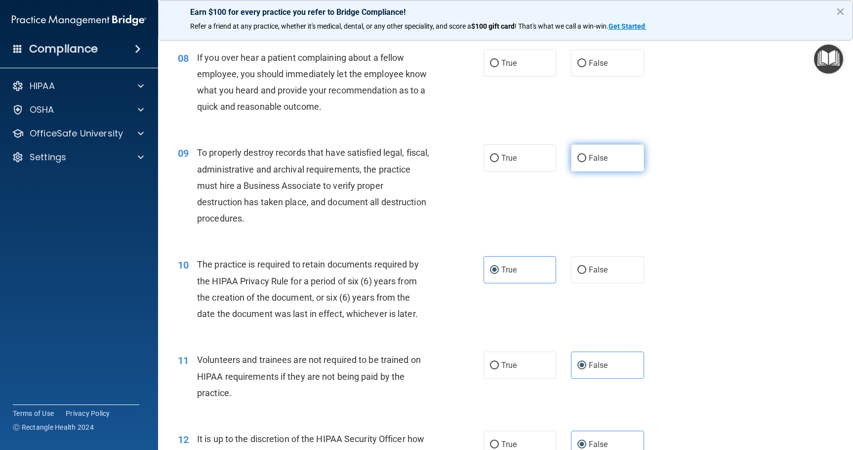
drag, startPoint x: 597, startPoint y: 160, endPoint x: 597, endPoint y: 170, distance: 9.4
click at [597, 161] on span "False" at bounding box center [598, 157] width 19 height 9
click at [587, 161] on input "False" at bounding box center [582, 158] width 9 height 7
radio input "true"
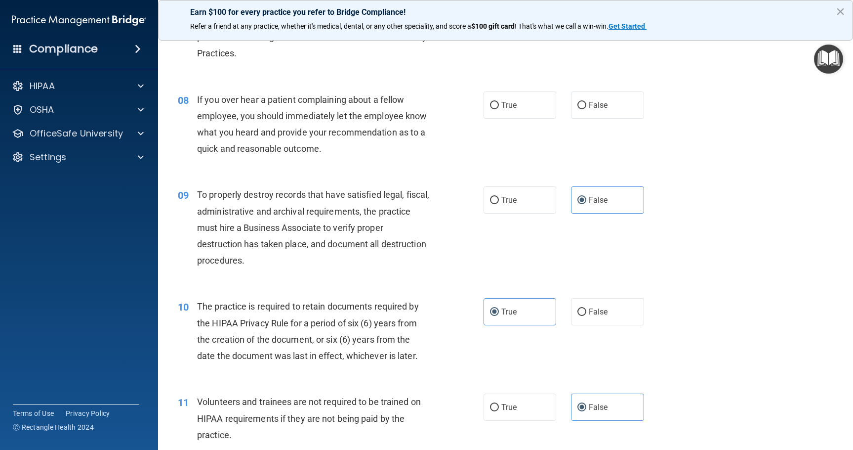
scroll to position [597, 0]
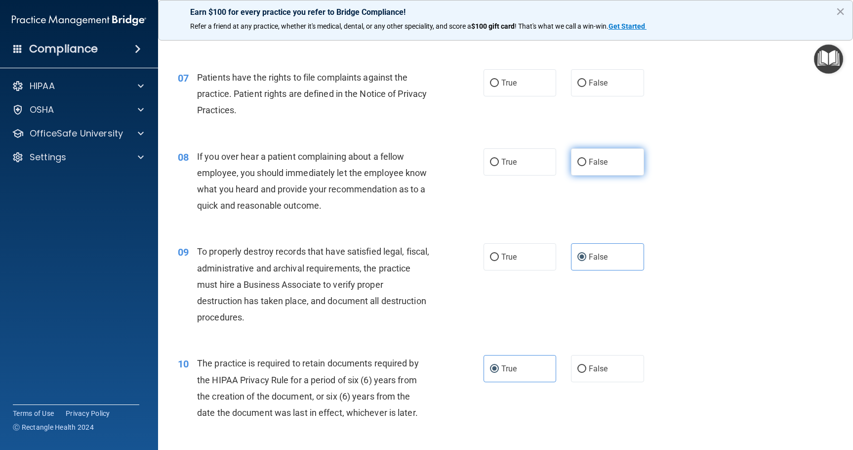
click at [605, 165] on label "False" at bounding box center [607, 161] width 73 height 27
click at [587, 165] on input "False" at bounding box center [582, 162] width 9 height 7
radio input "true"
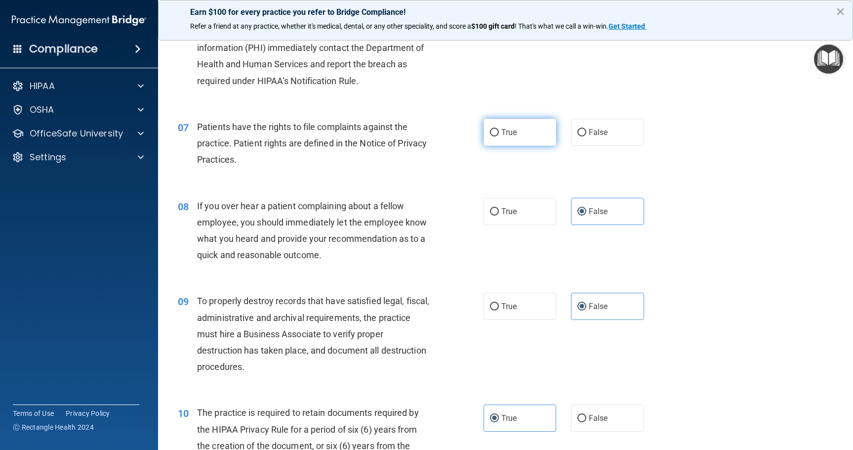
click at [505, 139] on label "True" at bounding box center [520, 132] width 73 height 27
click at [499, 136] on input "True" at bounding box center [494, 132] width 9 height 7
radio input "true"
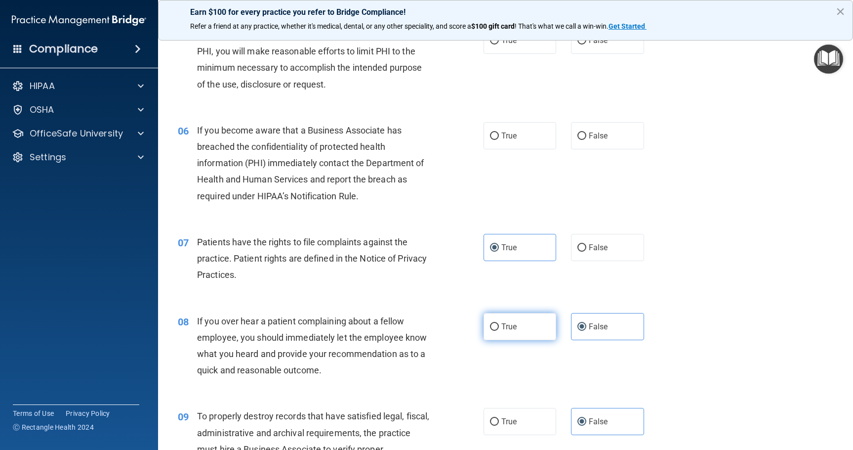
scroll to position [400, 0]
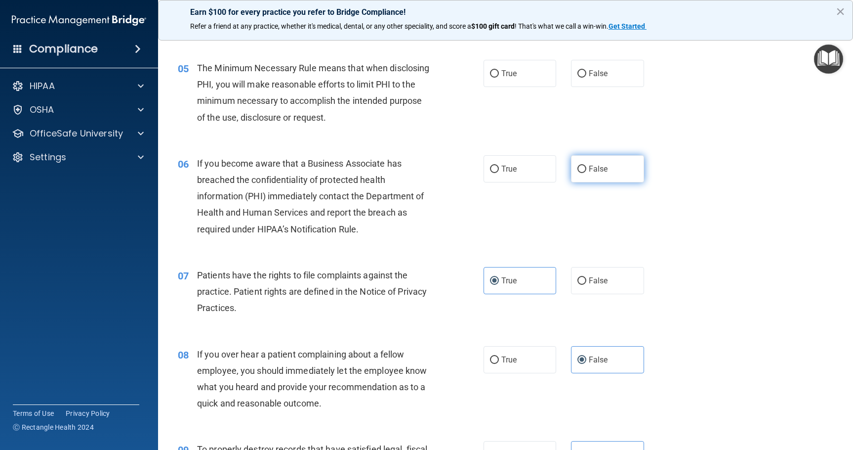
click at [582, 168] on input "False" at bounding box center [582, 169] width 9 height 7
radio input "true"
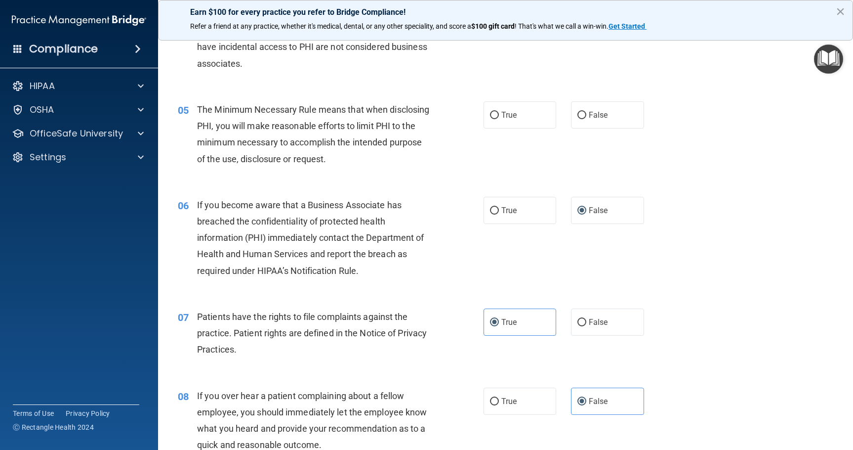
scroll to position [301, 0]
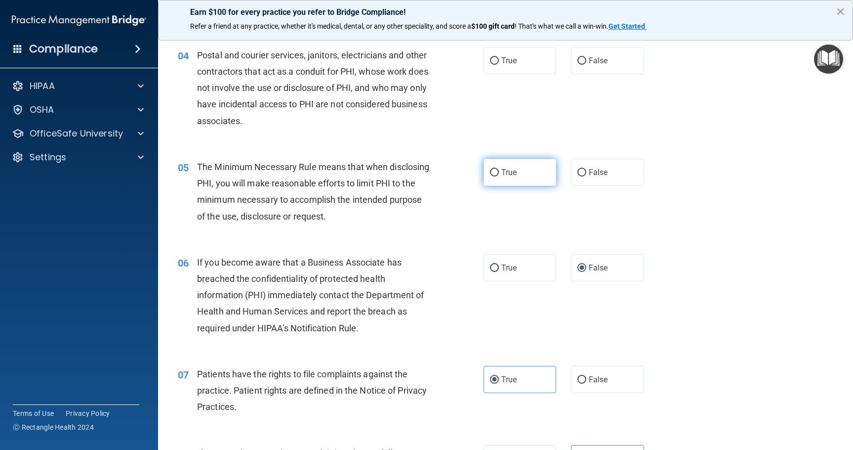
click at [532, 160] on label "True" at bounding box center [520, 172] width 73 height 27
click at [499, 169] on input "True" at bounding box center [494, 172] width 9 height 7
radio input "true"
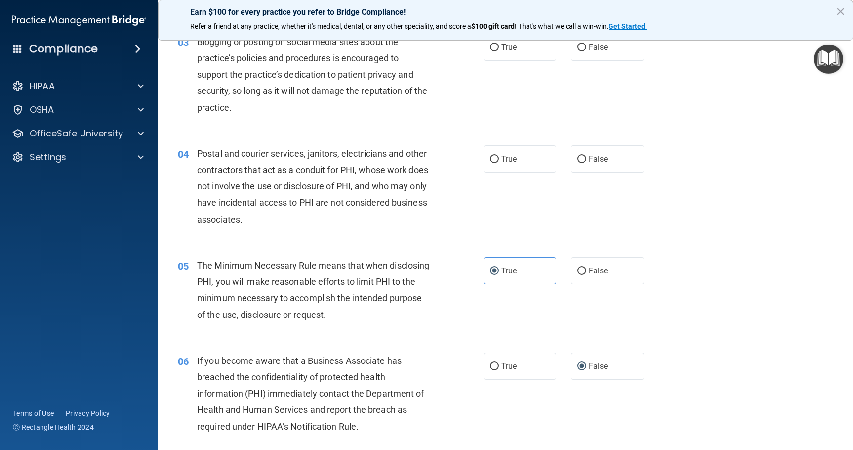
scroll to position [202, 0]
click at [522, 154] on label "True" at bounding box center [520, 159] width 73 height 27
click at [499, 156] on input "True" at bounding box center [494, 159] width 9 height 7
radio input "true"
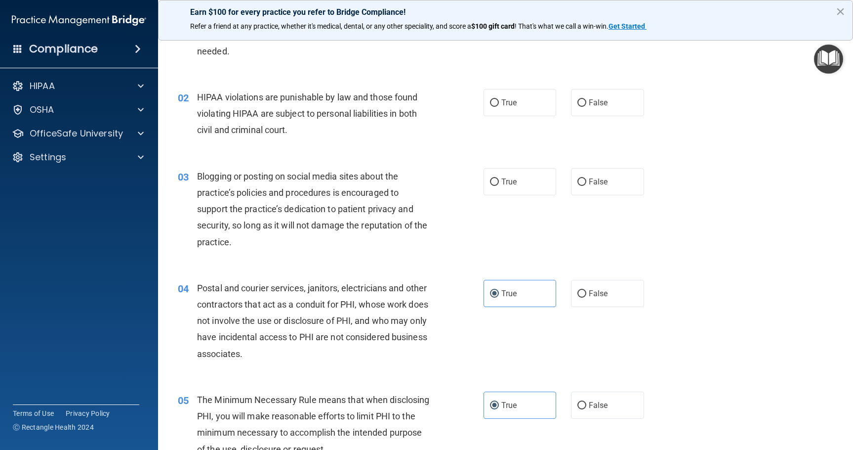
scroll to position [54, 0]
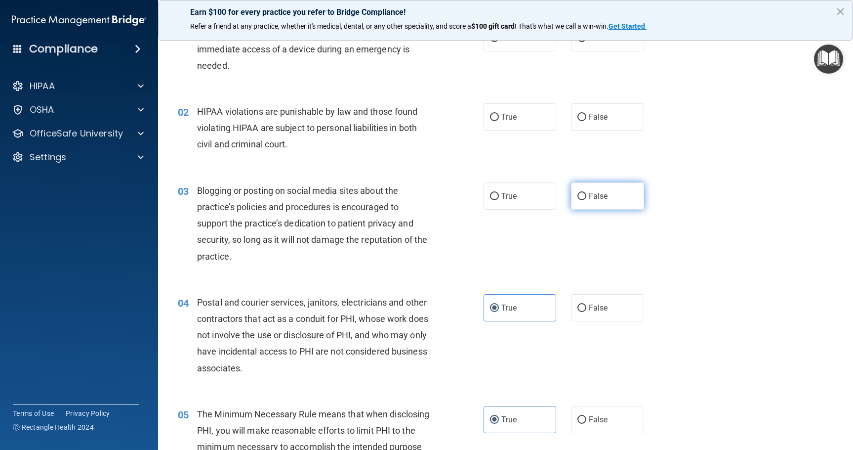
click at [594, 200] on span "False" at bounding box center [598, 195] width 19 height 9
click at [587, 200] on input "False" at bounding box center [582, 196] width 9 height 7
radio input "true"
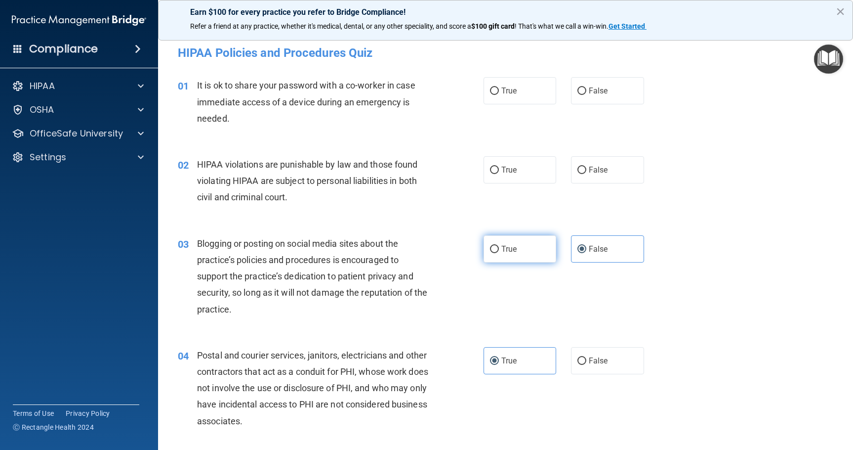
scroll to position [0, 0]
click at [528, 157] on div "02 HIPAA violations are punishable by law and those found violating HIPAA are s…" at bounding box center [505, 184] width 671 height 79
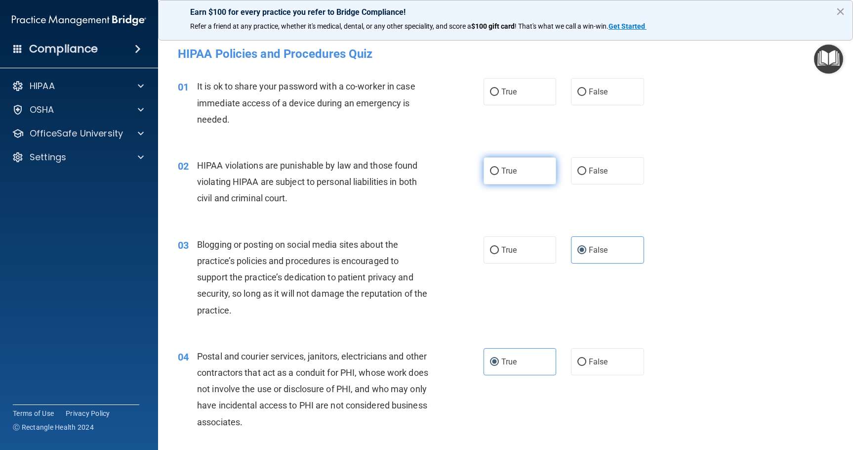
click at [532, 167] on label "True" at bounding box center [520, 170] width 73 height 27
click at [499, 168] on input "True" at bounding box center [494, 171] width 9 height 7
radio input "true"
click at [605, 103] on label "False" at bounding box center [607, 91] width 73 height 27
click at [587, 96] on input "False" at bounding box center [582, 91] width 9 height 7
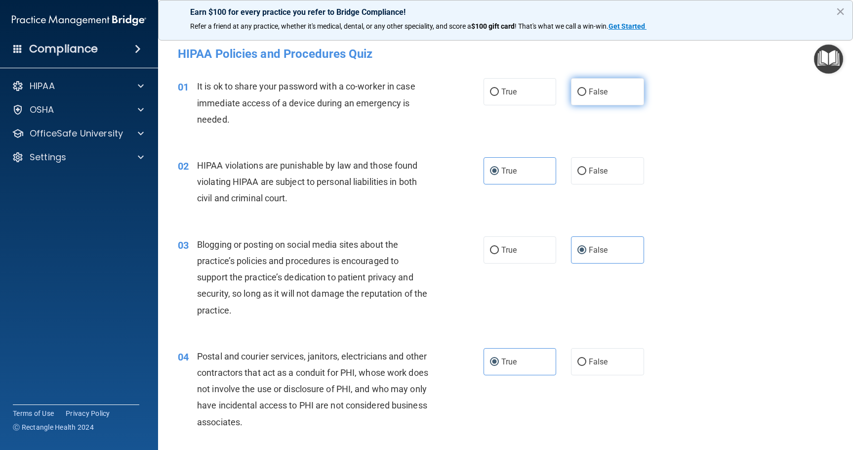
radio input "true"
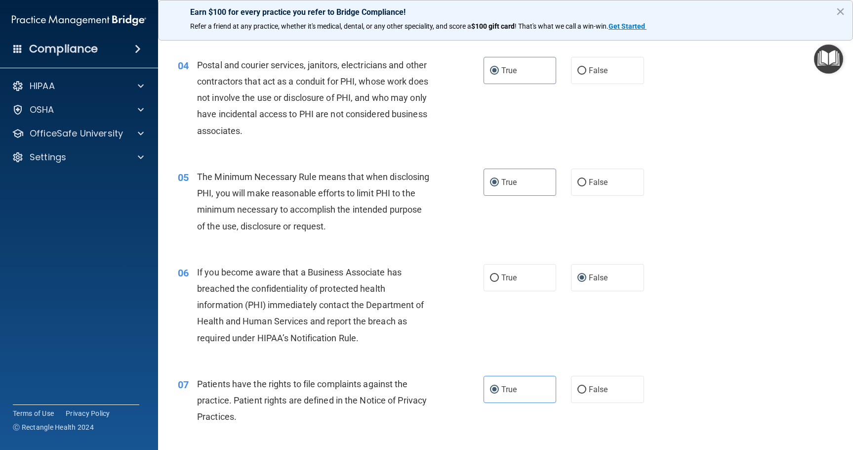
scroll to position [297, 0]
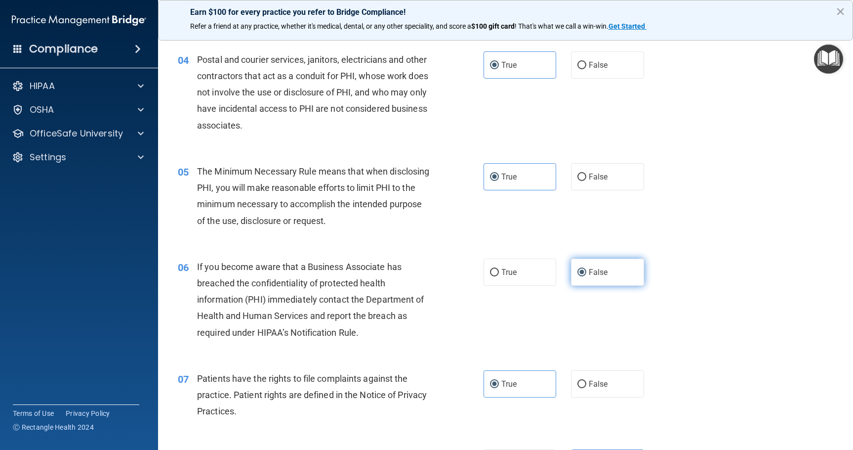
click at [579, 275] on input "False" at bounding box center [582, 272] width 9 height 7
click at [608, 275] on label "False" at bounding box center [607, 271] width 73 height 27
click at [587, 275] on input "False" at bounding box center [582, 272] width 9 height 7
click at [537, 274] on label "True" at bounding box center [520, 271] width 73 height 27
click at [499, 274] on input "True" at bounding box center [494, 272] width 9 height 7
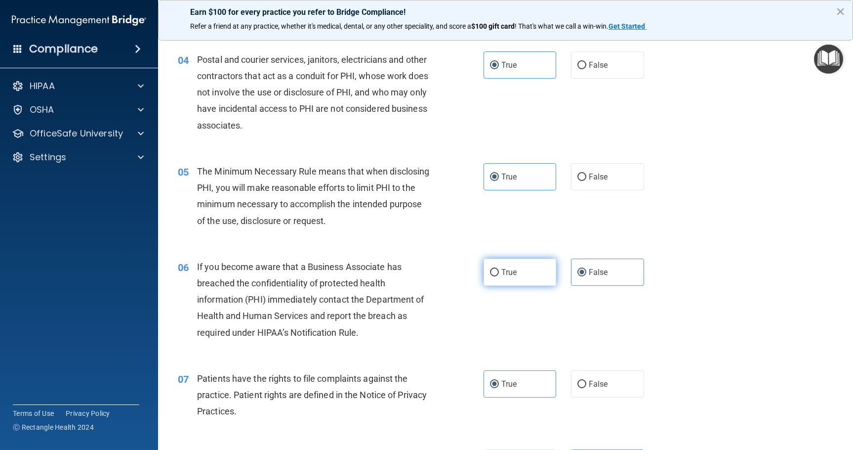
radio input "true"
click at [599, 276] on span "False" at bounding box center [598, 271] width 19 height 9
click at [587, 276] on input "False" at bounding box center [582, 272] width 9 height 7
radio input "true"
radio input "false"
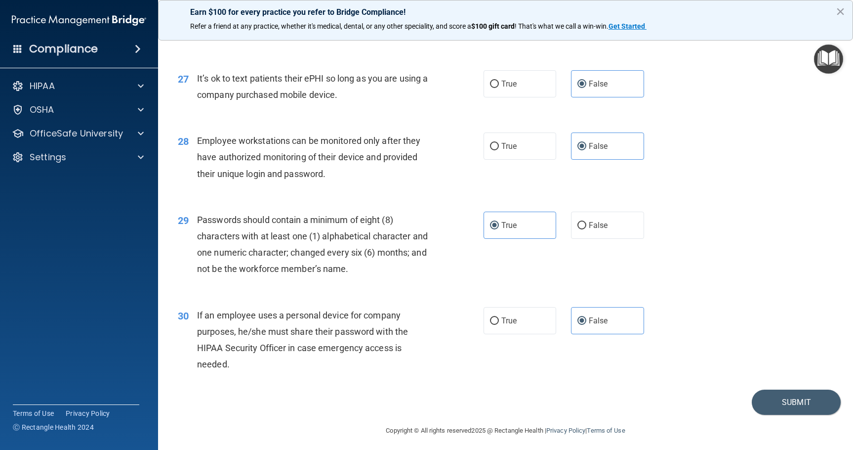
scroll to position [2228, 0]
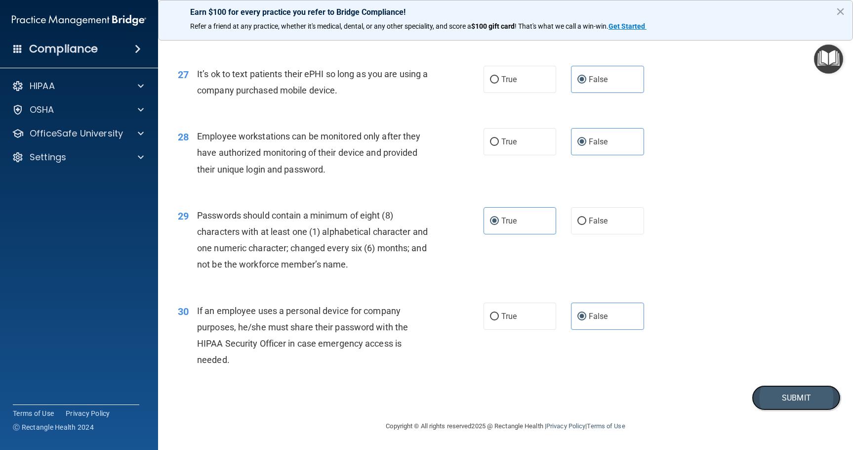
click at [769, 399] on button "Submit" at bounding box center [796, 397] width 89 height 25
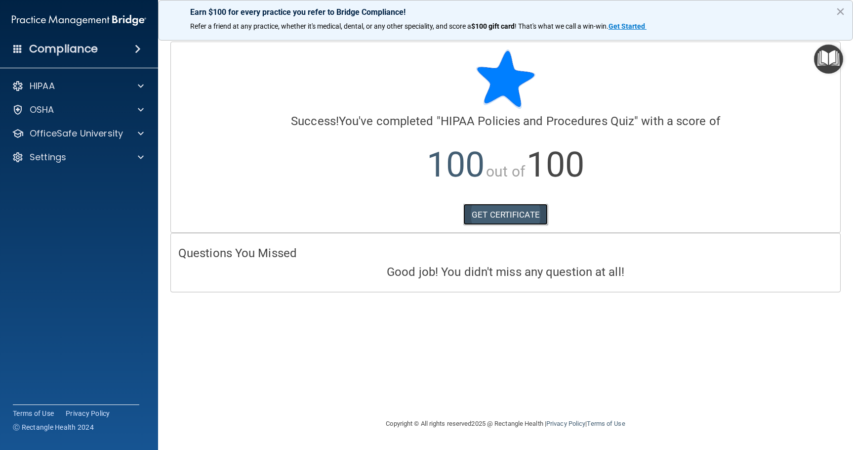
click at [515, 219] on link "GET CERTIFICATE" at bounding box center [506, 215] width 85 height 22
click at [89, 135] on p "OfficeSafe University" at bounding box center [76, 134] width 93 height 12
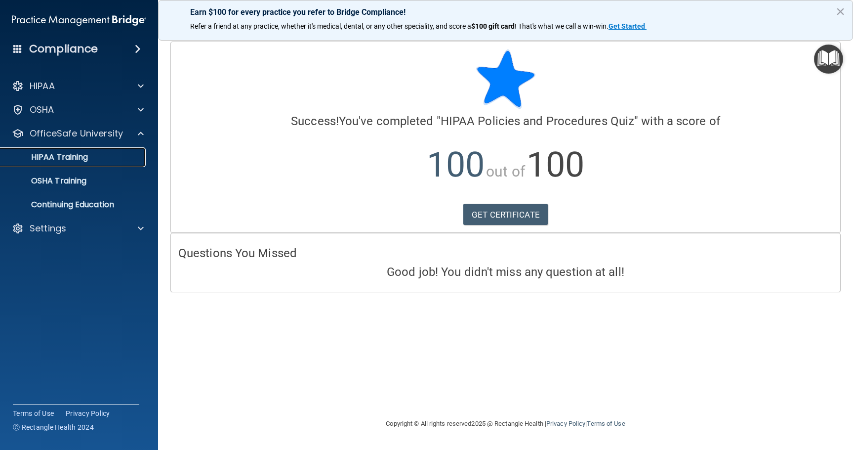
click at [98, 158] on div "HIPAA Training" at bounding box center [73, 157] width 135 height 10
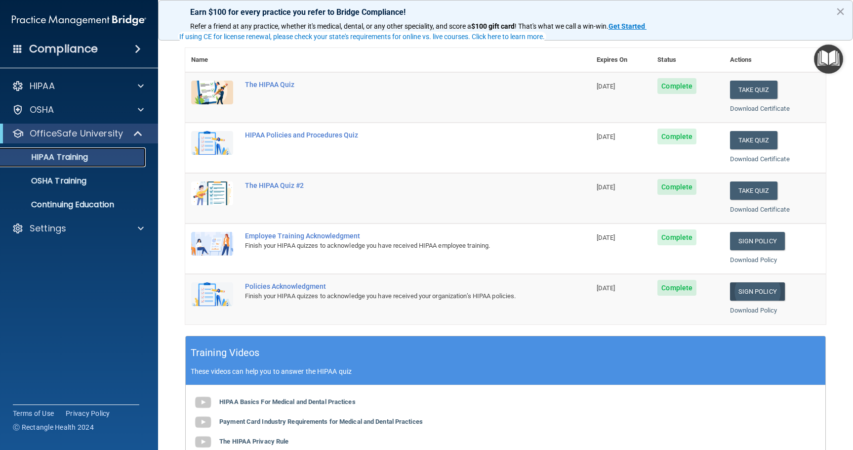
scroll to position [148, 0]
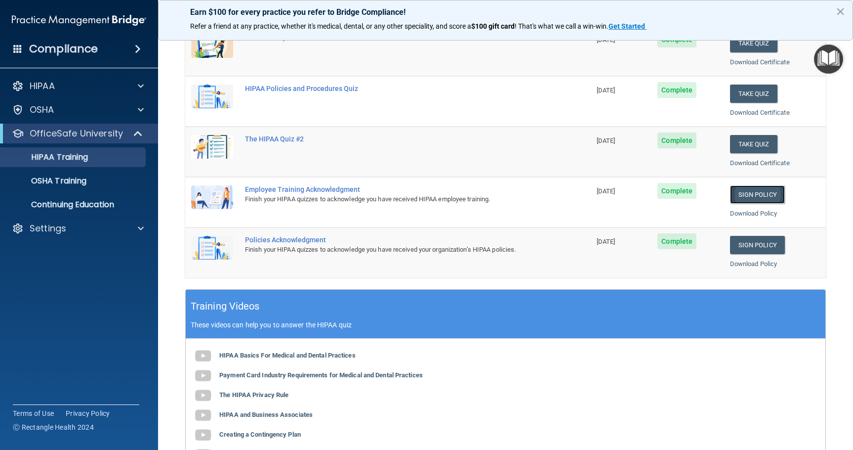
click at [768, 191] on link "Sign Policy" at bounding box center [757, 194] width 55 height 18
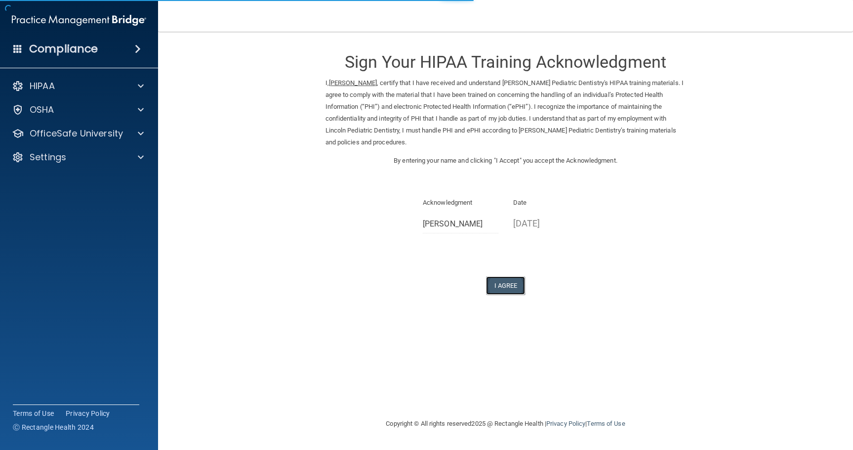
click at [520, 290] on button "I Agree" at bounding box center [506, 285] width 40 height 18
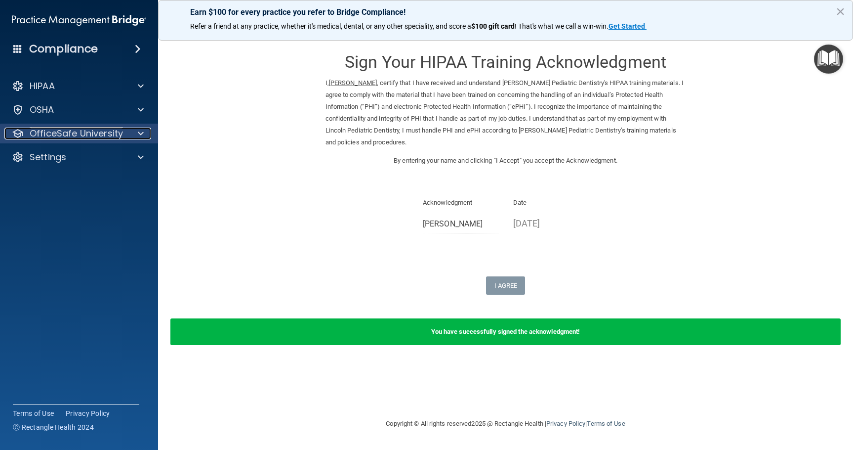
click at [59, 133] on p "OfficeSafe University" at bounding box center [76, 134] width 93 height 12
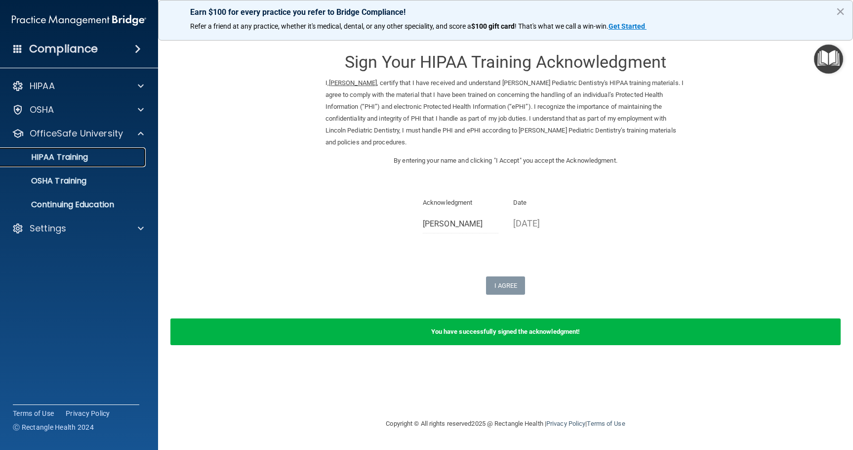
click at [72, 163] on link "HIPAA Training" at bounding box center [68, 157] width 156 height 20
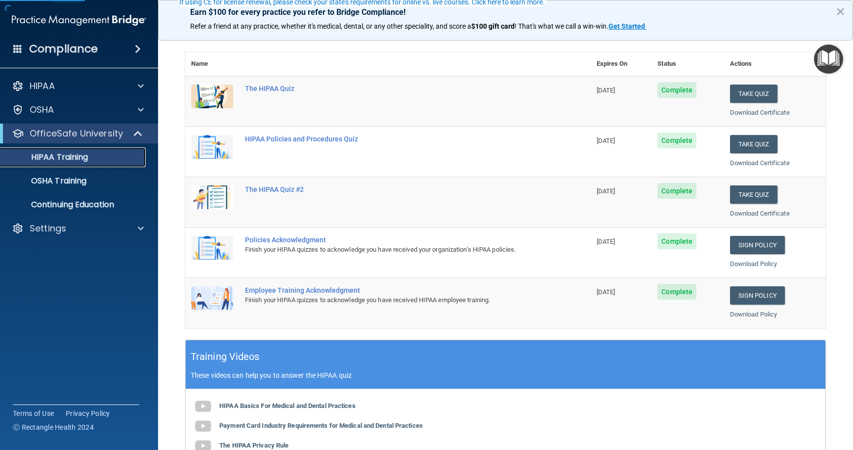
scroll to position [99, 0]
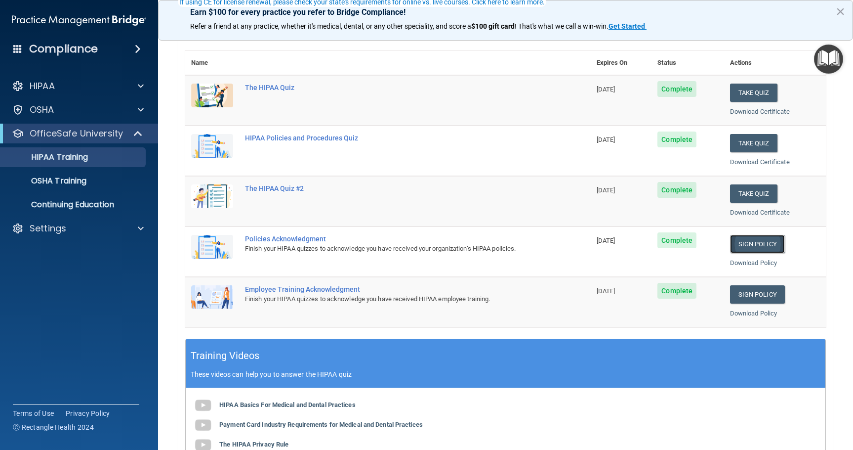
click at [744, 244] on link "Sign Policy" at bounding box center [757, 244] width 55 height 18
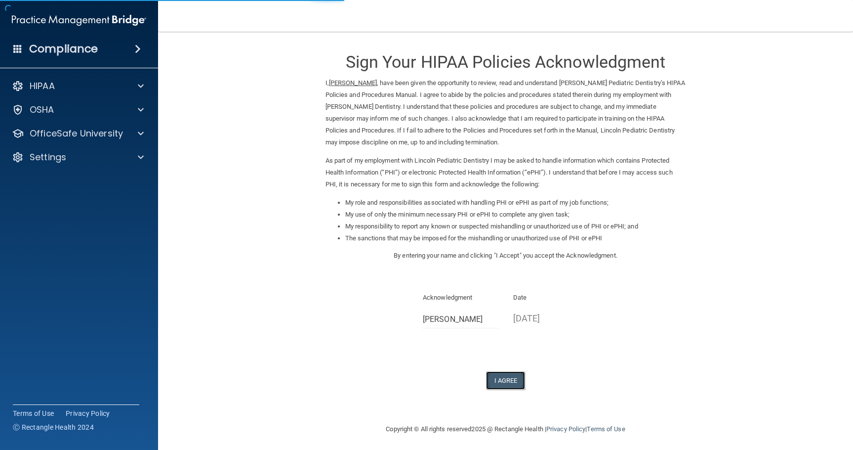
click at [508, 377] on button "I Agree" at bounding box center [506, 380] width 40 height 18
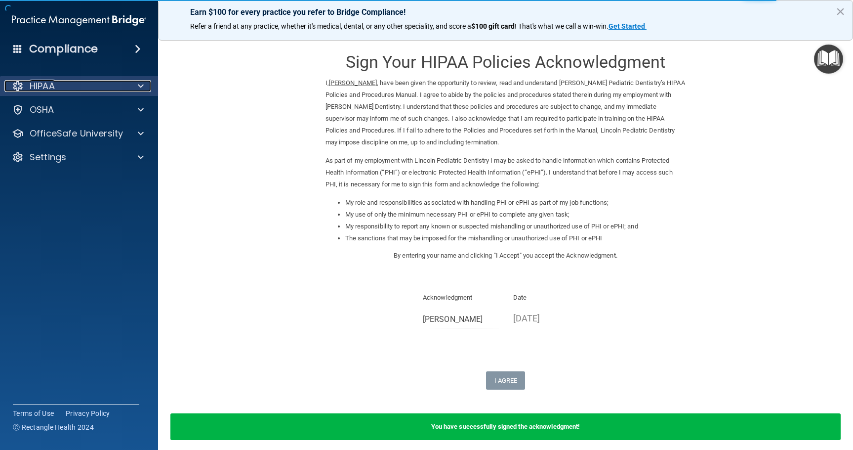
click at [65, 90] on div "HIPAA" at bounding box center [65, 86] width 123 height 12
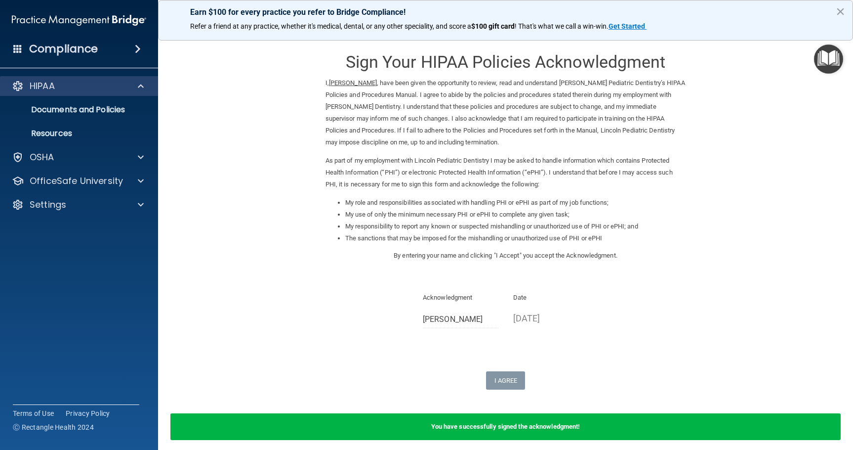
click at [74, 92] on div "HIPAA" at bounding box center [79, 86] width 159 height 20
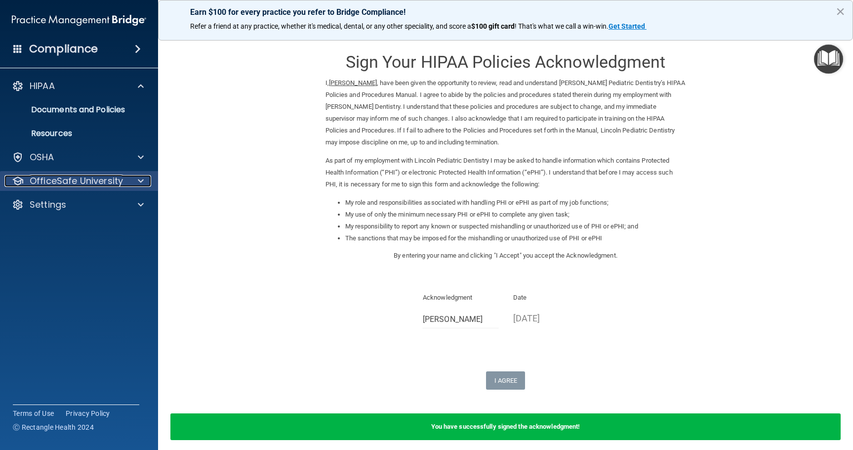
click at [72, 179] on p "OfficeSafe University" at bounding box center [76, 181] width 93 height 12
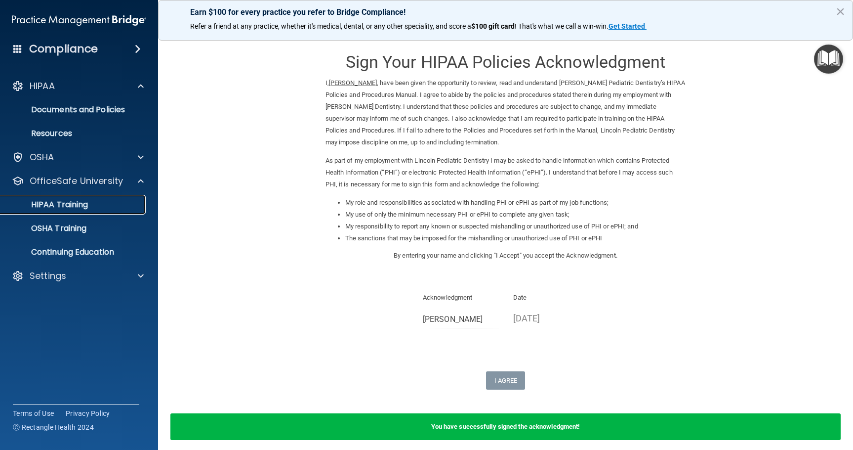
click at [75, 210] on p "HIPAA Training" at bounding box center [47, 205] width 82 height 10
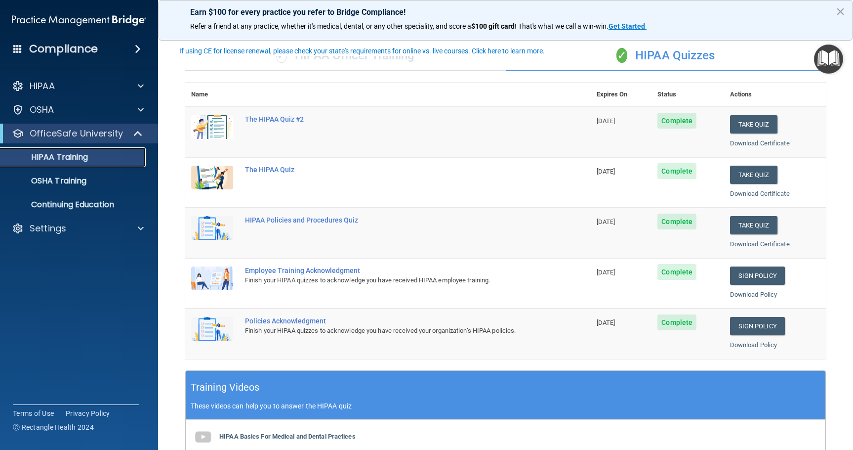
scroll to position [49, 0]
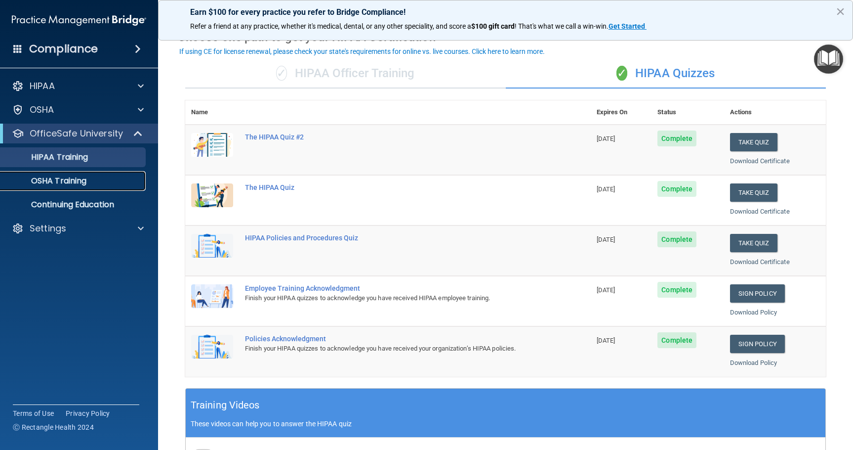
click at [67, 174] on link "OSHA Training" at bounding box center [68, 181] width 156 height 20
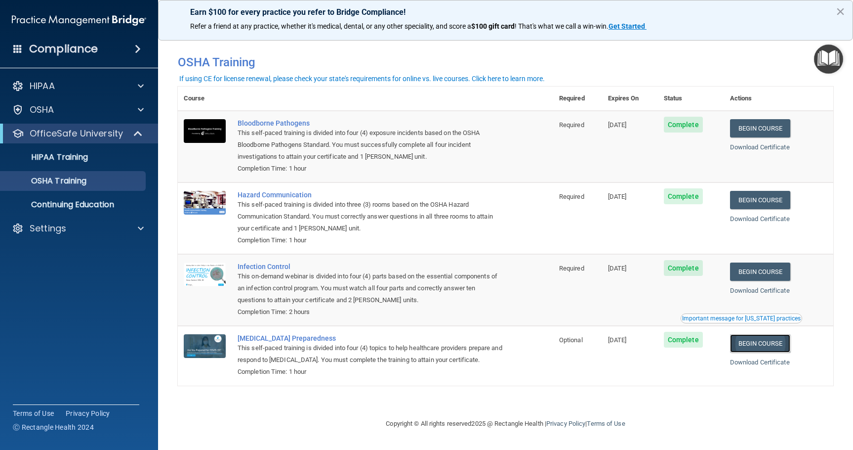
click at [766, 351] on link "Begin Course" at bounding box center [760, 343] width 60 height 18
click at [85, 180] on p "OSHA Training" at bounding box center [46, 181] width 80 height 10
click at [91, 185] on div "OSHA Training" at bounding box center [73, 181] width 135 height 10
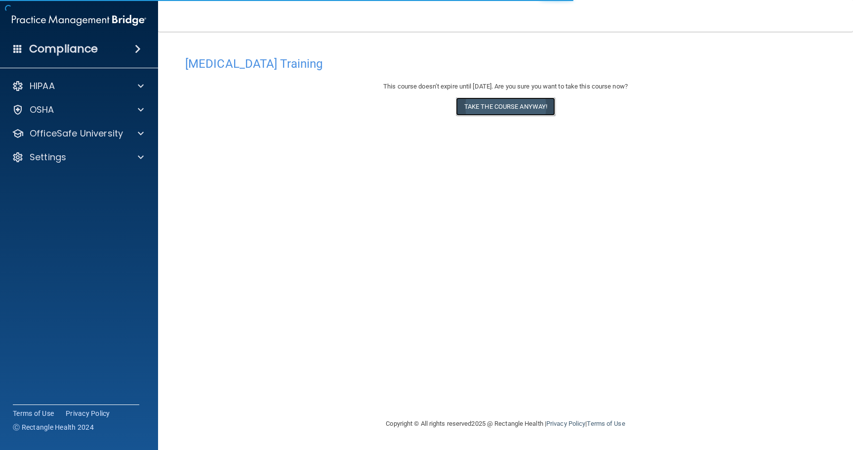
click at [530, 109] on button "Take the course anyway!" at bounding box center [505, 106] width 99 height 18
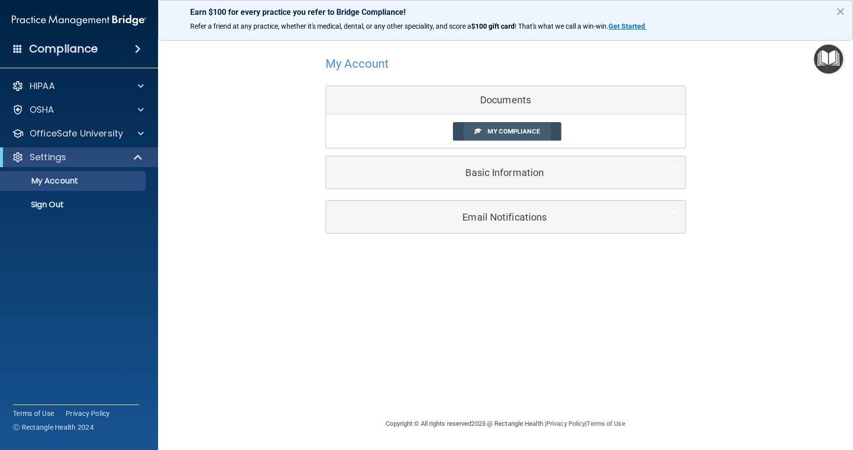
click at [500, 135] on span "My Compliance" at bounding box center [514, 131] width 52 height 7
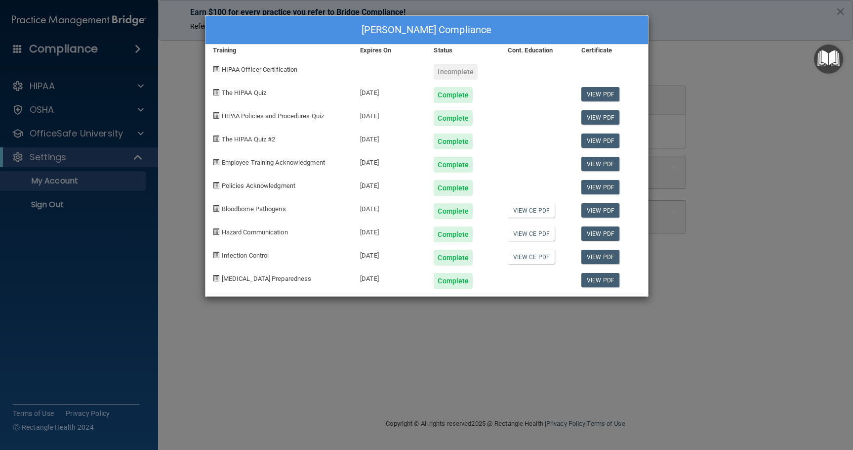
click at [184, 181] on div "Brittany Williams's Compliance Training Expires On Status Cont. Education Certi…" at bounding box center [426, 225] width 853 height 450
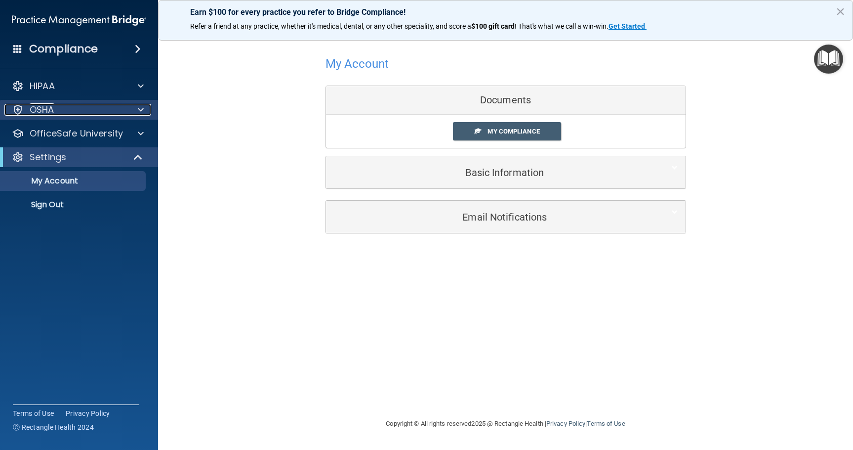
click at [64, 110] on div "OSHA" at bounding box center [65, 110] width 123 height 12
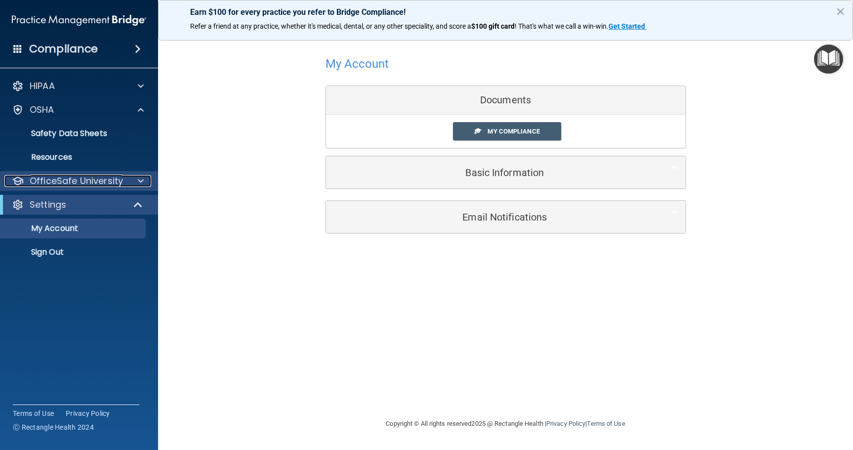
click at [89, 186] on p "OfficeSafe University" at bounding box center [76, 181] width 93 height 12
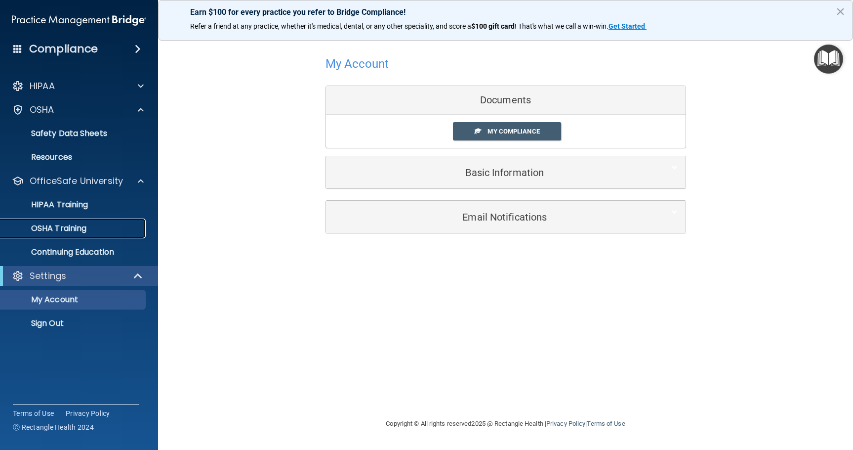
click at [94, 223] on link "OSHA Training" at bounding box center [68, 228] width 156 height 20
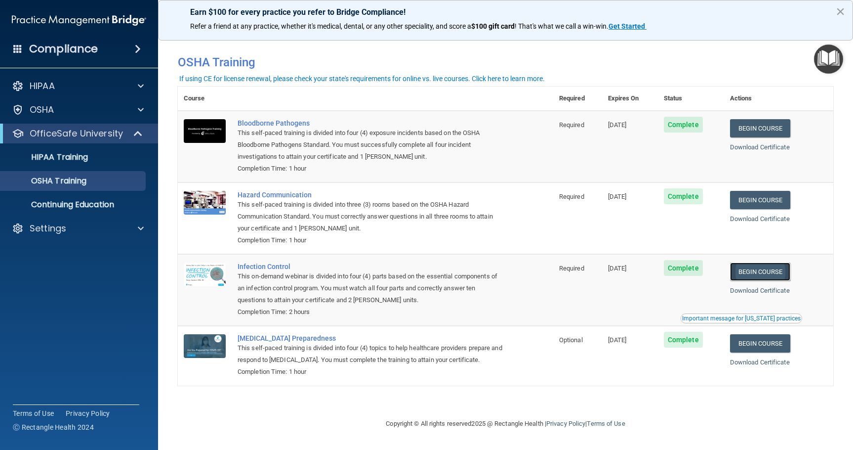
click at [790, 274] on link "Begin Course" at bounding box center [760, 271] width 60 height 18
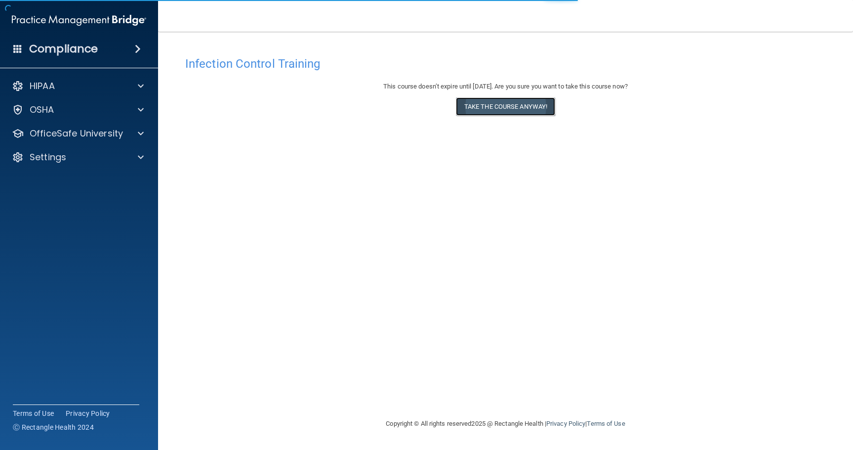
click at [525, 100] on button "Take the course anyway!" at bounding box center [505, 106] width 99 height 18
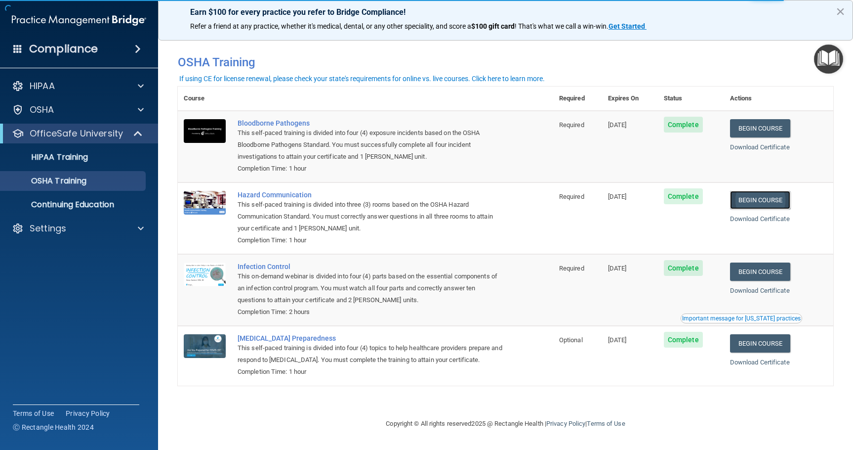
click at [787, 204] on link "Begin Course" at bounding box center [760, 200] width 60 height 18
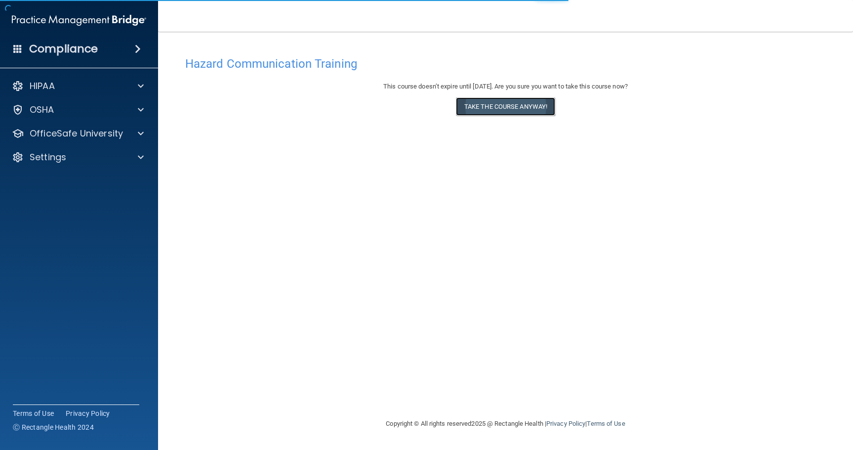
click at [533, 111] on button "Take the course anyway!" at bounding box center [505, 106] width 99 height 18
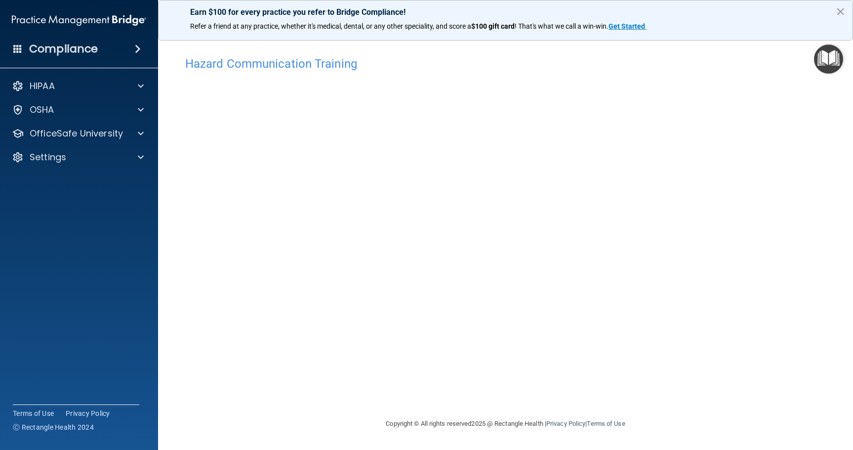
click at [838, 48] on img "Open Resource Center" at bounding box center [828, 58] width 29 height 29
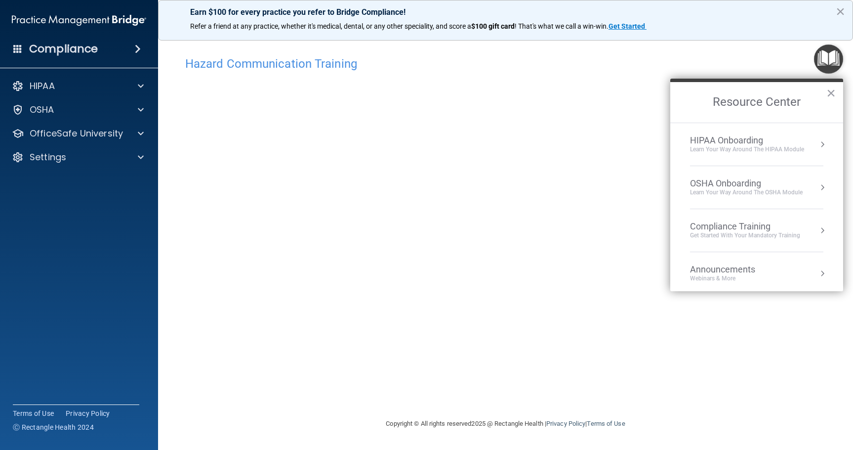
click at [758, 55] on div "Hazard Communication Training" at bounding box center [506, 63] width 656 height 24
click at [832, 94] on button "×" at bounding box center [831, 93] width 9 height 16
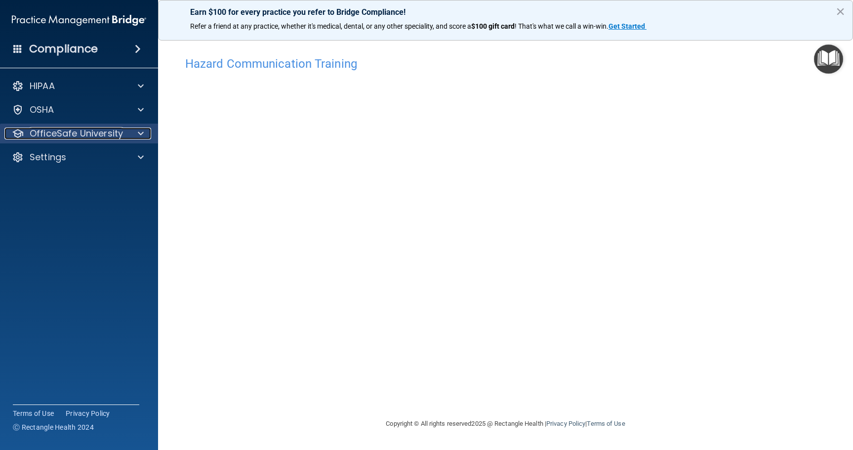
click at [62, 132] on p "OfficeSafe University" at bounding box center [76, 134] width 93 height 12
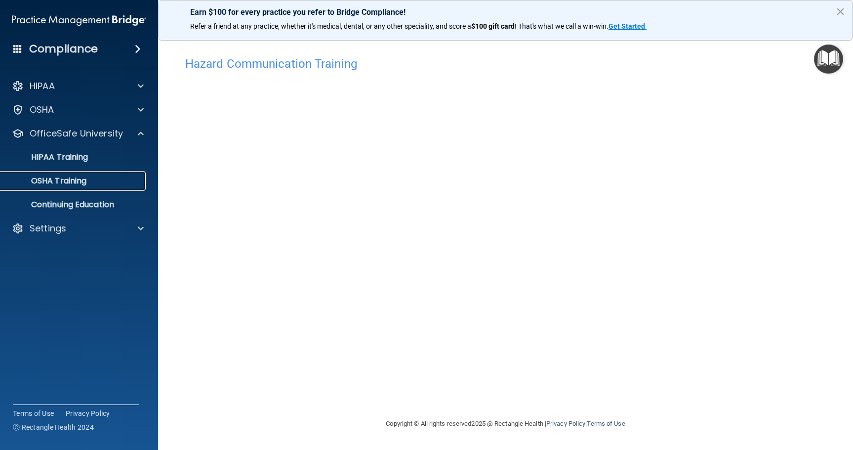
click at [64, 181] on p "OSHA Training" at bounding box center [46, 181] width 80 height 10
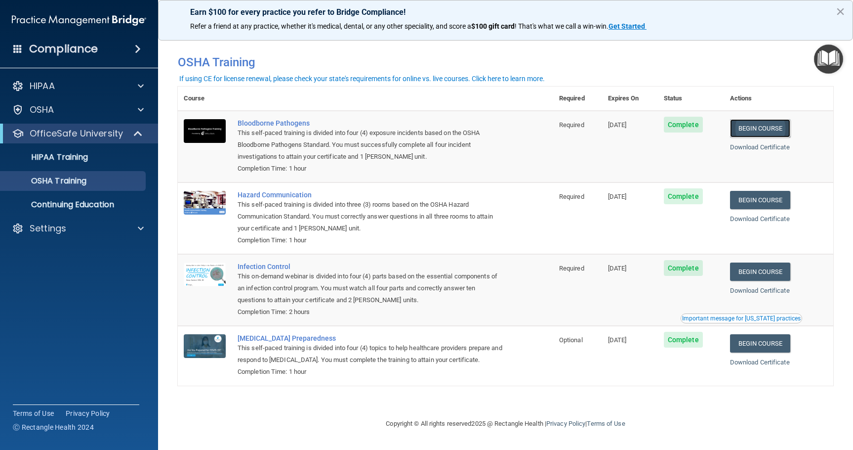
click at [756, 130] on link "Begin Course" at bounding box center [760, 128] width 60 height 18
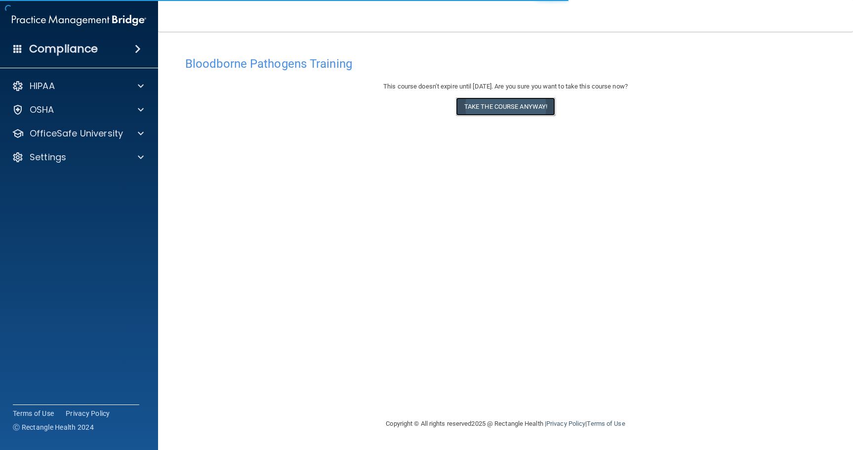
click at [544, 106] on button "Take the course anyway!" at bounding box center [505, 106] width 99 height 18
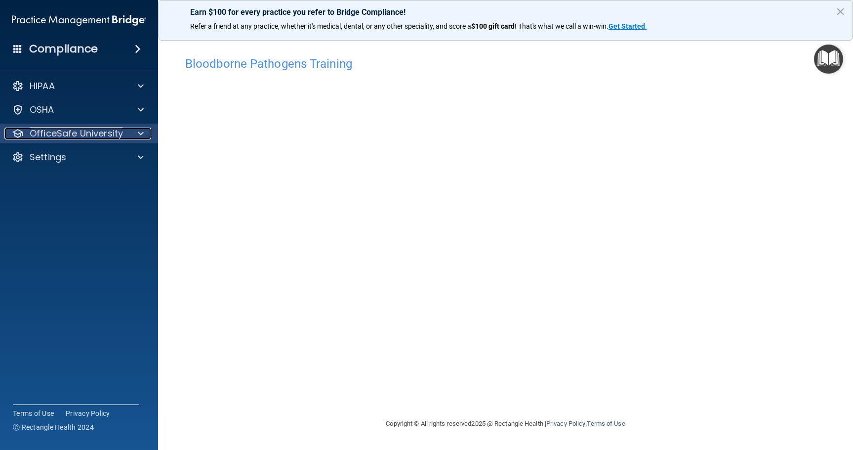
click at [61, 136] on p "OfficeSafe University" at bounding box center [76, 134] width 93 height 12
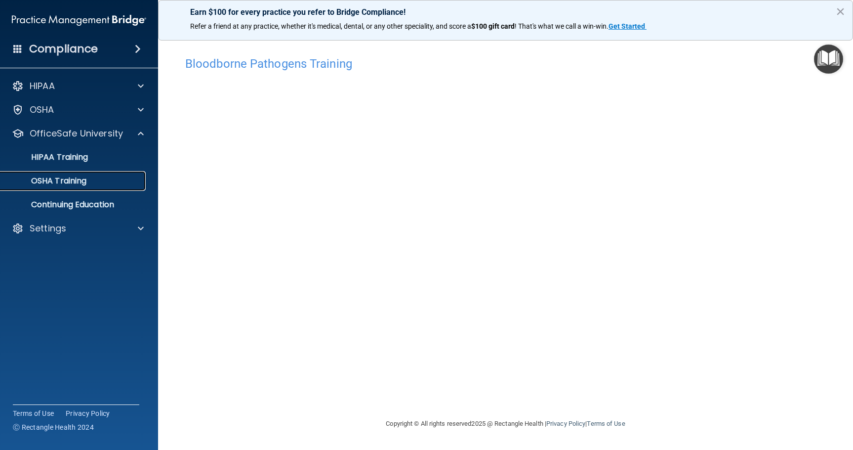
click at [66, 184] on p "OSHA Training" at bounding box center [46, 181] width 80 height 10
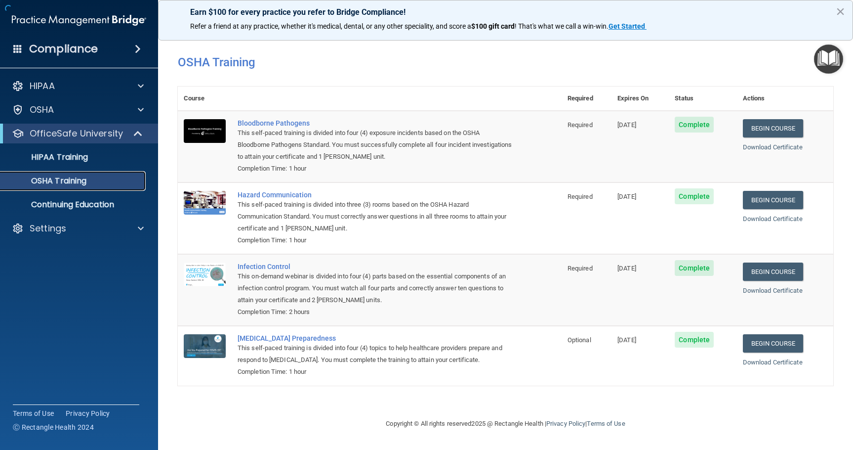
click at [86, 177] on p "OSHA Training" at bounding box center [46, 181] width 80 height 10
